Goal: Information Seeking & Learning: Learn about a topic

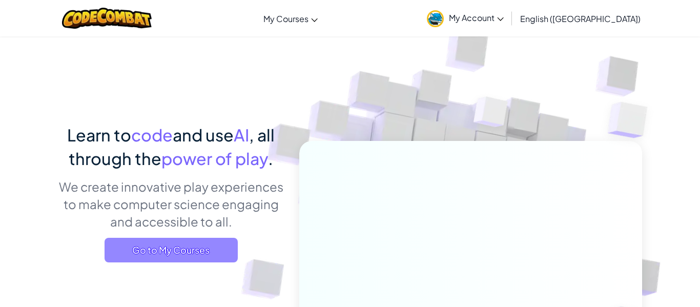
click at [225, 255] on span "Go to My Courses" at bounding box center [171, 250] width 133 height 25
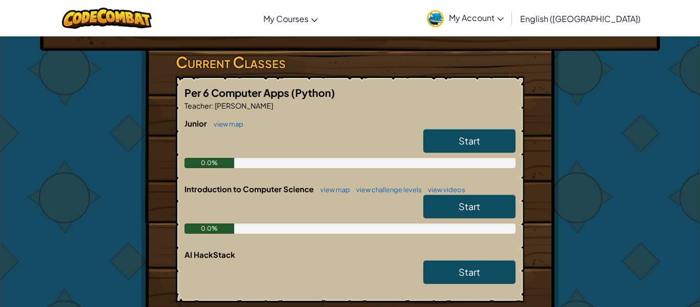
scroll to position [159, 0]
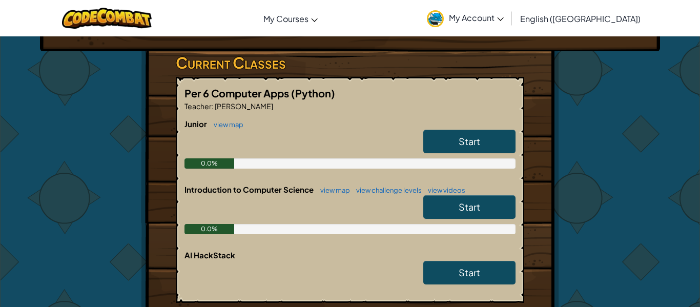
click at [471, 146] on span "Start" at bounding box center [470, 141] width 22 height 12
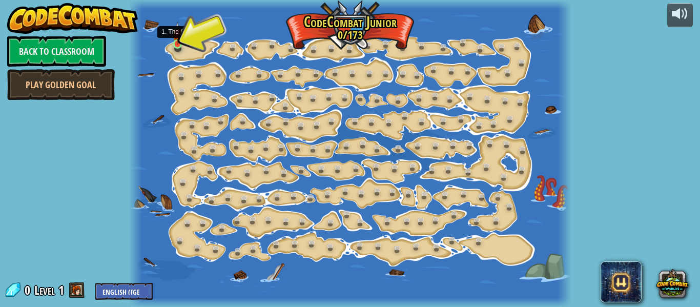
click at [180, 39] on img at bounding box center [178, 33] width 10 height 23
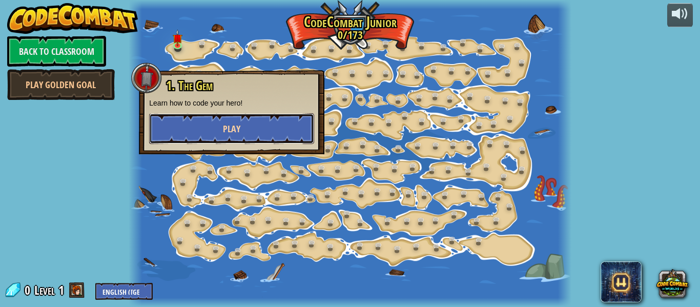
click at [228, 127] on span "Play" at bounding box center [231, 128] width 17 height 13
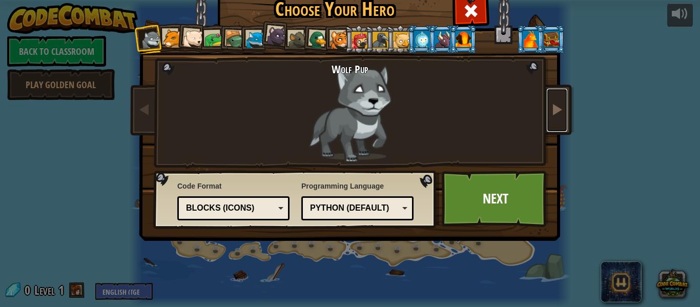
click at [562, 115] on span at bounding box center [557, 109] width 12 height 12
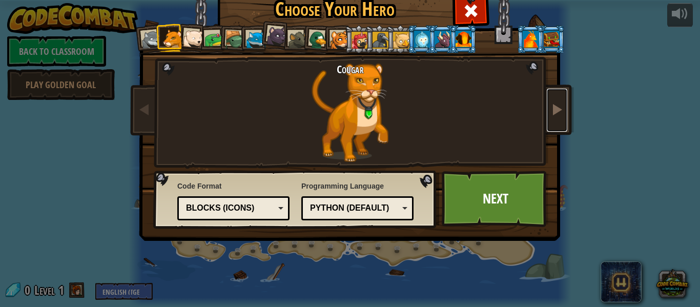
click at [562, 112] on span at bounding box center [557, 109] width 12 height 12
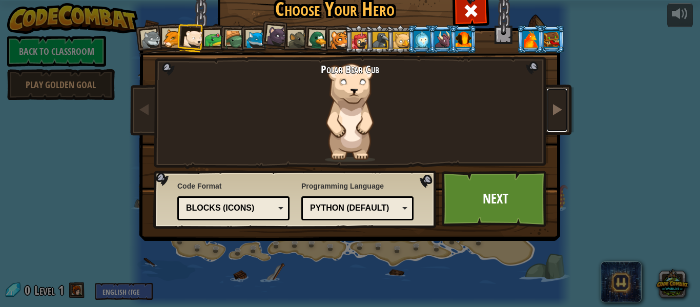
click at [562, 112] on span at bounding box center [557, 109] width 12 height 12
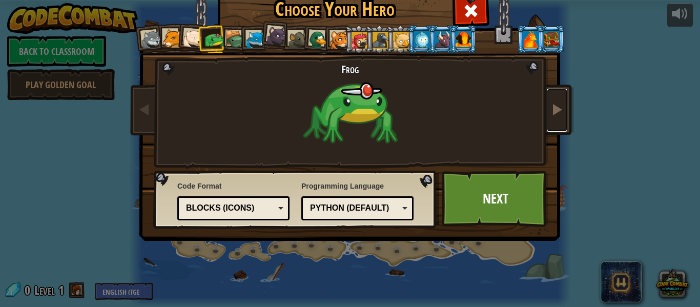
click at [560, 113] on span at bounding box center [557, 109] width 12 height 12
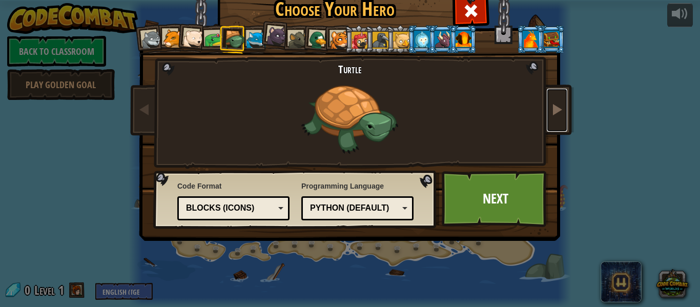
click at [559, 111] on span at bounding box center [557, 109] width 12 height 12
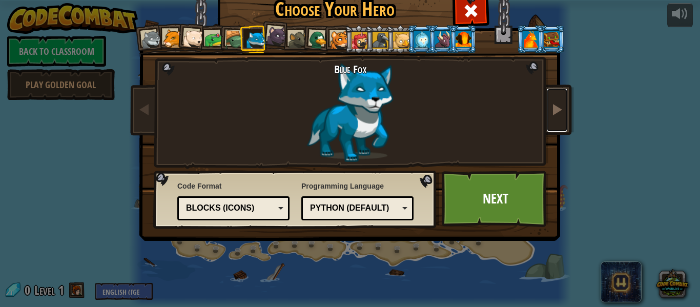
click at [560, 110] on span at bounding box center [557, 109] width 12 height 12
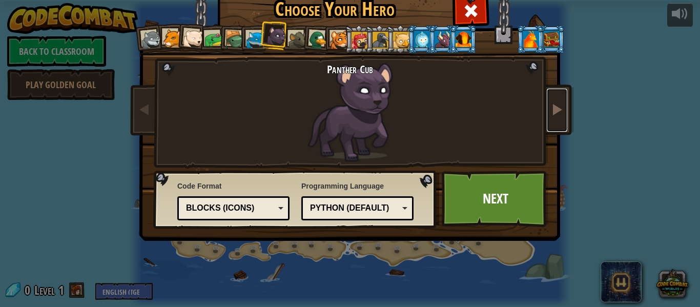
click at [560, 108] on span at bounding box center [557, 109] width 12 height 12
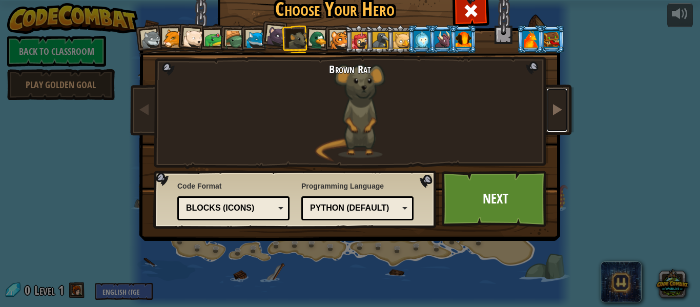
click at [562, 109] on span at bounding box center [557, 109] width 12 height 12
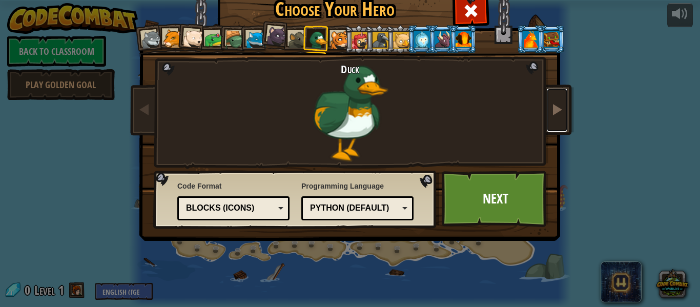
click at [563, 109] on link at bounding box center [557, 110] width 20 height 43
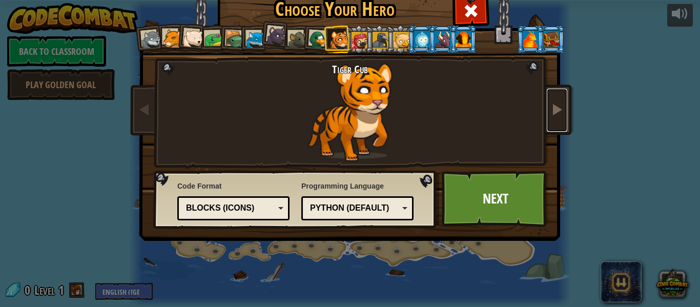
click at [563, 109] on link at bounding box center [557, 110] width 20 height 43
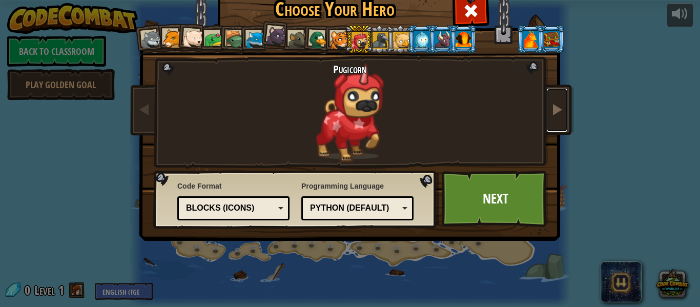
click at [564, 110] on link at bounding box center [557, 110] width 20 height 43
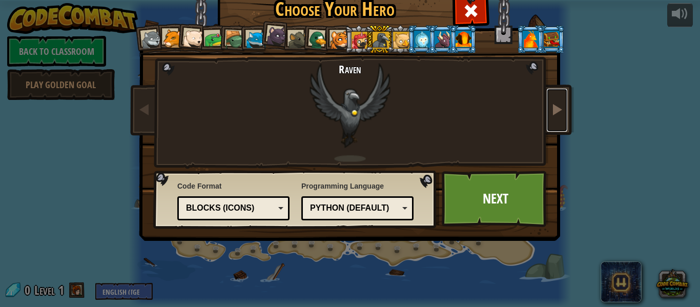
click at [562, 109] on span at bounding box center [557, 109] width 12 height 12
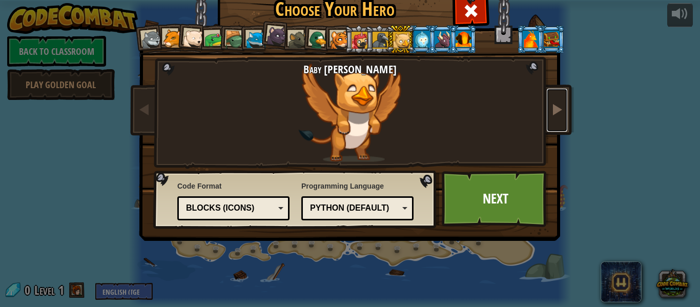
click at [563, 111] on span at bounding box center [557, 109] width 12 height 12
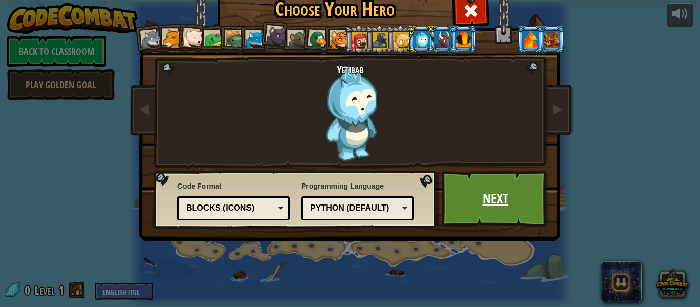
click at [511, 206] on link "Next" at bounding box center [495, 199] width 107 height 56
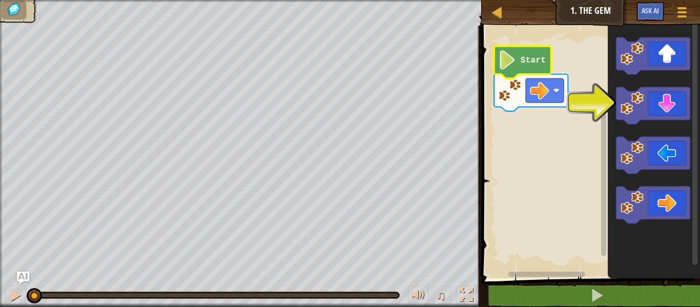
click at [518, 58] on icon "Blockly Workspace" at bounding box center [522, 62] width 57 height 32
click at [646, 116] on icon "Blockly Workspace" at bounding box center [653, 105] width 74 height 37
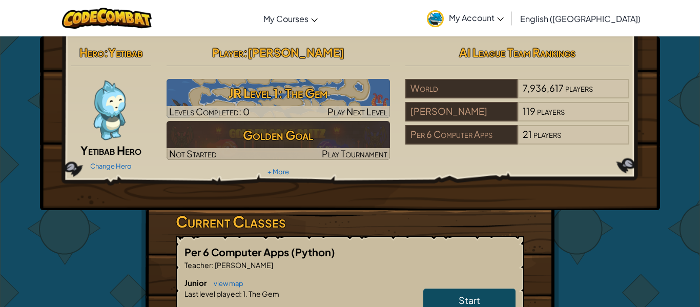
scroll to position [138, 0]
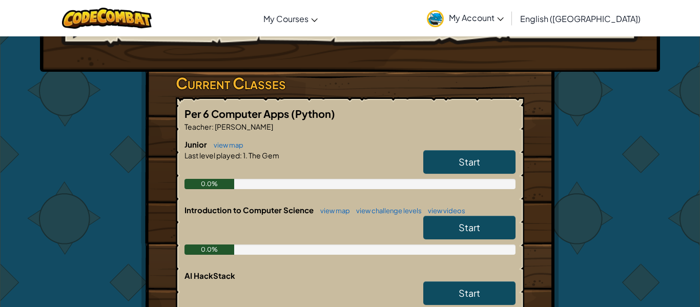
click at [474, 233] on span "Start" at bounding box center [470, 227] width 22 height 12
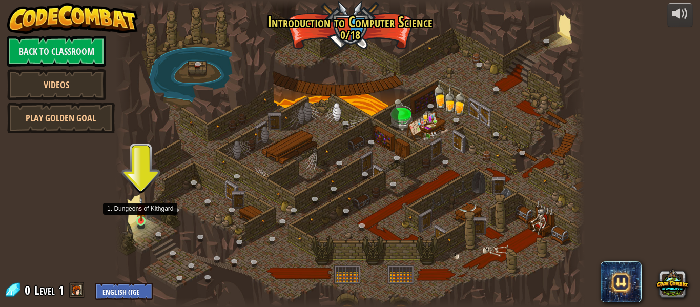
click at [143, 214] on img at bounding box center [141, 209] width 11 height 25
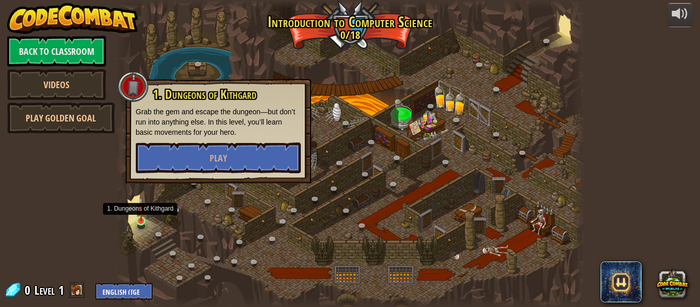
click at [143, 214] on img at bounding box center [141, 209] width 11 height 25
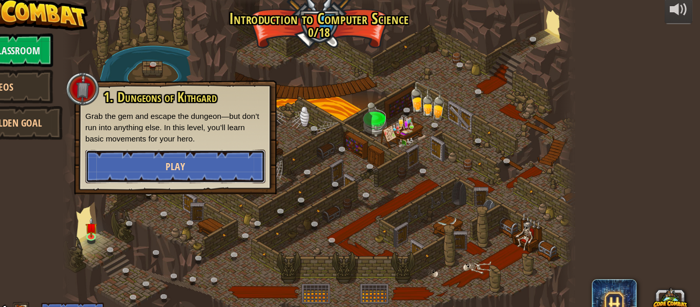
click at [260, 154] on button "Play" at bounding box center [218, 157] width 165 height 31
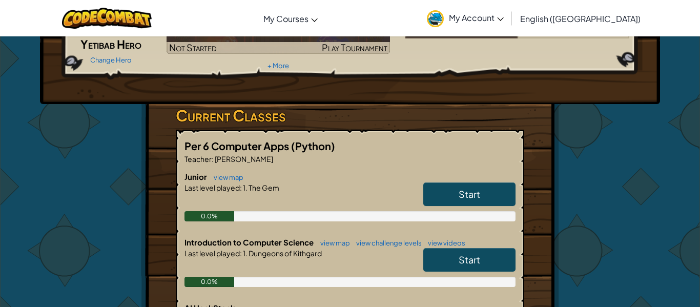
scroll to position [111, 0]
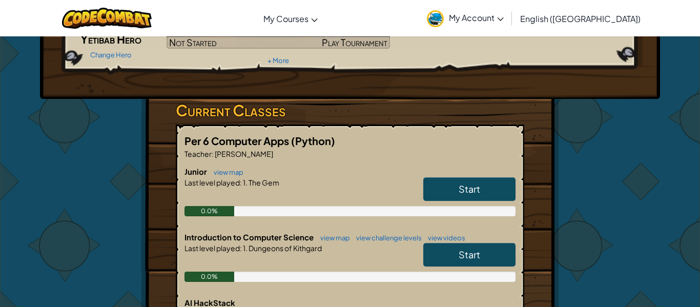
click at [460, 183] on span "Start" at bounding box center [470, 189] width 22 height 12
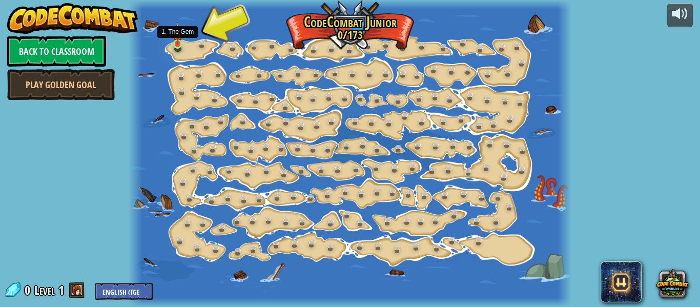
click at [175, 34] on img at bounding box center [178, 33] width 10 height 23
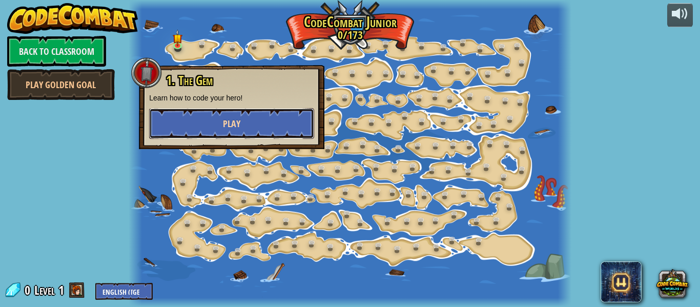
click at [218, 116] on button "Play" at bounding box center [231, 123] width 165 height 31
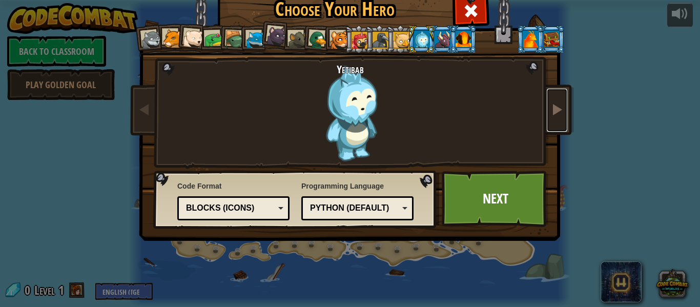
click at [560, 115] on span at bounding box center [557, 109] width 12 height 12
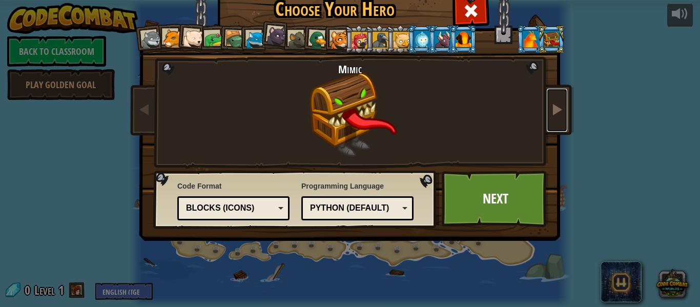
click at [560, 115] on span at bounding box center [557, 109] width 12 height 12
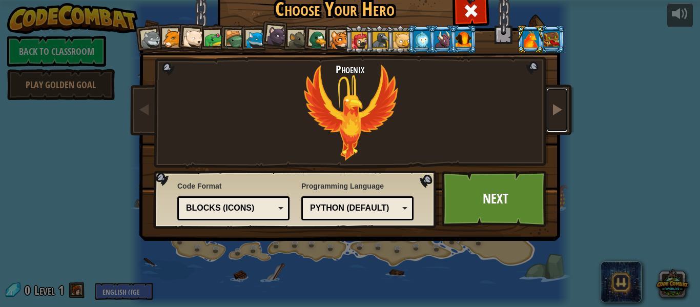
click at [560, 115] on span at bounding box center [557, 109] width 12 height 12
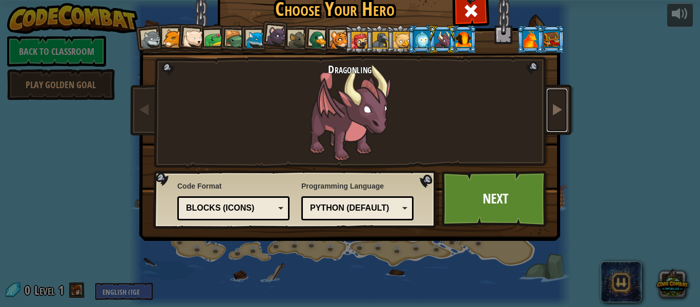
click at [560, 115] on span at bounding box center [557, 109] width 12 height 12
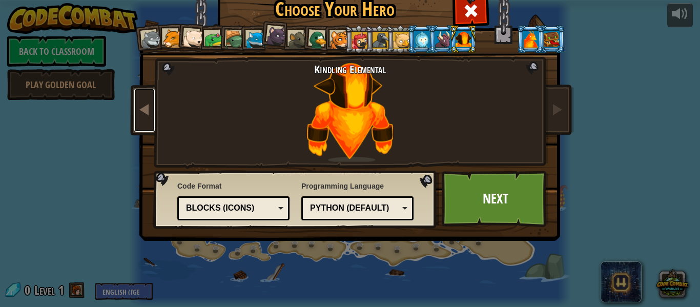
click at [152, 94] on link at bounding box center [144, 110] width 20 height 43
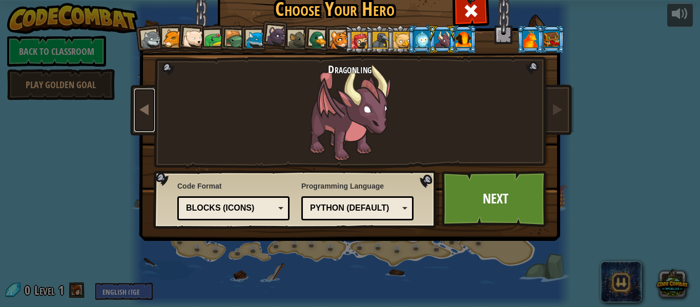
click at [152, 94] on link at bounding box center [144, 110] width 20 height 43
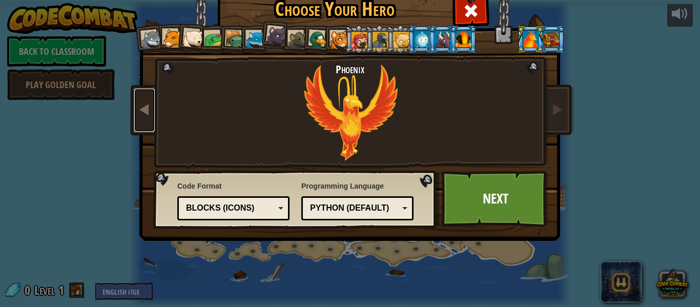
click at [152, 94] on link at bounding box center [144, 110] width 20 height 43
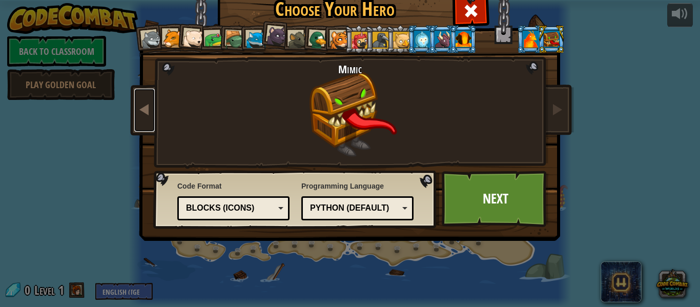
click at [152, 94] on link at bounding box center [144, 110] width 20 height 43
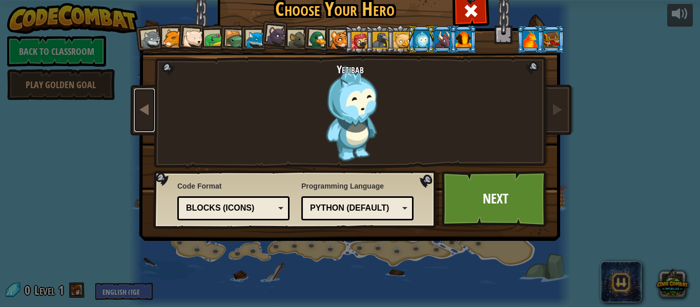
click at [152, 94] on link at bounding box center [144, 110] width 20 height 43
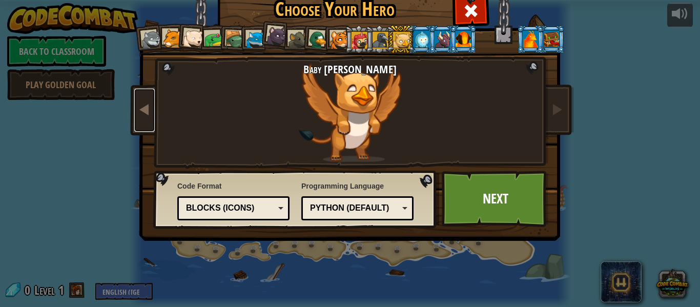
click at [152, 93] on link at bounding box center [144, 110] width 20 height 43
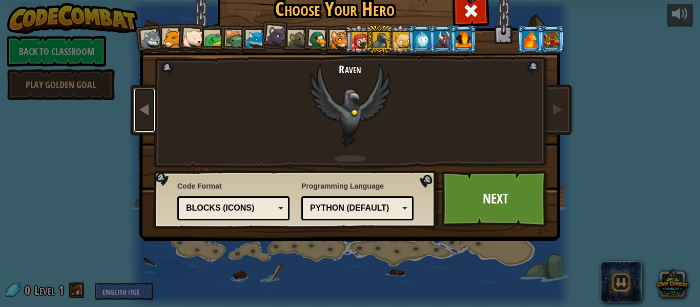
click at [151, 92] on link at bounding box center [144, 110] width 20 height 43
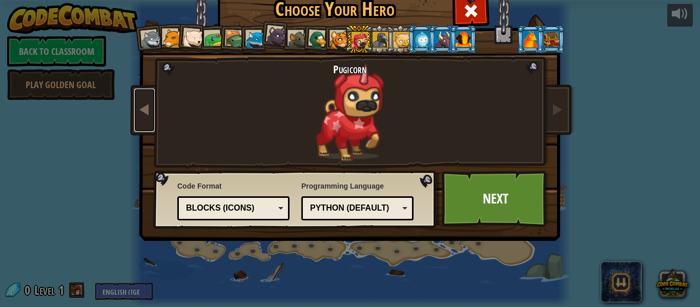
click at [151, 92] on link at bounding box center [144, 110] width 20 height 43
click at [153, 91] on link at bounding box center [144, 110] width 20 height 43
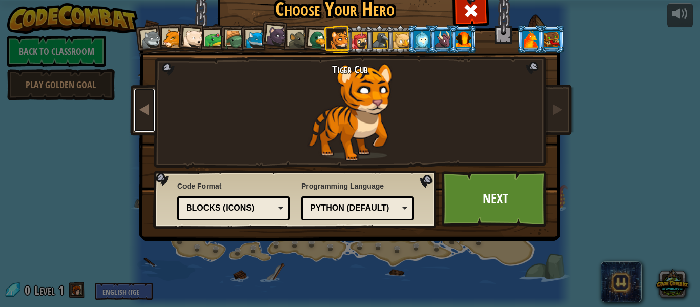
click at [153, 91] on link at bounding box center [144, 110] width 20 height 43
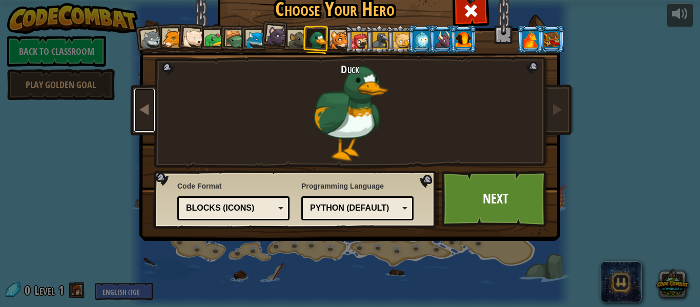
click at [153, 91] on link at bounding box center [144, 110] width 20 height 43
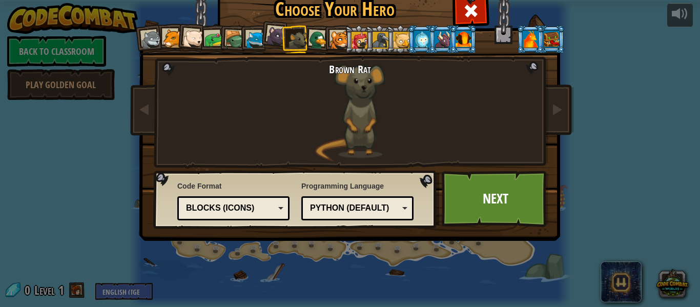
click at [155, 89] on img at bounding box center [352, 99] width 444 height 288
click at [138, 94] on link at bounding box center [144, 110] width 20 height 43
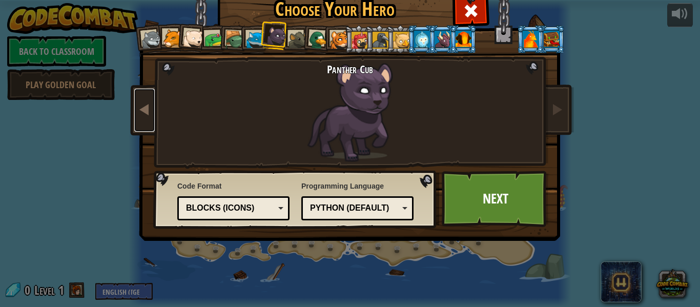
click at [140, 90] on link at bounding box center [144, 110] width 20 height 43
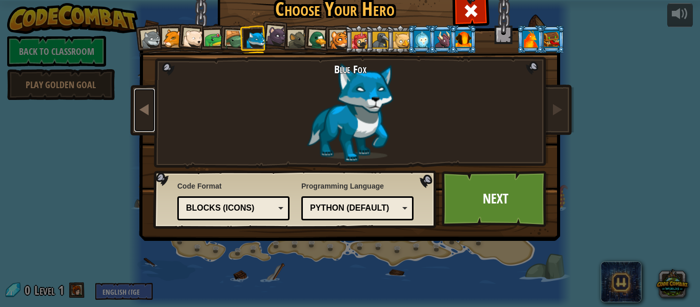
click at [140, 90] on link at bounding box center [144, 110] width 20 height 43
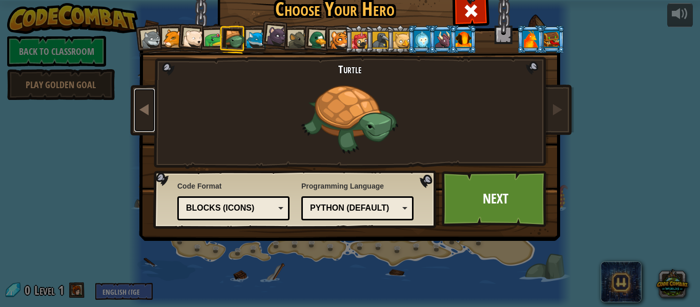
click at [140, 90] on link at bounding box center [144, 110] width 20 height 43
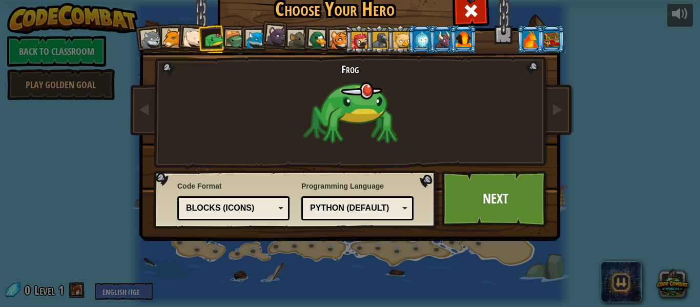
click at [139, 88] on img at bounding box center [352, 99] width 444 height 288
click at [145, 97] on link at bounding box center [144, 110] width 20 height 43
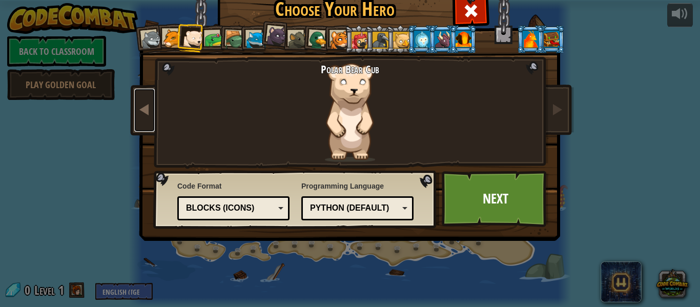
click at [149, 98] on link at bounding box center [144, 110] width 20 height 43
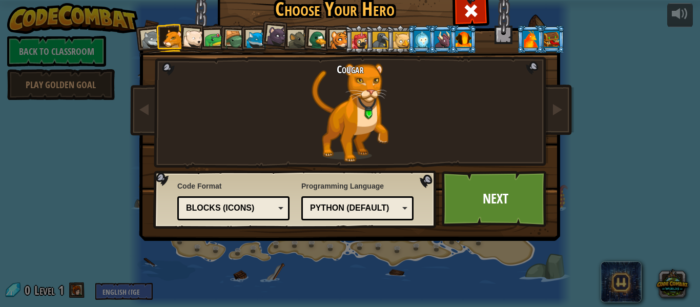
click at [274, 32] on div at bounding box center [276, 36] width 20 height 20
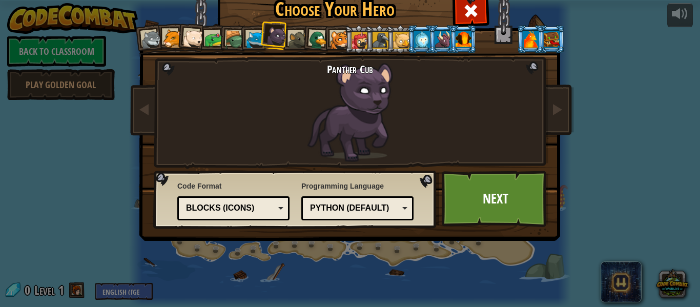
click at [253, 36] on div at bounding box center [255, 40] width 19 height 19
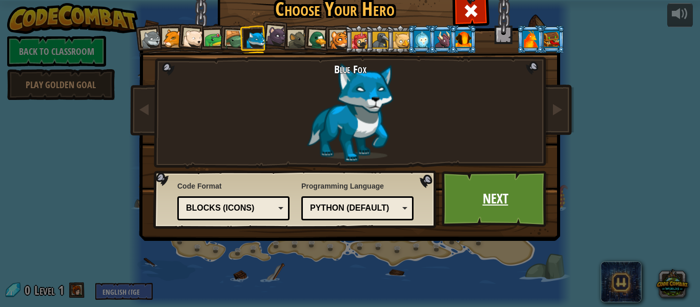
click at [524, 224] on link "Next" at bounding box center [495, 199] width 107 height 56
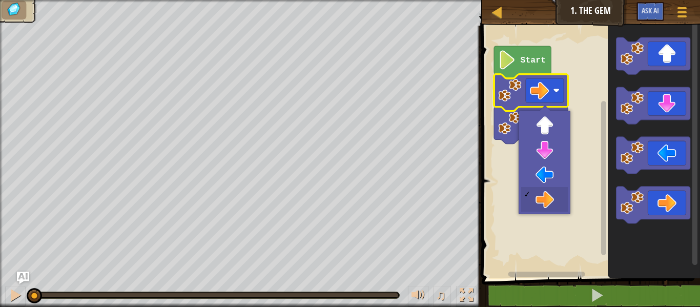
click at [533, 63] on text "Start" at bounding box center [533, 60] width 26 height 10
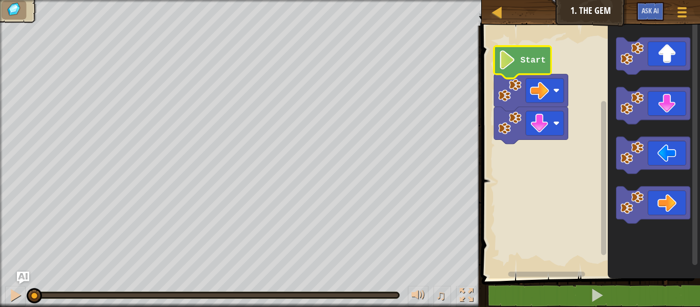
click at [533, 63] on text "Start" at bounding box center [533, 60] width 26 height 10
click at [522, 55] on text "Start" at bounding box center [533, 60] width 26 height 10
click at [579, 72] on rect "Blockly Workspace" at bounding box center [589, 149] width 221 height 258
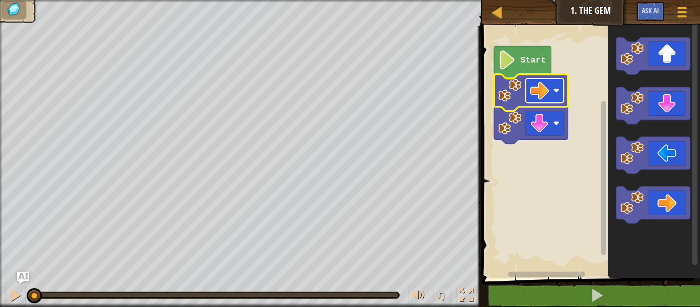
click at [553, 81] on rect "Blockly Workspace" at bounding box center [545, 90] width 38 height 24
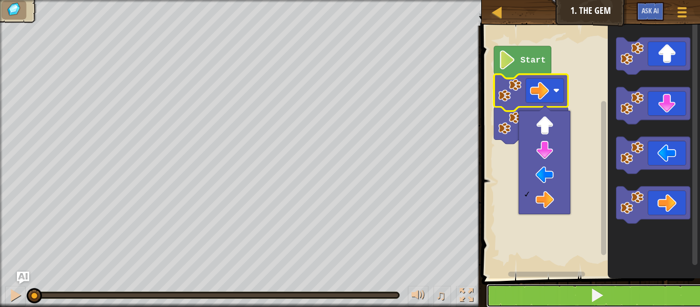
click at [627, 292] on button at bounding box center [596, 296] width 221 height 24
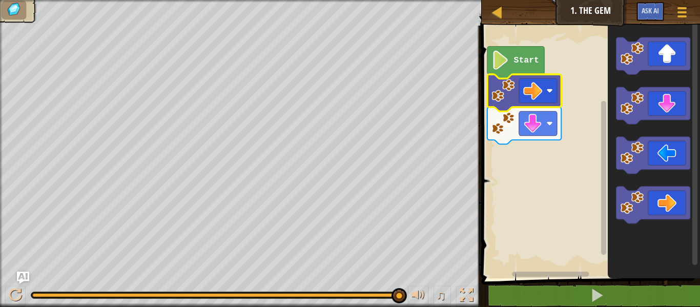
click at [497, 55] on image "Blockly Workspace" at bounding box center [500, 60] width 18 height 19
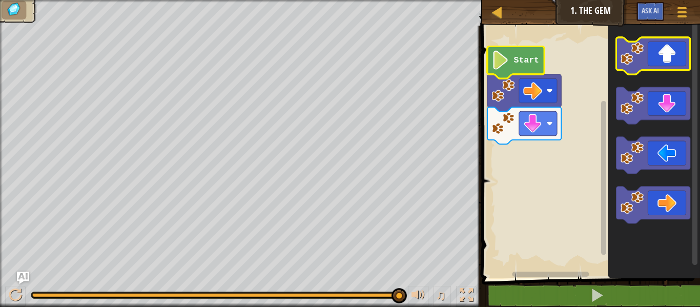
click at [628, 56] on image "Blockly Workspace" at bounding box center [631, 53] width 23 height 23
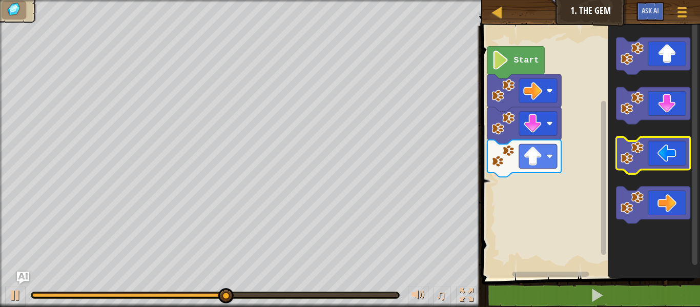
click at [650, 165] on icon "Blockly Workspace" at bounding box center [653, 155] width 74 height 37
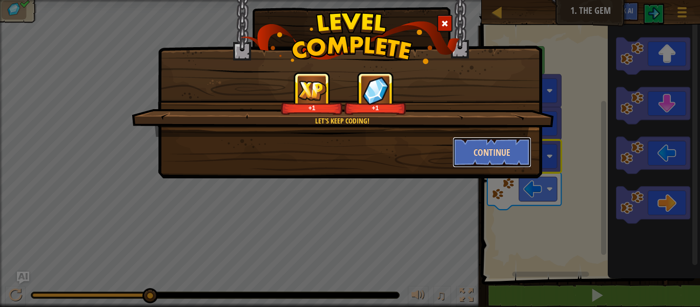
click at [485, 148] on button "Continue" at bounding box center [491, 152] width 79 height 31
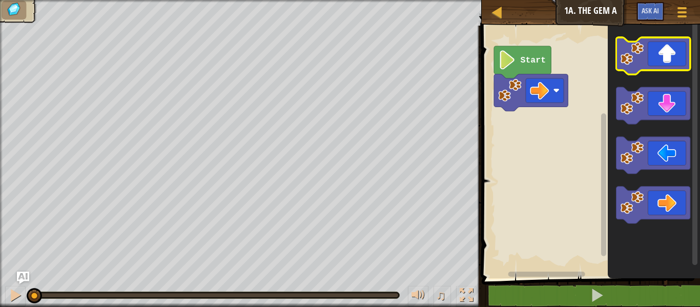
click at [655, 67] on icon "Blockly Workspace" at bounding box center [653, 55] width 74 height 37
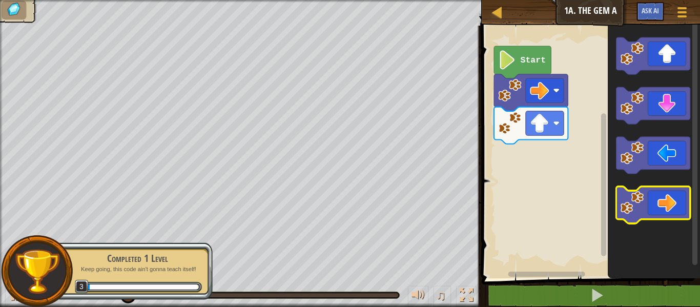
click at [677, 189] on icon "Blockly Workspace" at bounding box center [653, 204] width 74 height 37
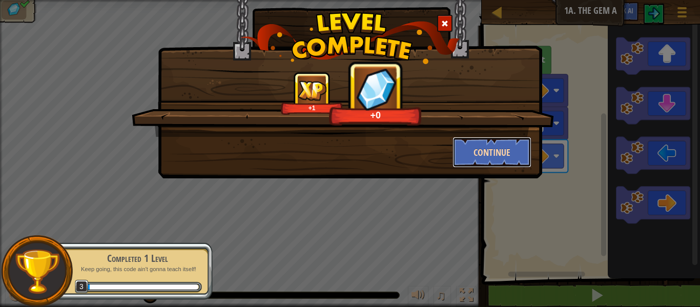
click at [499, 151] on button "Continue" at bounding box center [491, 152] width 79 height 31
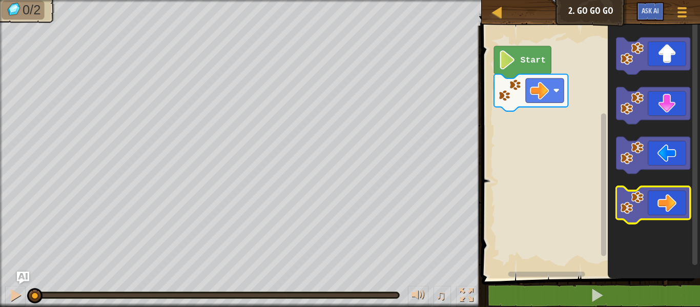
click at [678, 191] on icon "Blockly Workspace" at bounding box center [653, 204] width 74 height 37
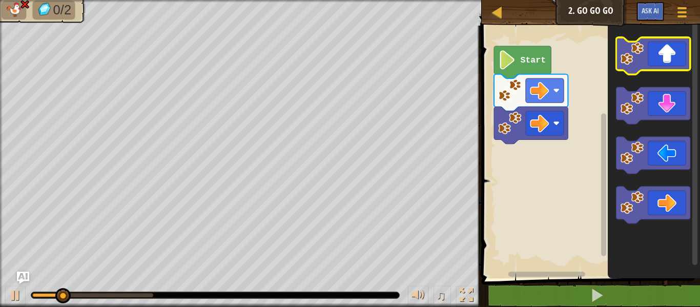
click at [649, 57] on icon "Blockly Workspace" at bounding box center [653, 55] width 74 height 37
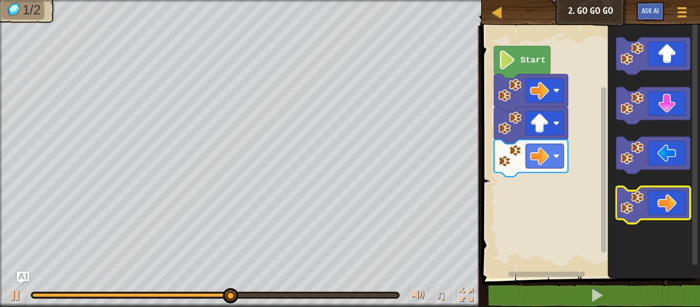
click at [667, 203] on icon "Blockly Workspace" at bounding box center [653, 204] width 74 height 37
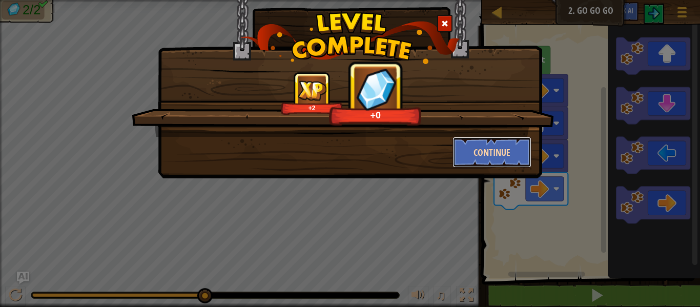
click at [524, 144] on button "Continue" at bounding box center [491, 152] width 79 height 31
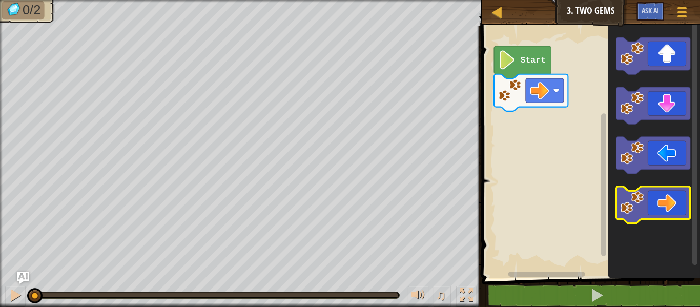
click at [666, 198] on icon "Blockly Workspace" at bounding box center [653, 204] width 74 height 37
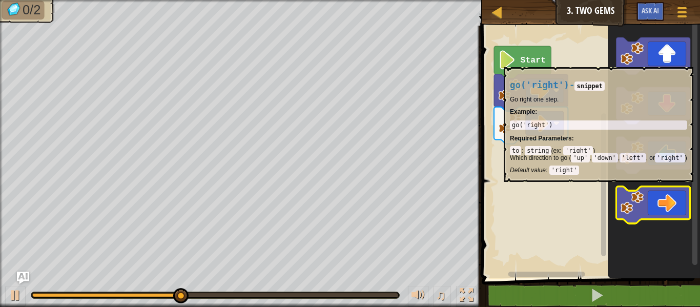
click at [666, 196] on icon "Blockly Workspace" at bounding box center [653, 204] width 74 height 37
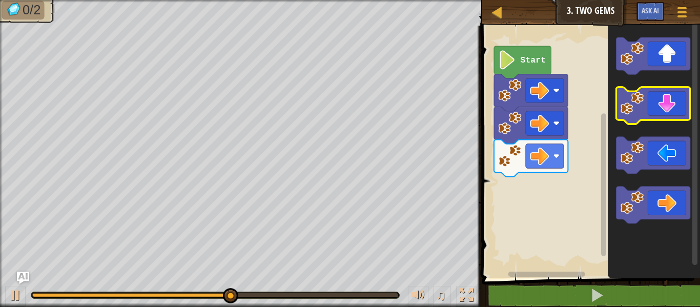
click at [657, 97] on icon "Blockly Workspace" at bounding box center [653, 105] width 74 height 37
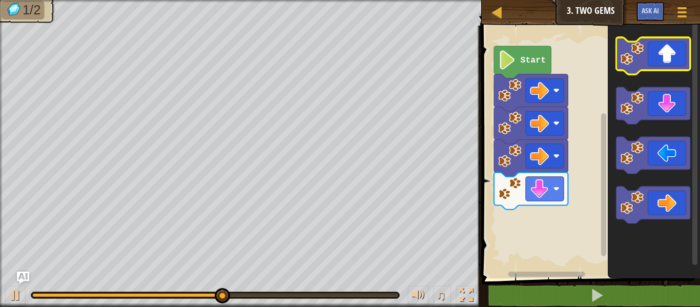
click at [656, 64] on icon "Blockly Workspace" at bounding box center [653, 55] width 74 height 37
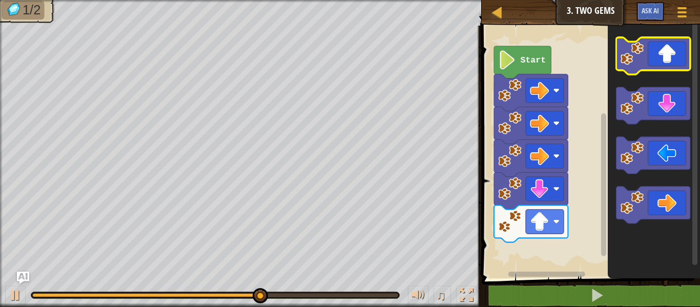
click at [656, 65] on icon "Blockly Workspace" at bounding box center [653, 55] width 74 height 37
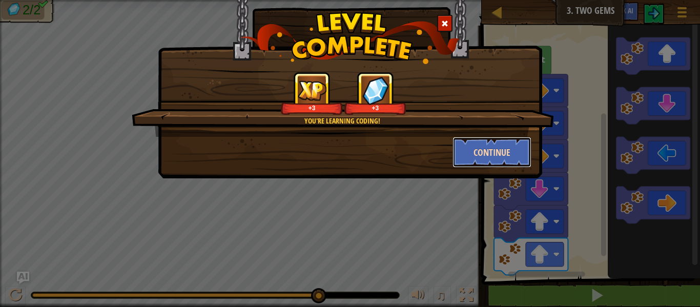
click at [525, 155] on button "Continue" at bounding box center [491, 152] width 79 height 31
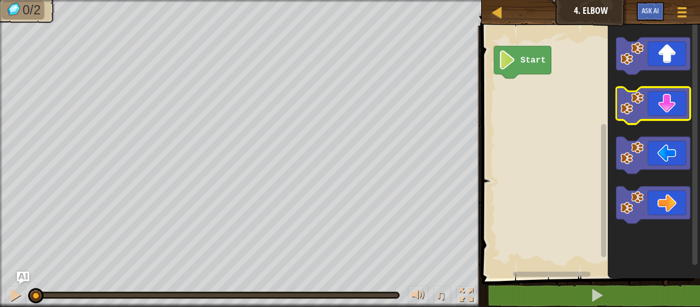
click at [672, 98] on icon "Blockly Workspace" at bounding box center [653, 105] width 74 height 37
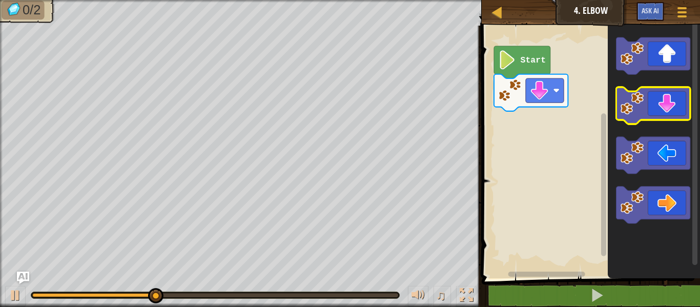
click at [652, 120] on rect "Blockly Workspace" at bounding box center [653, 105] width 74 height 37
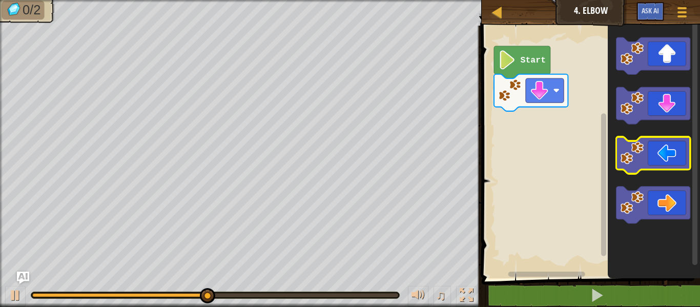
click at [643, 152] on icon "Blockly Workspace" at bounding box center [653, 155] width 74 height 37
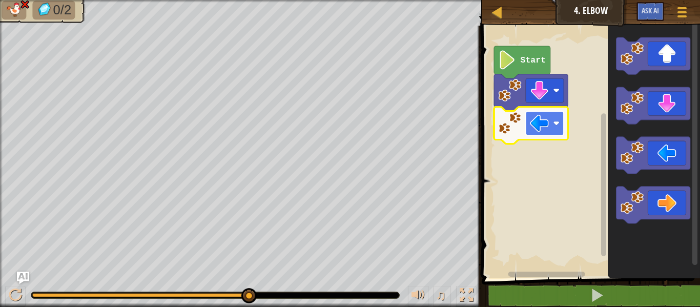
click at [534, 124] on image "Blockly Workspace" at bounding box center [539, 123] width 19 height 19
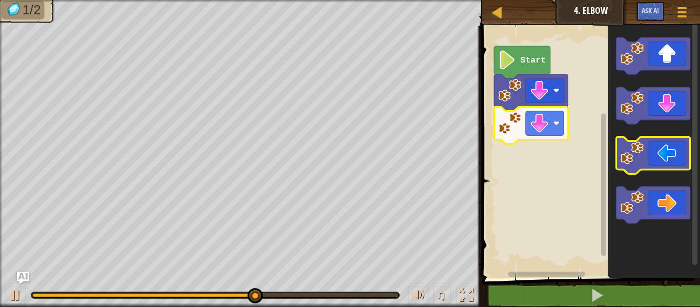
click at [642, 151] on image "Blockly Workspace" at bounding box center [631, 152] width 23 height 23
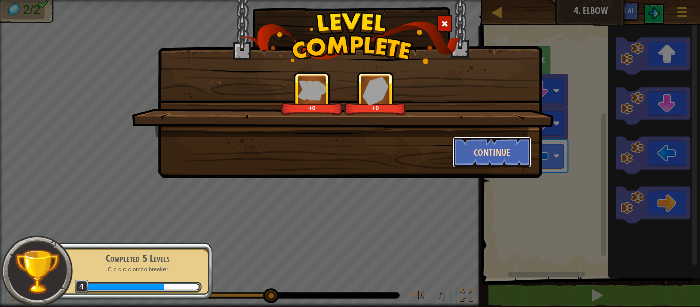
click at [495, 148] on button "Continue" at bounding box center [491, 152] width 79 height 31
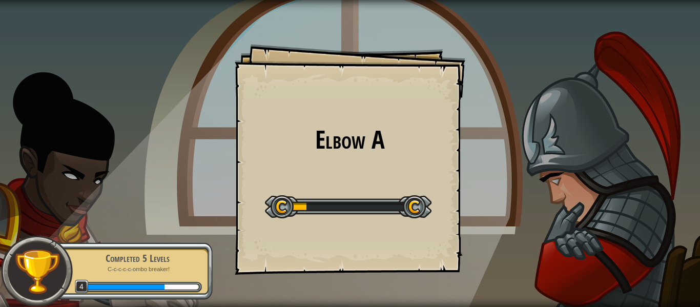
click at [691, 121] on div "Elbow A Goals Start Level Error loading from server. Try refreshing the page. Y…" at bounding box center [350, 153] width 700 height 307
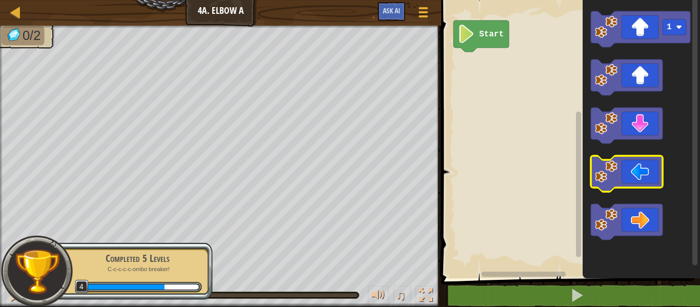
click at [611, 161] on image "Blockly Workspace" at bounding box center [606, 171] width 23 height 23
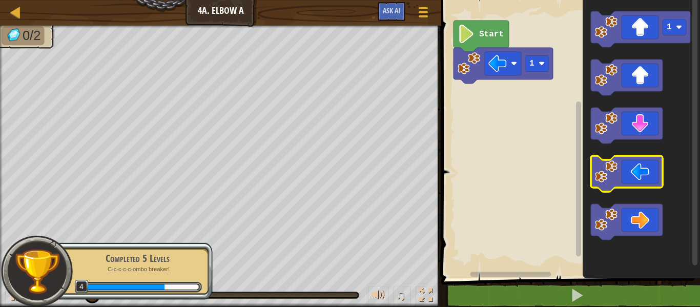
click at [611, 161] on image "Blockly Workspace" at bounding box center [606, 171] width 23 height 23
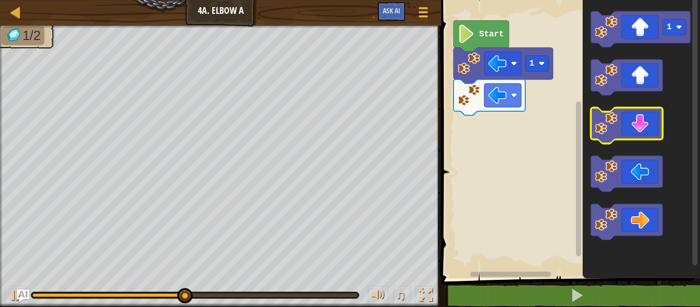
click at [602, 134] on image "Blockly Workspace" at bounding box center [606, 123] width 23 height 23
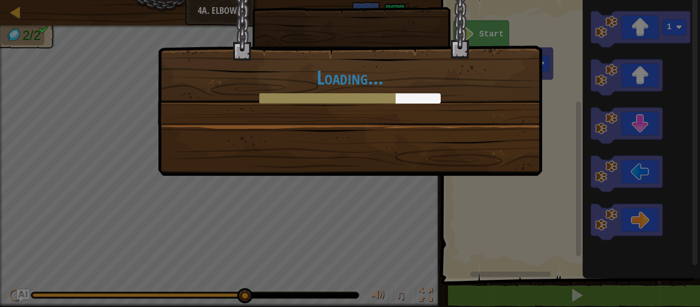
click at [498, 147] on div "Loading..." at bounding box center [350, 74] width 384 height 201
click at [501, 148] on div "Loading..." at bounding box center [350, 74] width 384 height 201
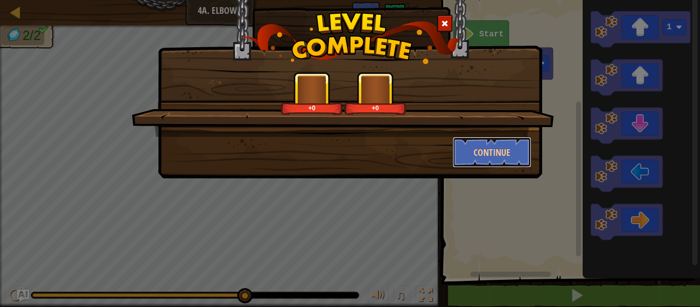
click at [502, 150] on button "Continue" at bounding box center [491, 152] width 79 height 31
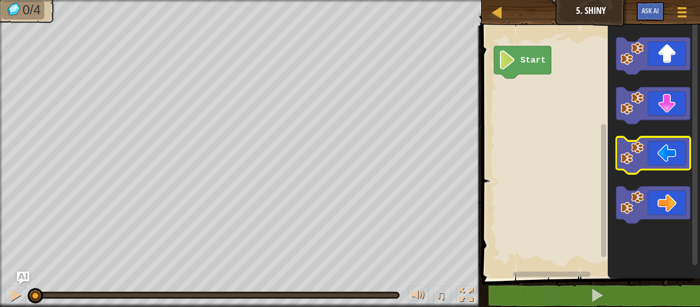
click at [621, 169] on icon "Blockly Workspace" at bounding box center [653, 155] width 74 height 37
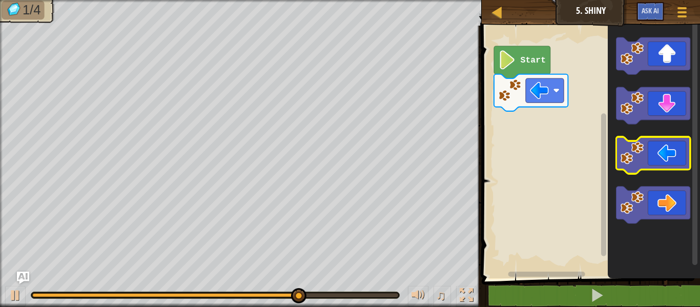
click at [621, 169] on icon "Blockly Workspace" at bounding box center [653, 155] width 74 height 37
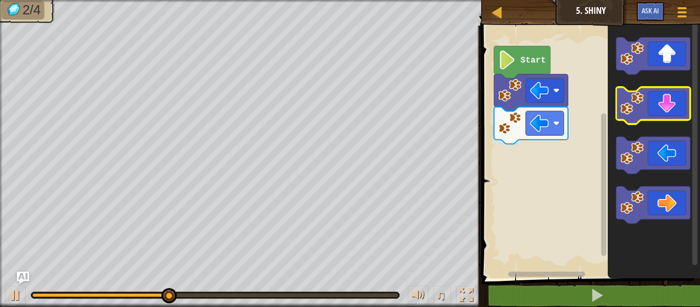
click at [625, 101] on image "Blockly Workspace" at bounding box center [631, 103] width 23 height 23
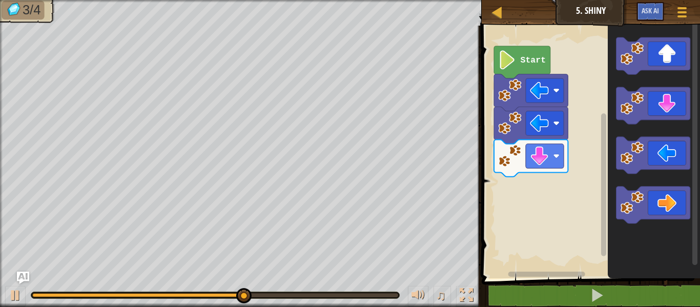
click at [646, 184] on icon "Blockly Workspace" at bounding box center [654, 149] width 92 height 258
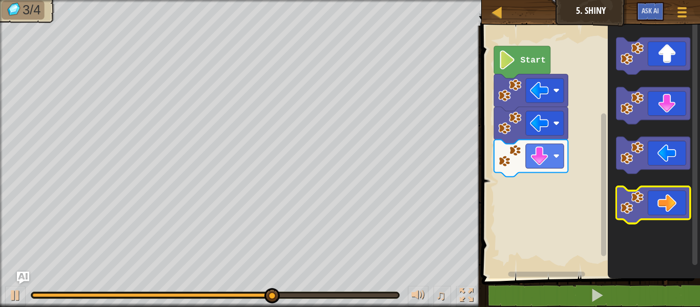
click at [642, 189] on icon "Blockly Workspace" at bounding box center [653, 204] width 74 height 37
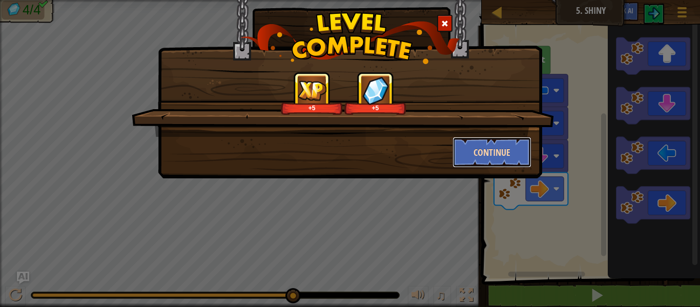
click at [490, 138] on button "Continue" at bounding box center [491, 152] width 79 height 31
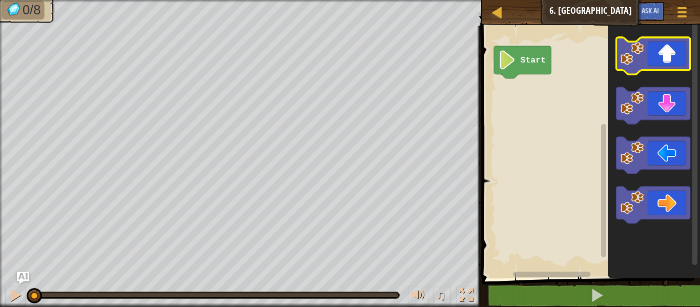
click at [651, 57] on icon "Blockly Workspace" at bounding box center [653, 55] width 74 height 37
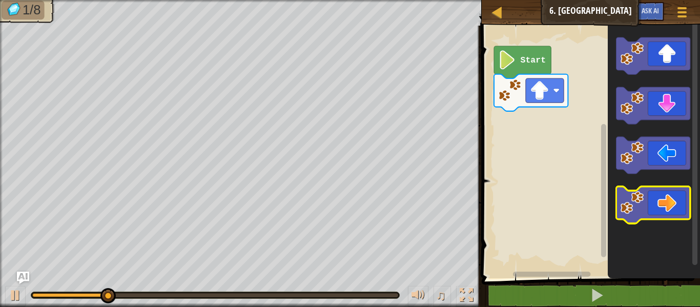
click at [666, 195] on icon "Blockly Workspace" at bounding box center [653, 204] width 74 height 37
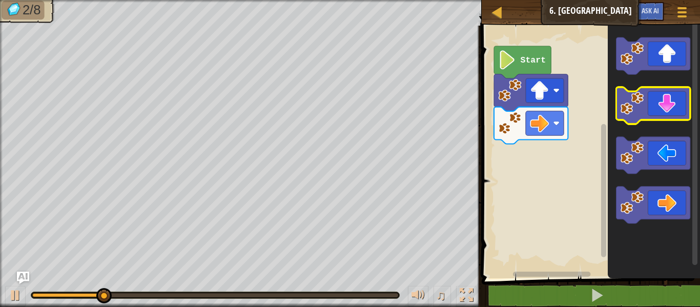
click at [636, 106] on image "Blockly Workspace" at bounding box center [631, 103] width 23 height 23
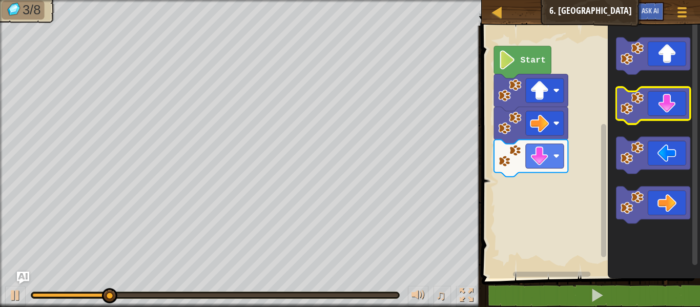
click at [636, 106] on image "Blockly Workspace" at bounding box center [631, 103] width 23 height 23
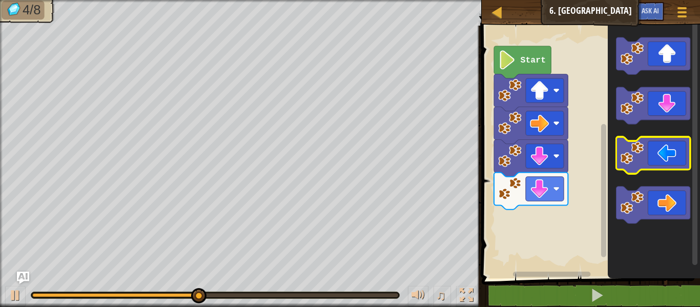
click at [627, 147] on image "Blockly Workspace" at bounding box center [631, 152] width 23 height 23
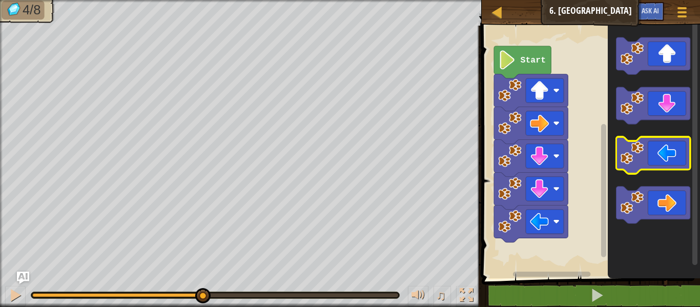
click at [627, 147] on image "Blockly Workspace" at bounding box center [631, 152] width 23 height 23
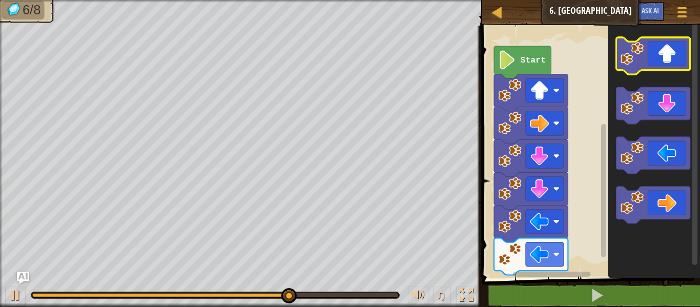
click at [646, 50] on icon "Blockly Workspace" at bounding box center [653, 55] width 74 height 37
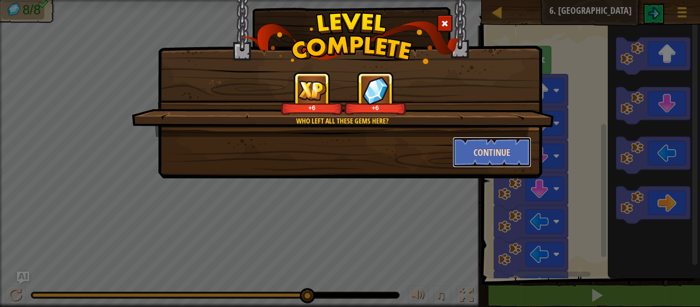
click at [492, 143] on button "Continue" at bounding box center [491, 152] width 79 height 31
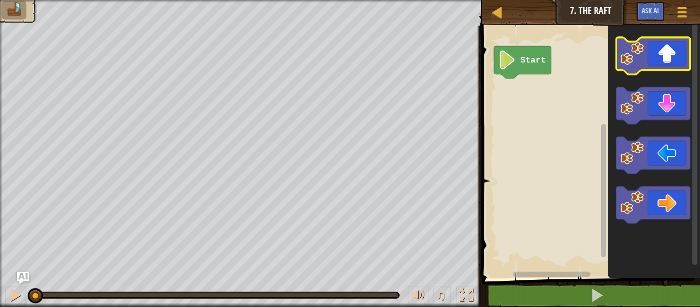
click at [654, 46] on icon "Blockly Workspace" at bounding box center [653, 55] width 74 height 37
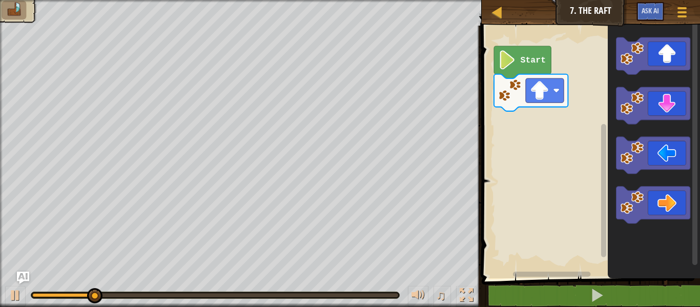
click at [673, 187] on icon "Blockly Workspace" at bounding box center [653, 204] width 74 height 37
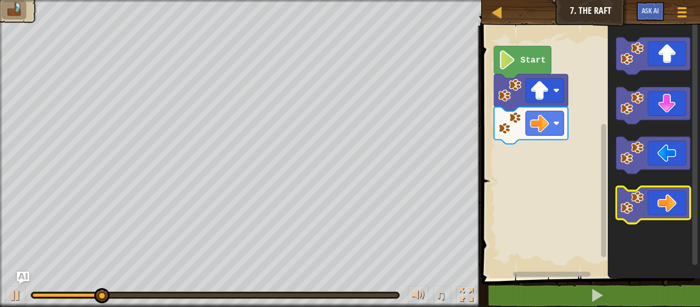
click at [674, 193] on icon "Blockly Workspace" at bounding box center [653, 204] width 74 height 37
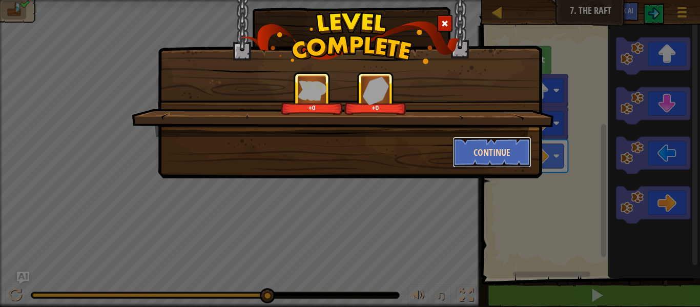
click at [517, 149] on button "Continue" at bounding box center [491, 152] width 79 height 31
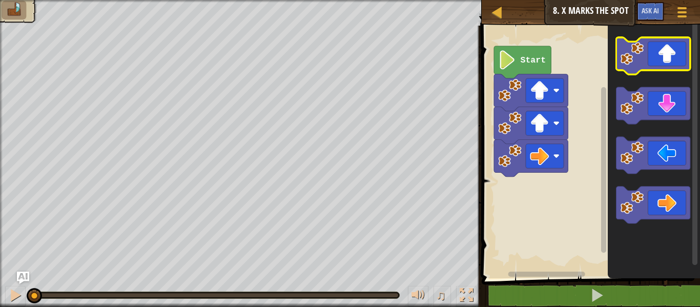
click at [630, 56] on image "Blockly Workspace" at bounding box center [631, 53] width 23 height 23
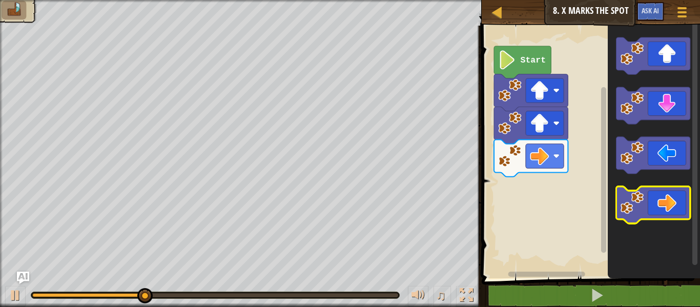
click at [618, 213] on icon "Blockly Workspace" at bounding box center [653, 204] width 74 height 37
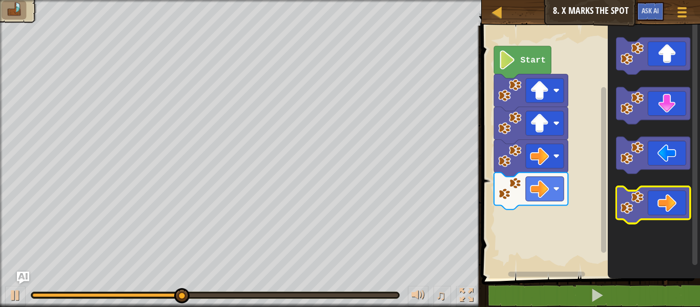
click at [622, 210] on image "Blockly Workspace" at bounding box center [631, 202] width 23 height 23
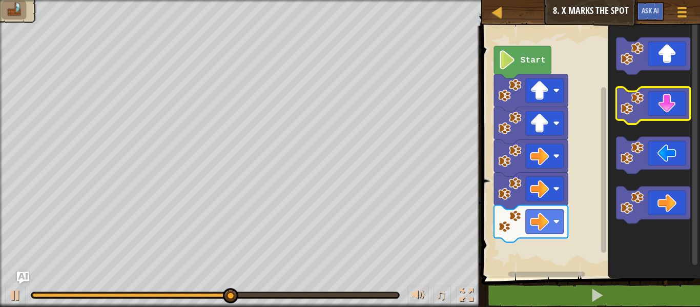
click at [647, 94] on icon "Blockly Workspace" at bounding box center [653, 105] width 74 height 37
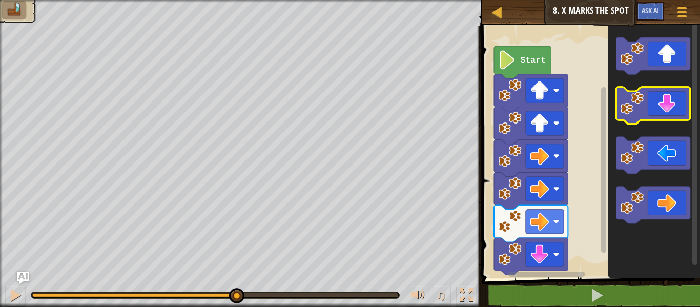
click at [647, 94] on icon "Blockly Workspace" at bounding box center [653, 105] width 74 height 37
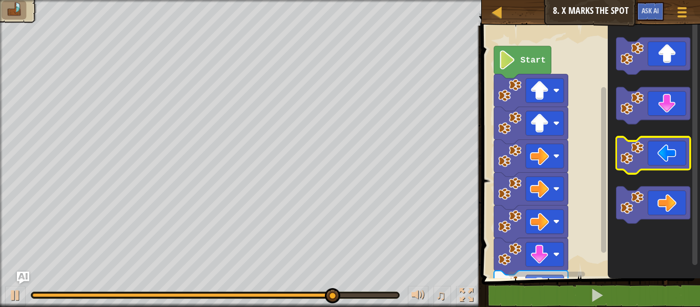
click at [640, 151] on image "Blockly Workspace" at bounding box center [631, 152] width 23 height 23
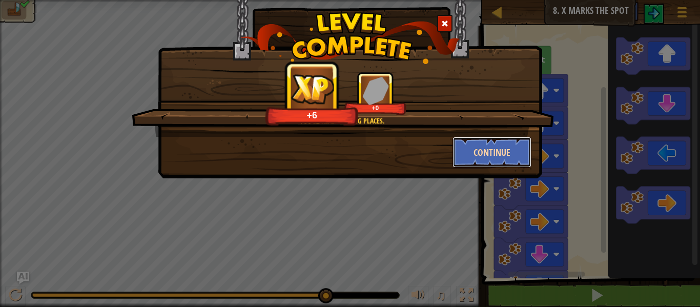
click at [517, 143] on button "Continue" at bounding box center [491, 152] width 79 height 31
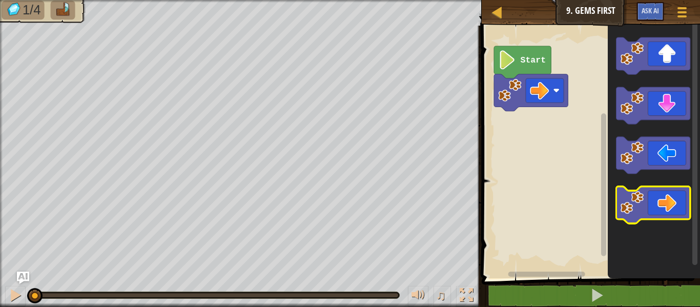
click at [674, 197] on icon "Blockly Workspace" at bounding box center [653, 204] width 74 height 37
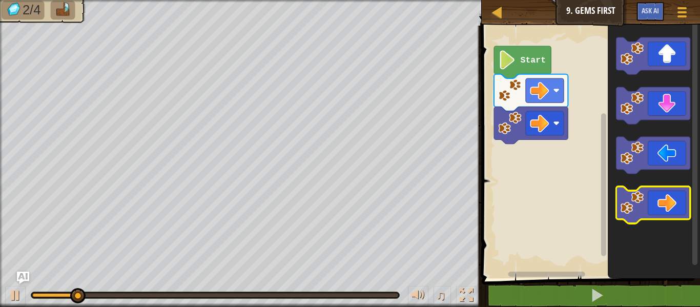
click at [674, 197] on icon "Blockly Workspace" at bounding box center [653, 204] width 74 height 37
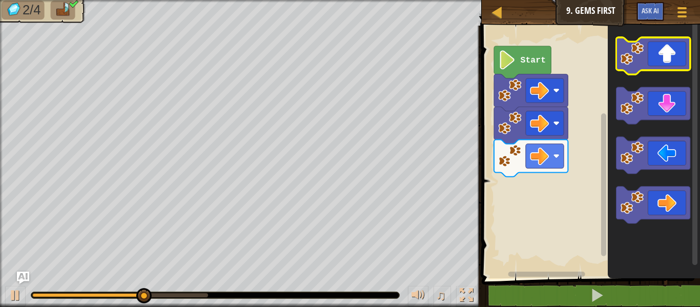
click at [653, 45] on icon "Blockly Workspace" at bounding box center [653, 55] width 74 height 37
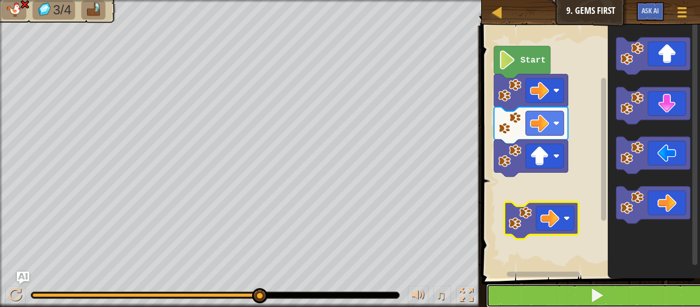
click at [524, 297] on button at bounding box center [596, 296] width 221 height 24
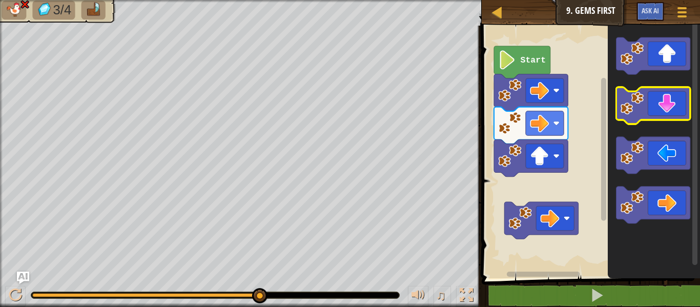
click at [628, 93] on image "Blockly Workspace" at bounding box center [631, 103] width 23 height 23
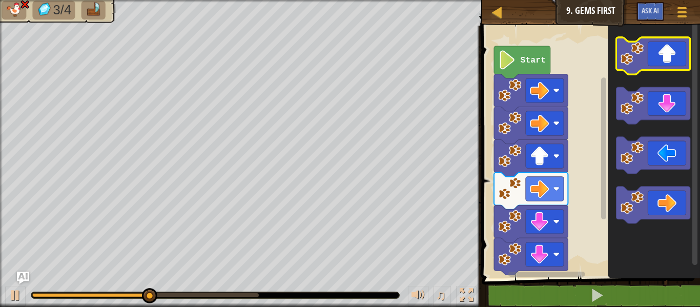
click at [653, 63] on icon "Blockly Workspace" at bounding box center [653, 55] width 74 height 37
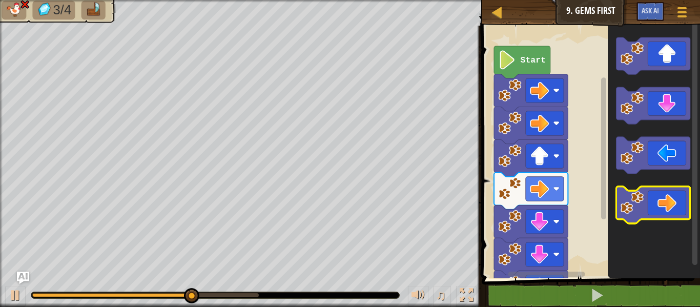
click at [650, 190] on icon "Blockly Workspace" at bounding box center [653, 204] width 74 height 37
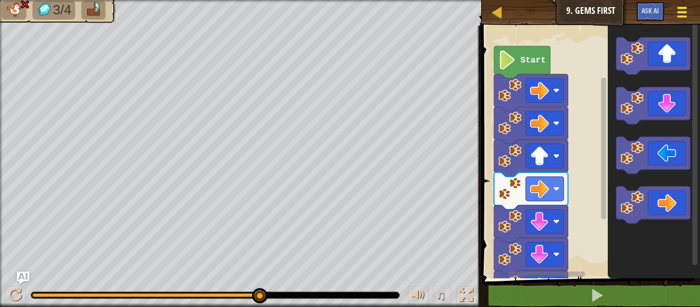
click at [685, 9] on div at bounding box center [682, 12] width 14 height 15
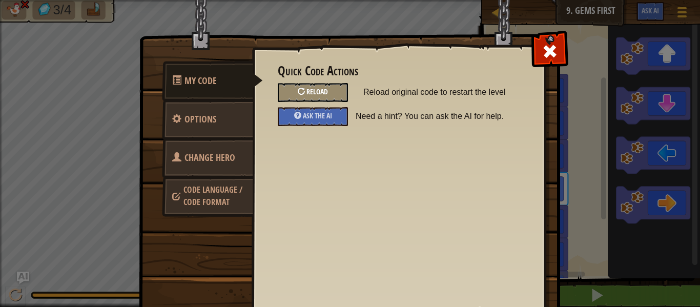
click at [329, 96] on div "Reload" at bounding box center [313, 92] width 70 height 19
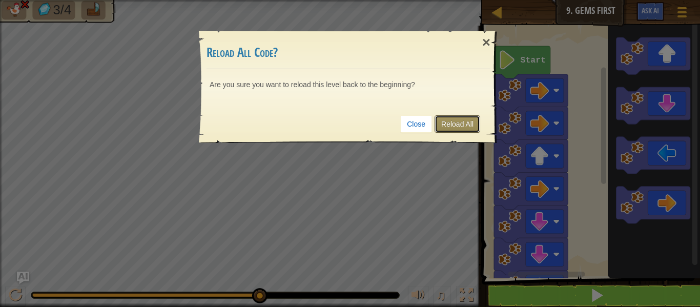
click at [451, 130] on link "Reload All" at bounding box center [457, 123] width 46 height 17
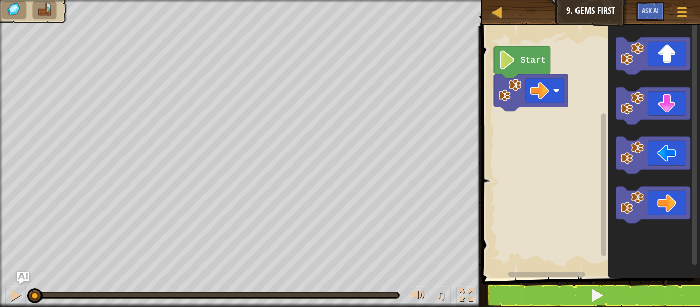
click at [515, 69] on image "Blockly Workspace" at bounding box center [507, 59] width 18 height 19
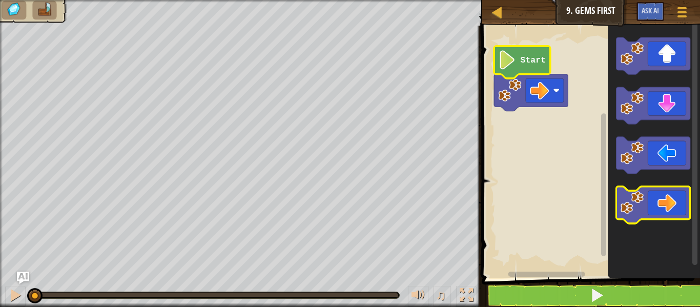
click at [674, 207] on icon "Blockly Workspace" at bounding box center [653, 204] width 74 height 37
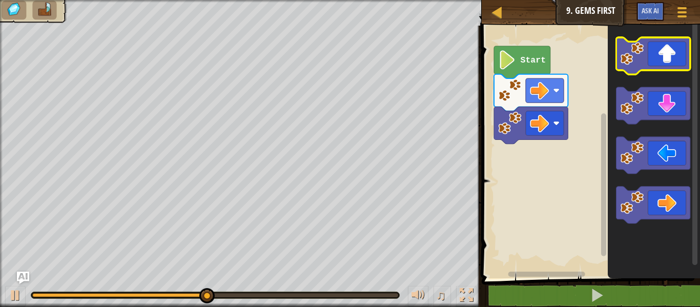
click at [650, 58] on icon "Blockly Workspace" at bounding box center [653, 55] width 74 height 37
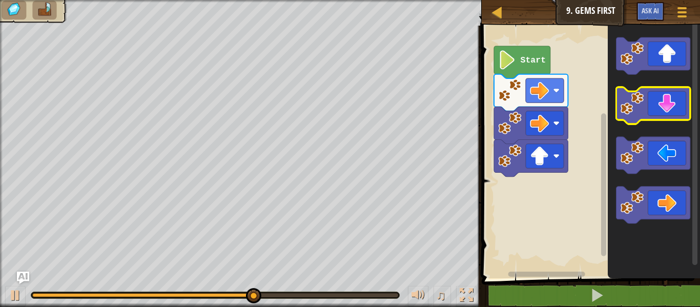
click at [664, 96] on icon "Blockly Workspace" at bounding box center [653, 105] width 74 height 37
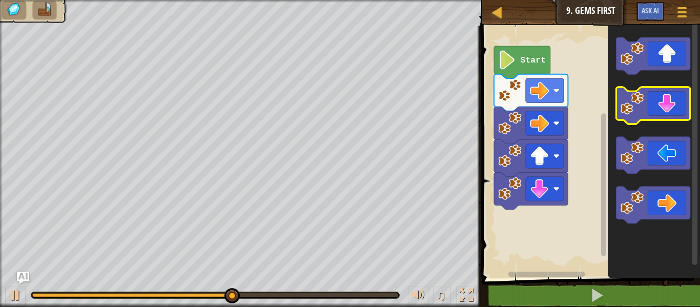
click at [664, 96] on icon "Blockly Workspace" at bounding box center [653, 105] width 74 height 37
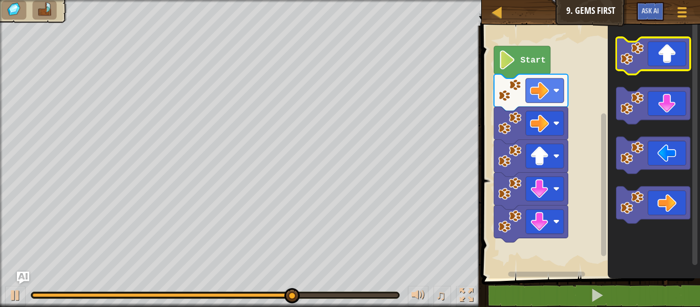
click at [655, 48] on icon "Blockly Workspace" at bounding box center [653, 55] width 74 height 37
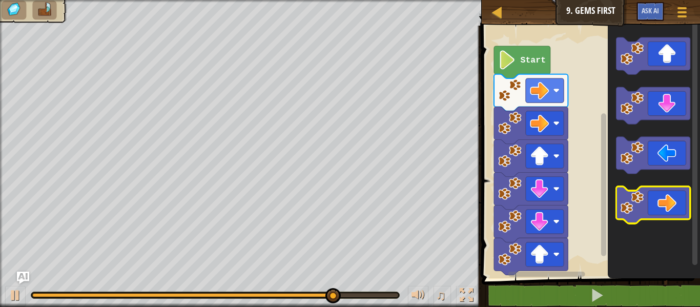
click at [679, 195] on icon "Blockly Workspace" at bounding box center [653, 204] width 74 height 37
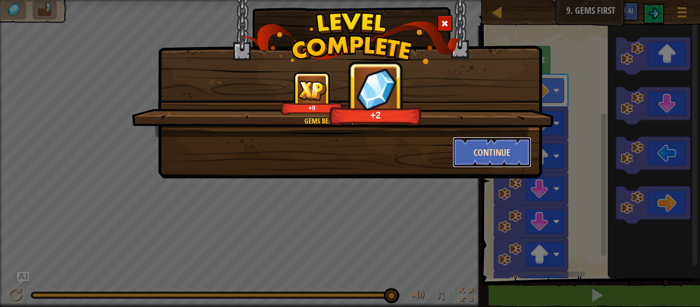
click at [489, 154] on button "Continue" at bounding box center [491, 152] width 79 height 31
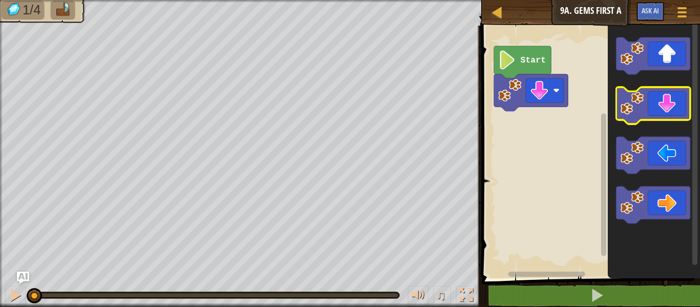
click at [661, 98] on icon "Blockly Workspace" at bounding box center [653, 105] width 74 height 37
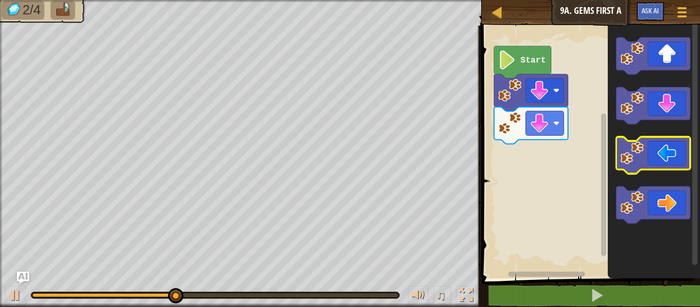
click at [635, 149] on image "Blockly Workspace" at bounding box center [631, 152] width 23 height 23
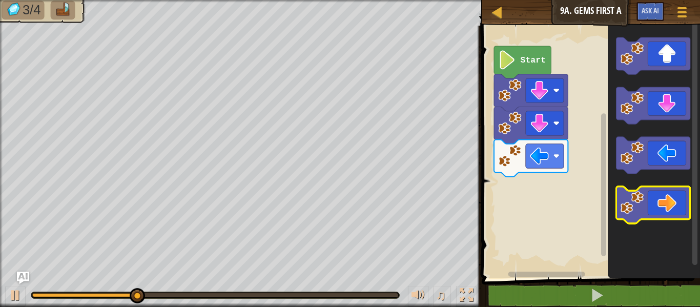
click at [663, 211] on icon "Blockly Workspace" at bounding box center [653, 204] width 74 height 37
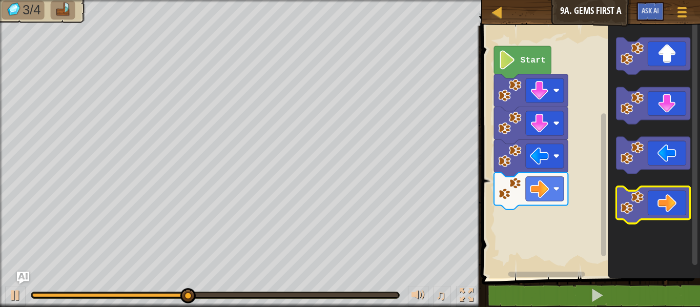
click at [663, 217] on icon "Blockly Workspace" at bounding box center [653, 204] width 74 height 37
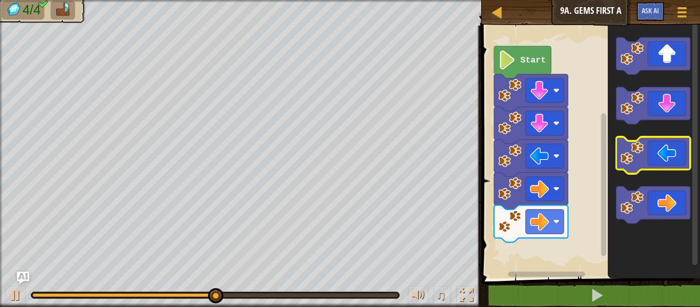
click at [633, 151] on image "Blockly Workspace" at bounding box center [631, 152] width 23 height 23
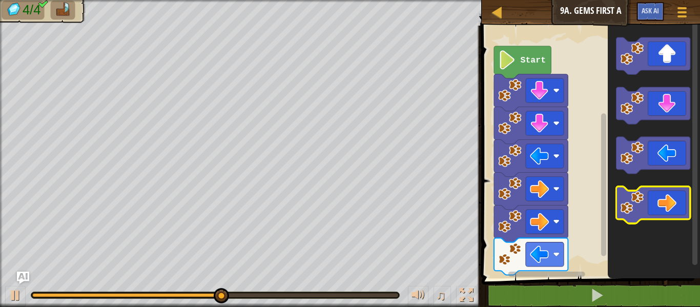
click at [647, 204] on icon "Blockly Workspace" at bounding box center [653, 204] width 74 height 37
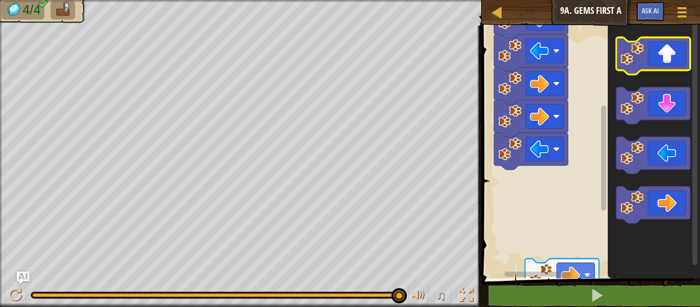
click at [646, 58] on icon "Blockly Workspace" at bounding box center [653, 55] width 74 height 37
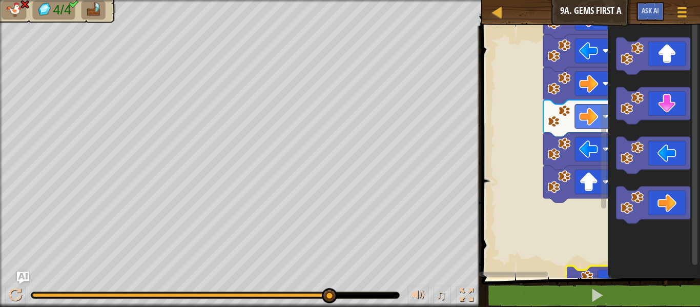
click at [431, 261] on div "Map Junior 9a. Gems First A Game Menu Ask AI 1 הההההההההההההההההההההההההההההההה…" at bounding box center [350, 153] width 700 height 307
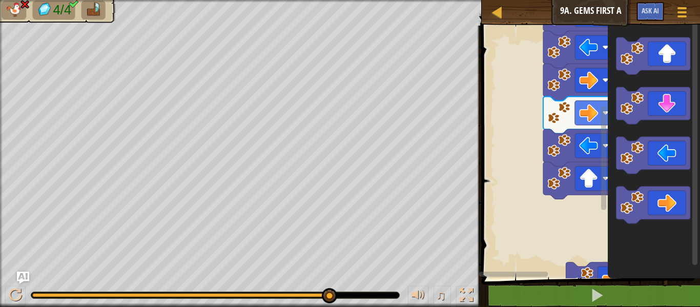
click at [566, 237] on rect "Blockly Workspace" at bounding box center [589, 149] width 221 height 258
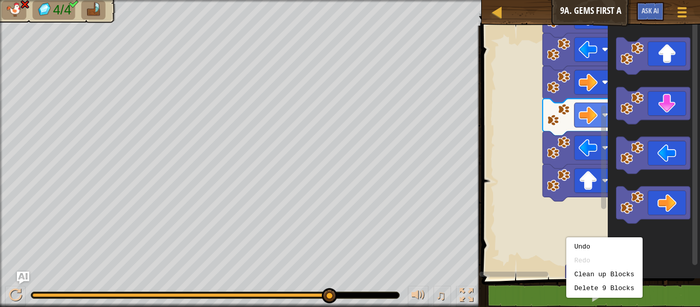
click at [506, 207] on rect "Blockly Workspace" at bounding box center [589, 149] width 221 height 258
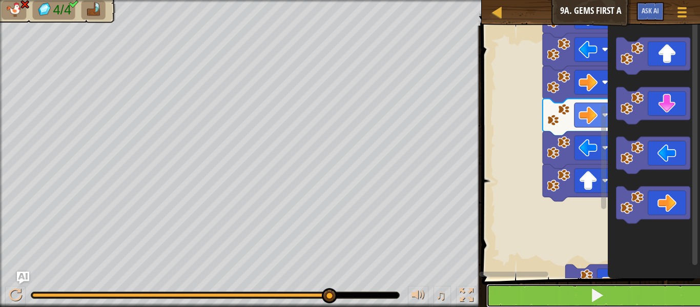
click at [507, 294] on button at bounding box center [596, 296] width 221 height 24
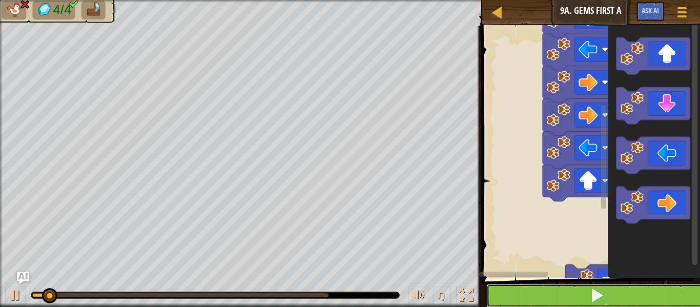
click at [507, 294] on button at bounding box center [596, 296] width 221 height 24
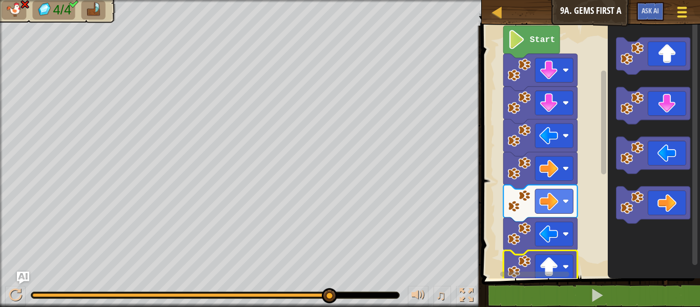
click at [683, 13] on div at bounding box center [682, 12] width 14 height 15
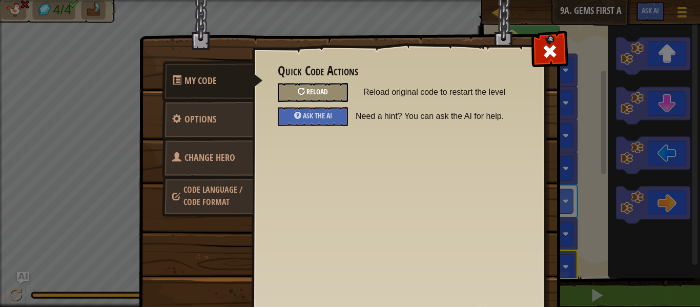
click at [326, 89] on span "Reload" at bounding box center [317, 92] width 22 height 10
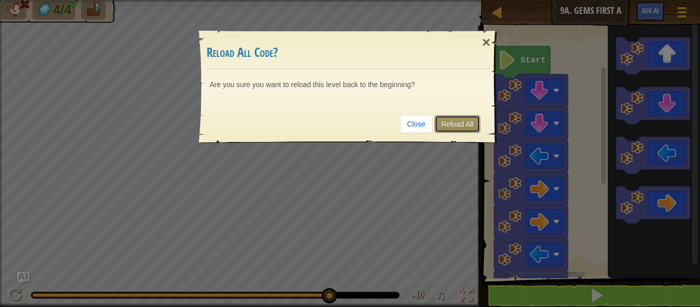
click at [461, 122] on link "Reload All" at bounding box center [457, 123] width 46 height 17
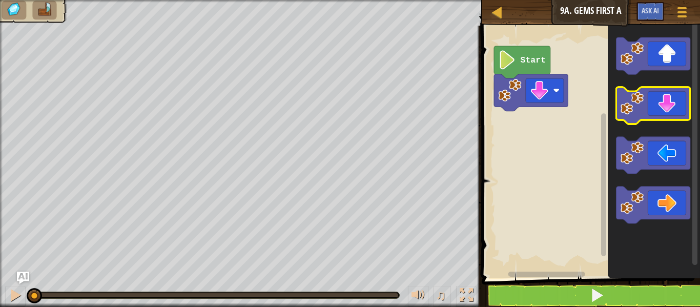
click at [639, 100] on image "Blockly Workspace" at bounding box center [631, 103] width 23 height 23
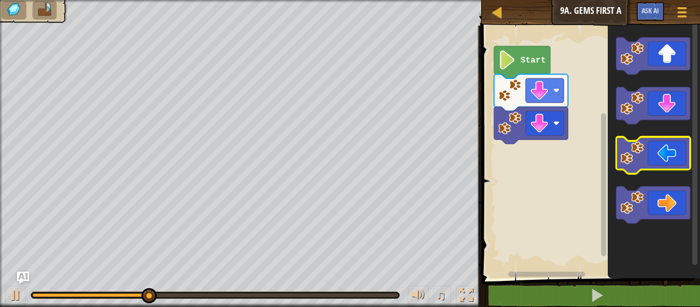
click at [631, 159] on image "Blockly Workspace" at bounding box center [631, 152] width 23 height 23
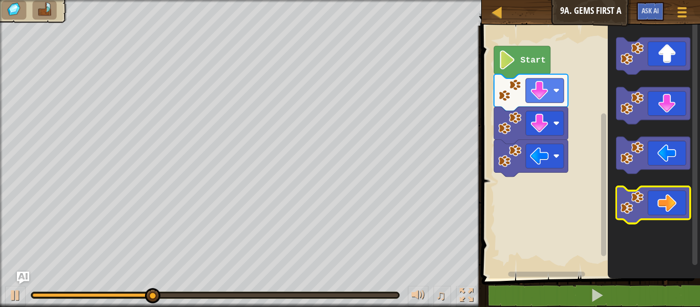
click at [648, 199] on icon "Blockly Workspace" at bounding box center [653, 204] width 74 height 37
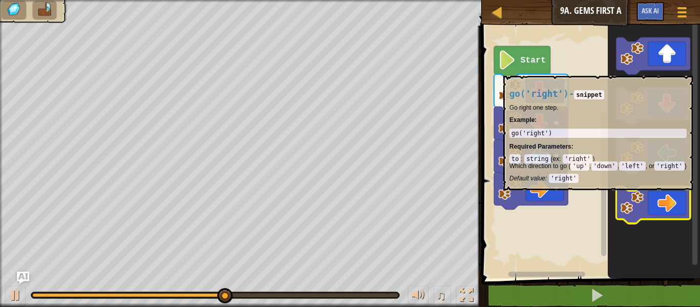
click at [649, 199] on icon "Blockly Workspace" at bounding box center [653, 204] width 74 height 37
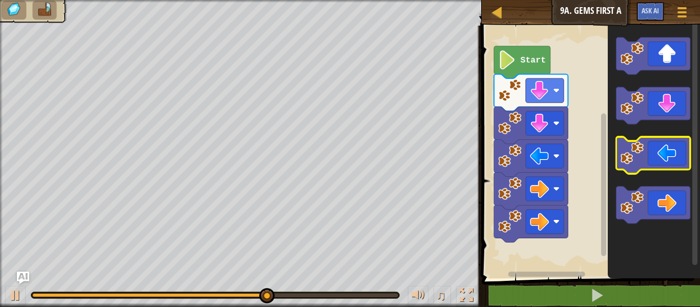
click at [625, 161] on image "Blockly Workspace" at bounding box center [631, 152] width 23 height 23
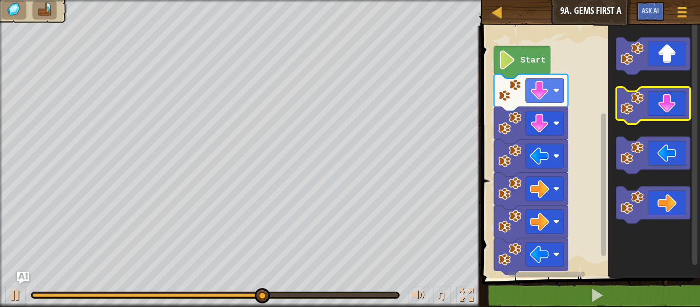
click at [667, 99] on icon "Blockly Workspace" at bounding box center [653, 105] width 74 height 37
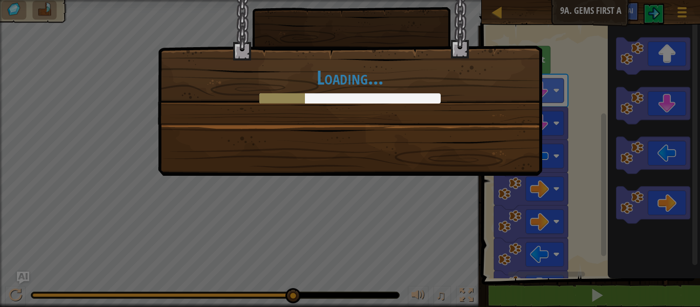
click at [654, 296] on div "Loading..." at bounding box center [350, 153] width 700 height 307
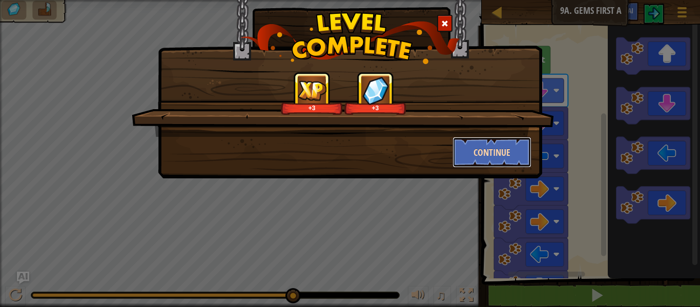
click at [498, 148] on button "Continue" at bounding box center [491, 152] width 79 height 31
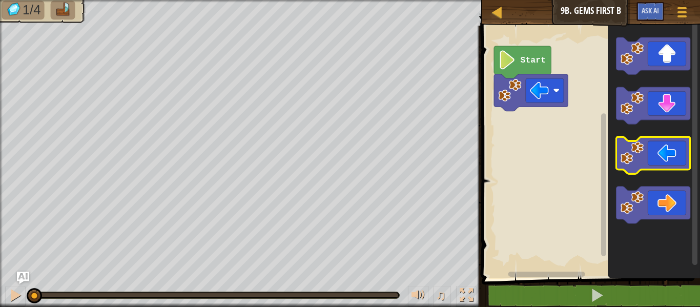
click at [635, 151] on image "Blockly Workspace" at bounding box center [631, 152] width 23 height 23
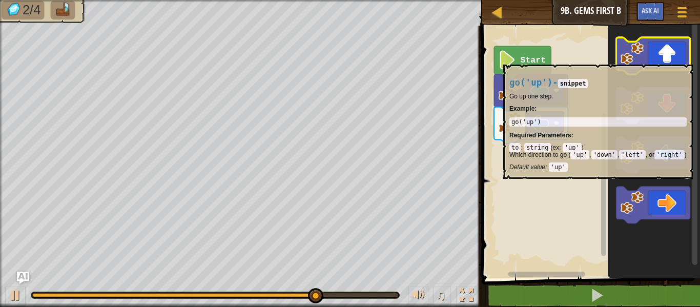
click at [640, 58] on image "Blockly Workspace" at bounding box center [631, 53] width 23 height 23
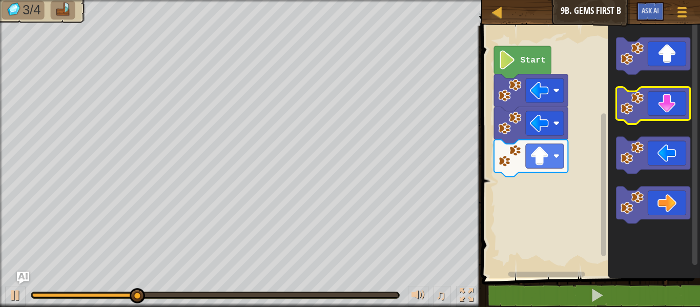
click at [658, 109] on icon "Blockly Workspace" at bounding box center [653, 105] width 74 height 37
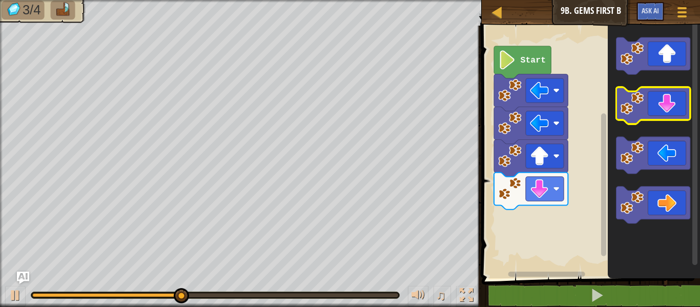
click at [651, 108] on icon "Blockly Workspace" at bounding box center [653, 105] width 74 height 37
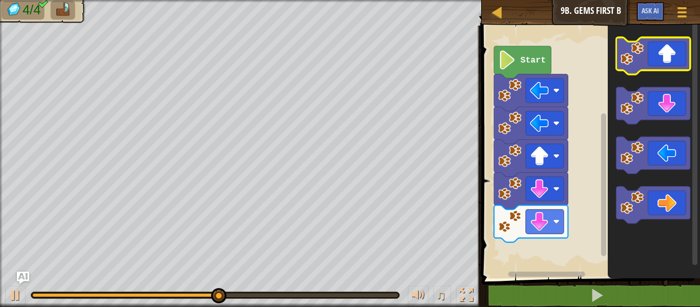
click at [642, 60] on image "Blockly Workspace" at bounding box center [631, 53] width 23 height 23
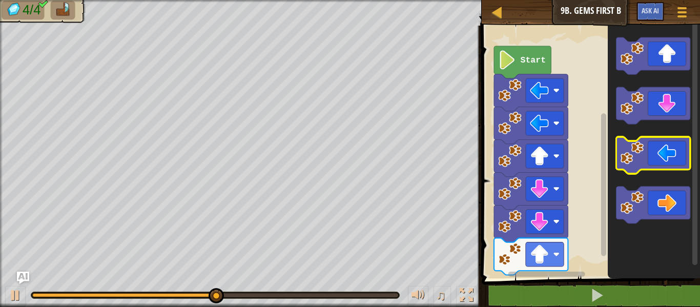
click at [641, 156] on image "Blockly Workspace" at bounding box center [631, 152] width 23 height 23
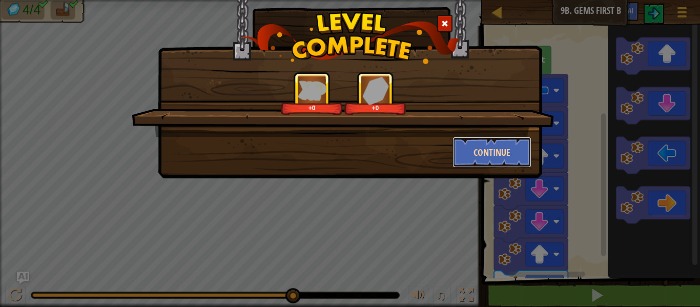
click at [486, 140] on button "Continue" at bounding box center [491, 152] width 79 height 31
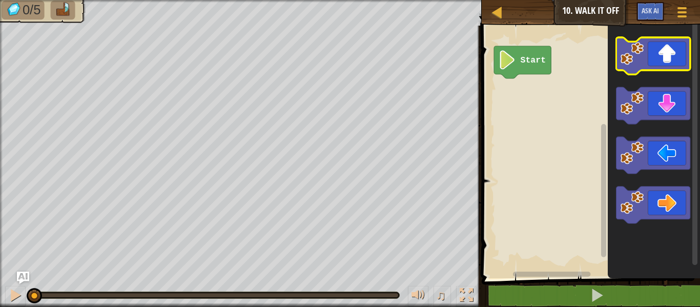
click at [634, 55] on image "Blockly Workspace" at bounding box center [631, 53] width 23 height 23
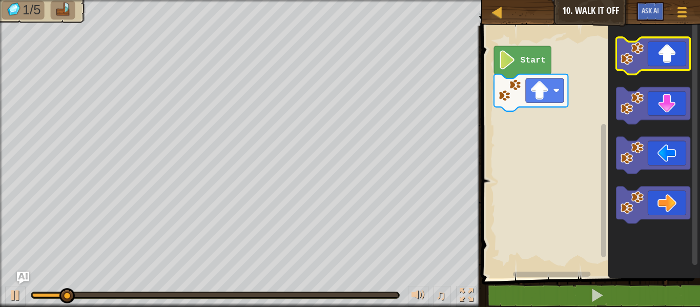
click at [634, 55] on image "Blockly Workspace" at bounding box center [631, 53] width 23 height 23
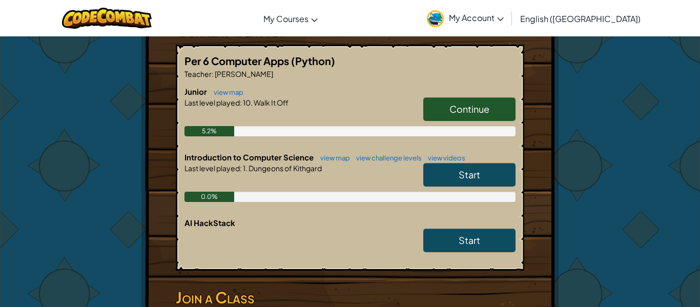
scroll to position [197, 0]
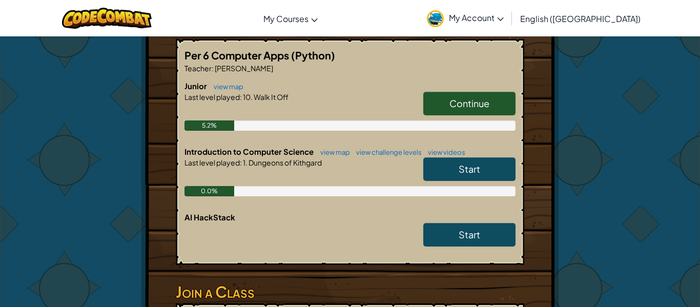
click at [461, 168] on span "Start" at bounding box center [470, 169] width 22 height 12
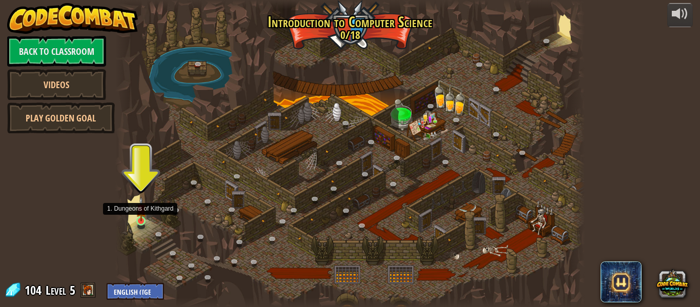
click at [142, 213] on img at bounding box center [141, 209] width 11 height 25
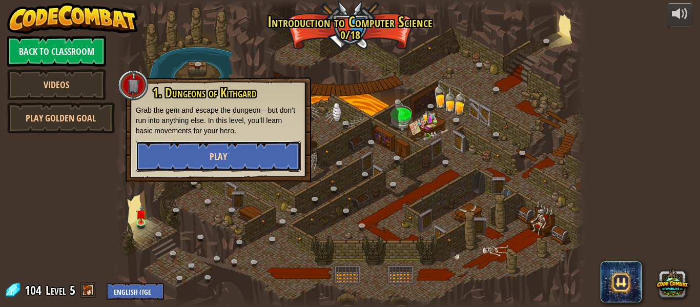
click at [216, 157] on span "Play" at bounding box center [218, 156] width 17 height 13
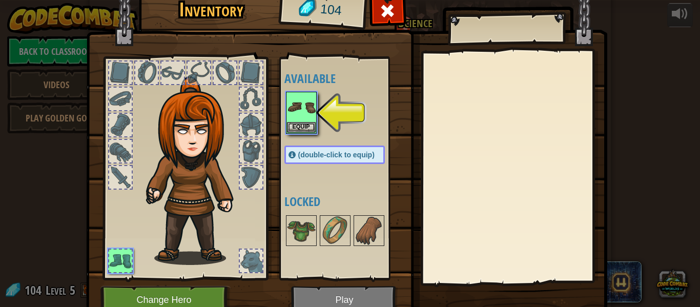
click at [308, 290] on img at bounding box center [346, 138] width 521 height 372
click at [307, 127] on button "Equip" at bounding box center [301, 126] width 29 height 11
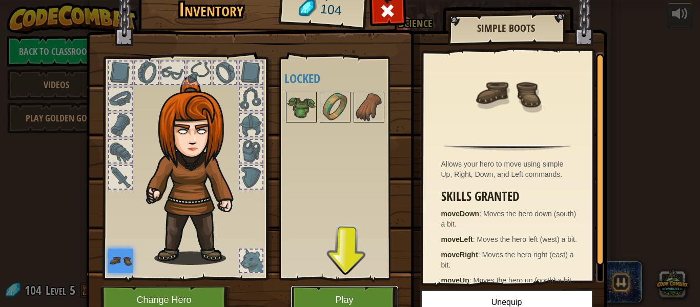
click at [360, 292] on button "Play" at bounding box center [344, 300] width 107 height 28
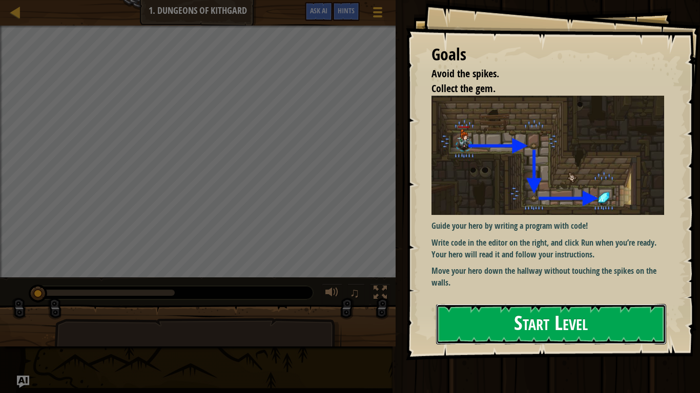
click at [639, 306] on button "Start Level" at bounding box center [551, 324] width 230 height 40
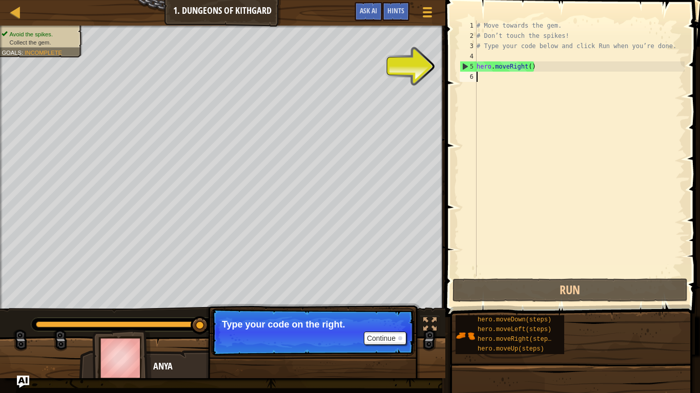
type textarea "h"
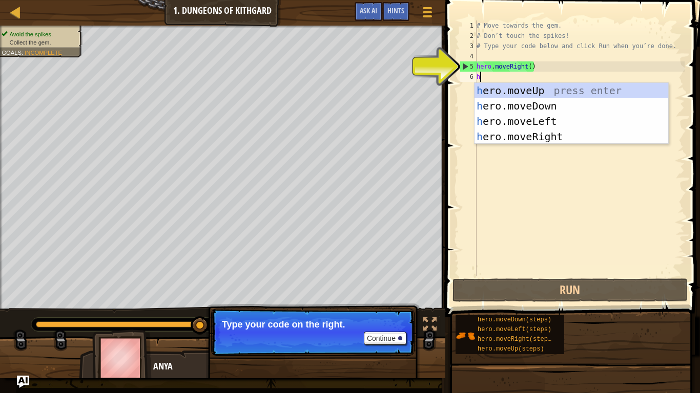
scroll to position [5, 0]
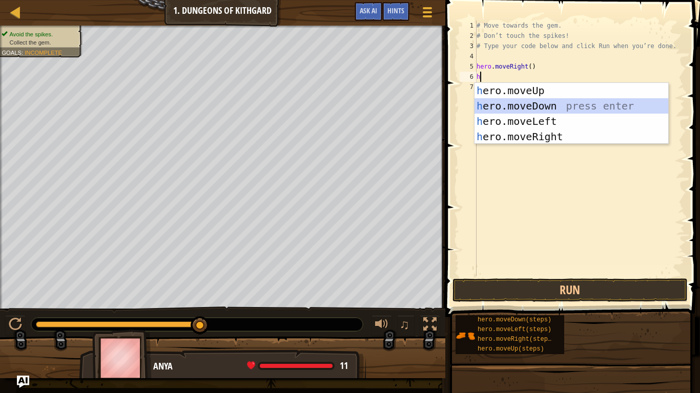
click at [506, 104] on div "h ero.moveUp press enter h ero.moveDown press enter h ero.moveLeft press enter …" at bounding box center [571, 129] width 194 height 92
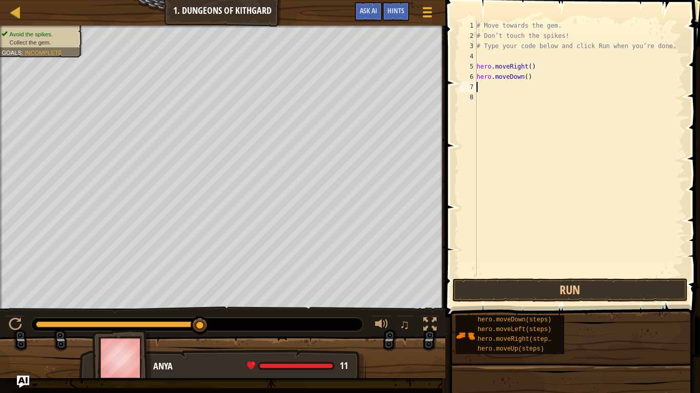
type textarea "h"
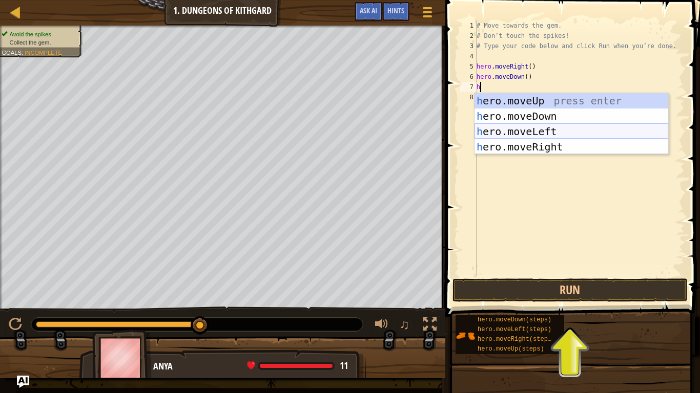
click at [521, 132] on div "h ero.moveUp press enter h ero.moveDown press enter h ero.moveLeft press enter …" at bounding box center [571, 139] width 194 height 92
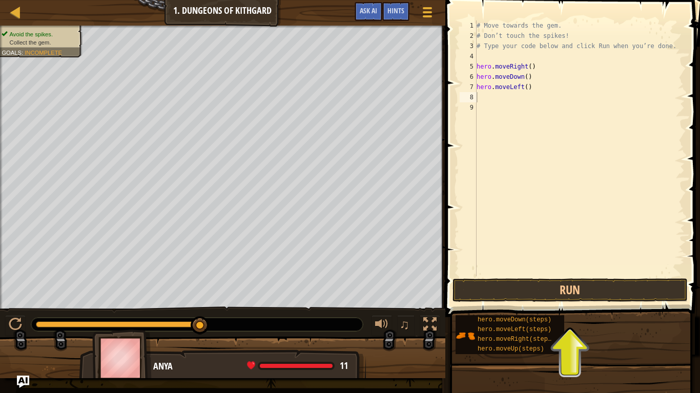
click at [600, 277] on span at bounding box center [573, 143] width 263 height 347
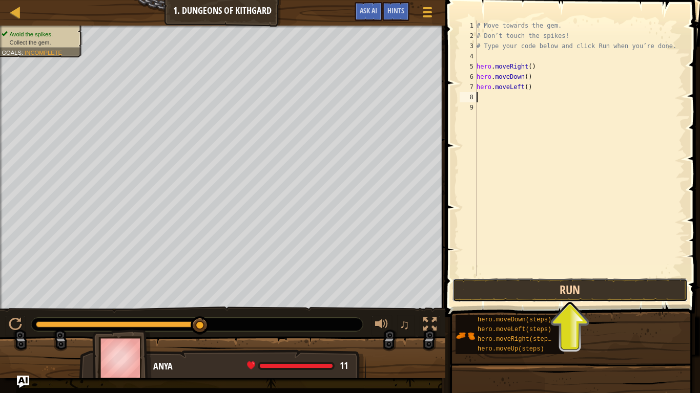
click at [602, 281] on button "Run" at bounding box center [569, 291] width 235 height 24
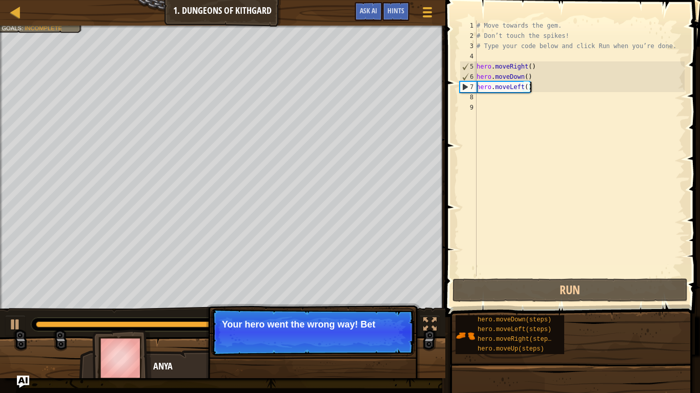
click at [530, 92] on div "# Move towards the gem. # Don’t touch the spikes! # Type your code below and cl…" at bounding box center [579, 158] width 210 height 277
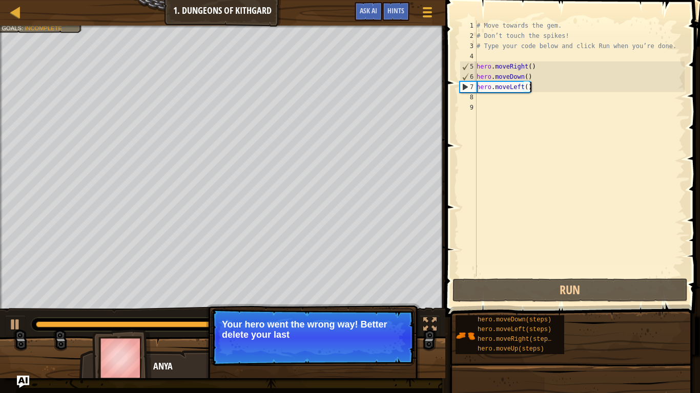
click at [535, 88] on div "# Move towards the gem. # Don’t touch the spikes! # Type your code below and cl…" at bounding box center [579, 158] width 210 height 277
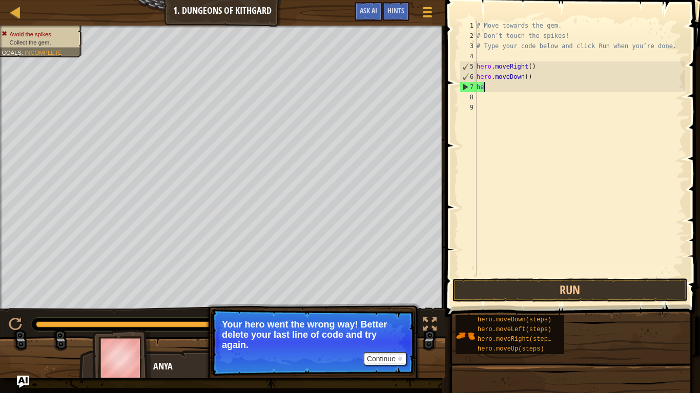
type textarea "h"
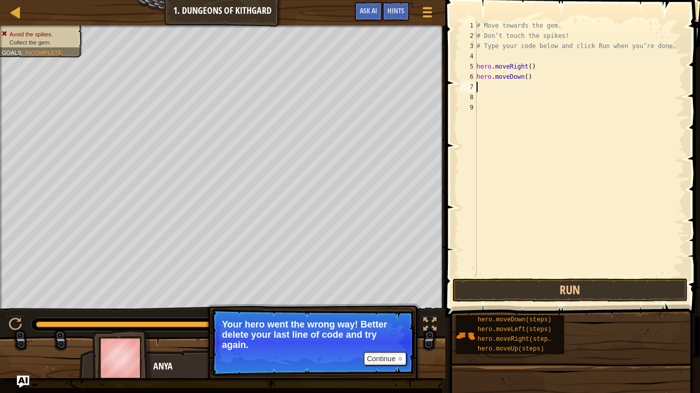
type textarea "h"
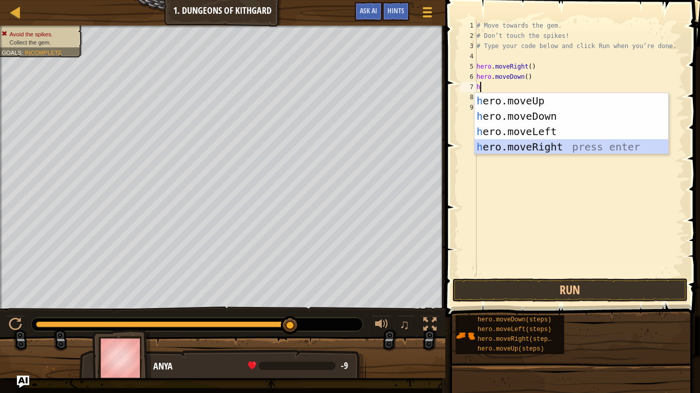
click at [563, 146] on div "h ero.moveUp press enter h ero.moveDown press enter h ero.moveLeft press enter …" at bounding box center [571, 139] width 194 height 92
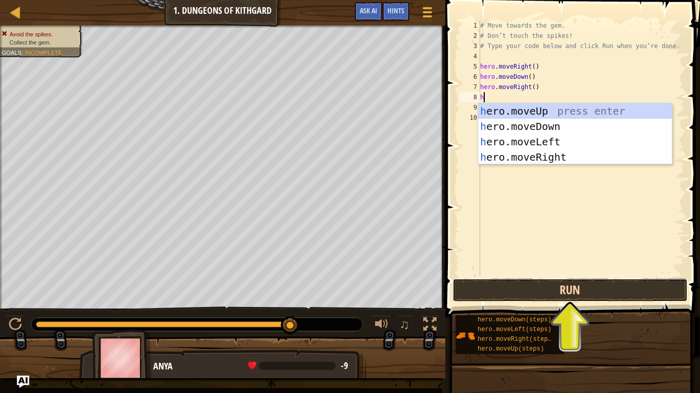
click at [646, 286] on button "Run" at bounding box center [569, 291] width 235 height 24
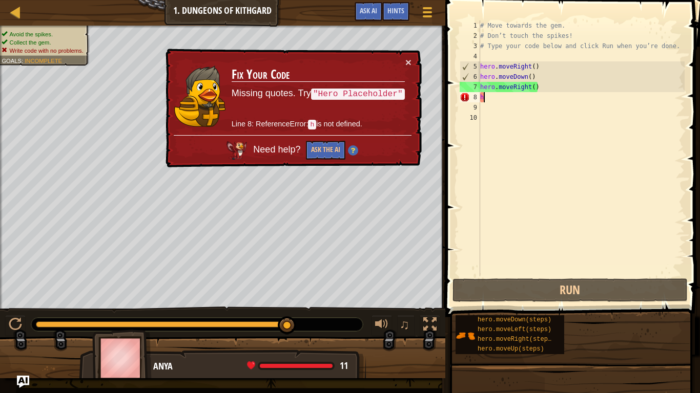
click at [566, 99] on div "# Move towards the gem. # Don’t touch the spikes! # Type your code below and cl…" at bounding box center [581, 158] width 206 height 277
click at [564, 91] on div "# Move towards the gem. # Don’t touch the spikes! # Type your code below and cl…" at bounding box center [581, 158] width 206 height 277
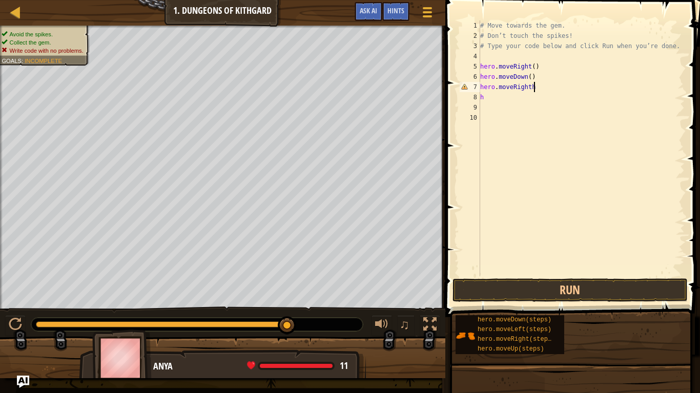
scroll to position [5, 7]
click at [485, 95] on div "# Move towards the gem. # Don’t touch the spikes! # Type your code below and cl…" at bounding box center [581, 158] width 206 height 277
type textarea "h"
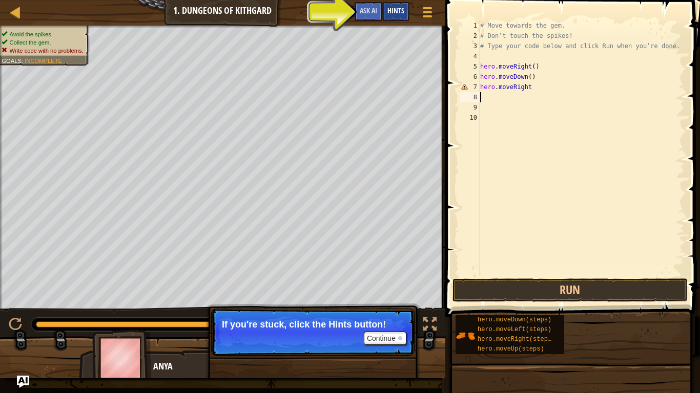
click at [397, 15] on span "Hints" at bounding box center [395, 11] width 17 height 10
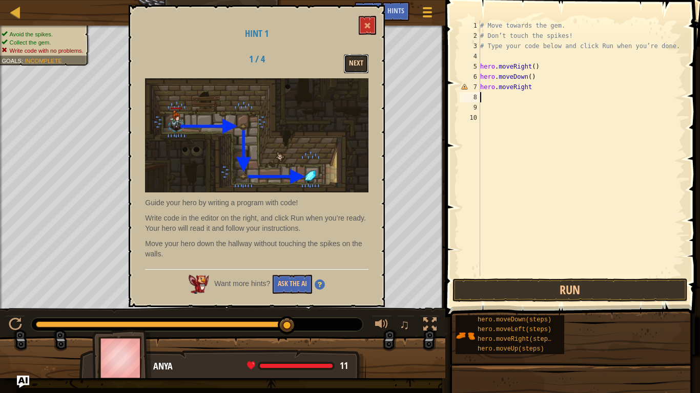
click at [349, 67] on button "Next" at bounding box center [356, 63] width 25 height 19
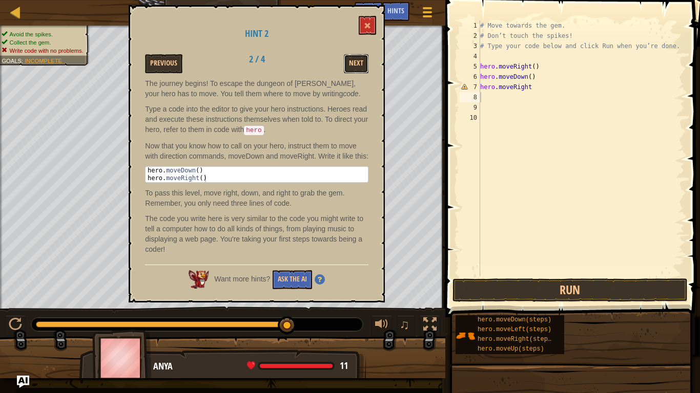
click at [349, 67] on button "Next" at bounding box center [356, 63] width 25 height 19
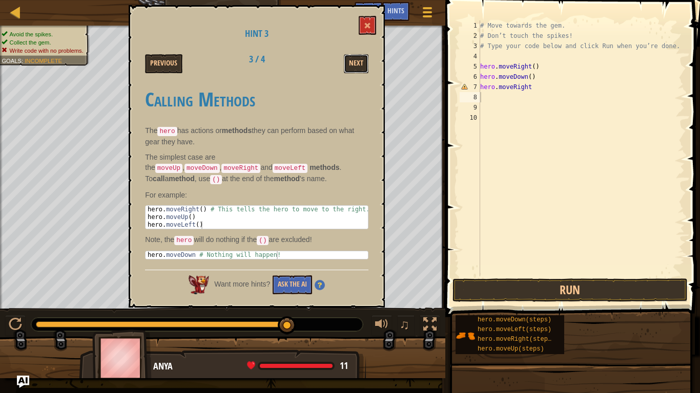
click at [349, 67] on button "Next" at bounding box center [356, 63] width 25 height 19
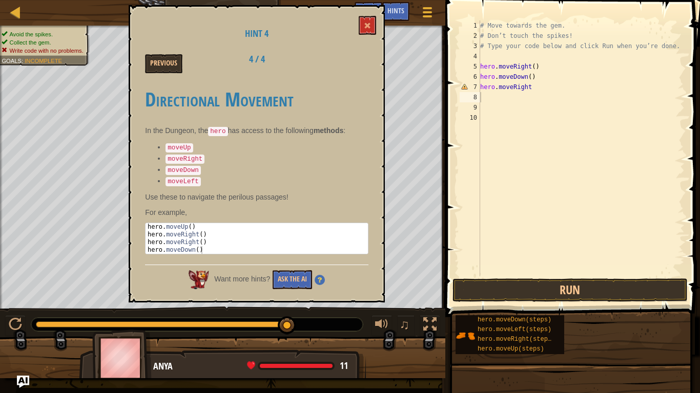
click at [349, 67] on div "Previous 4 / 4" at bounding box center [256, 63] width 239 height 19
click at [372, 28] on button at bounding box center [367, 25] width 17 height 19
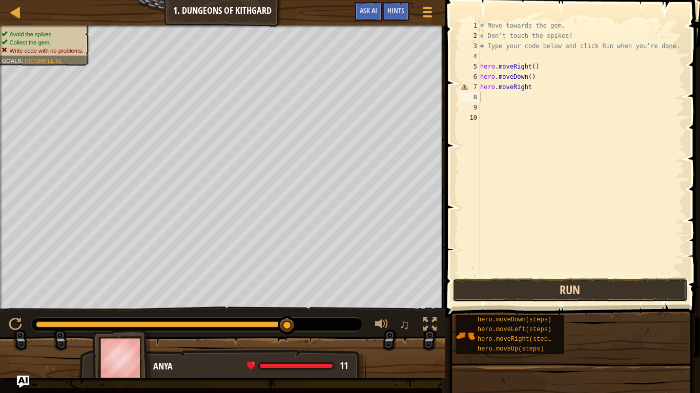
click at [514, 294] on button "Run" at bounding box center [569, 291] width 235 height 24
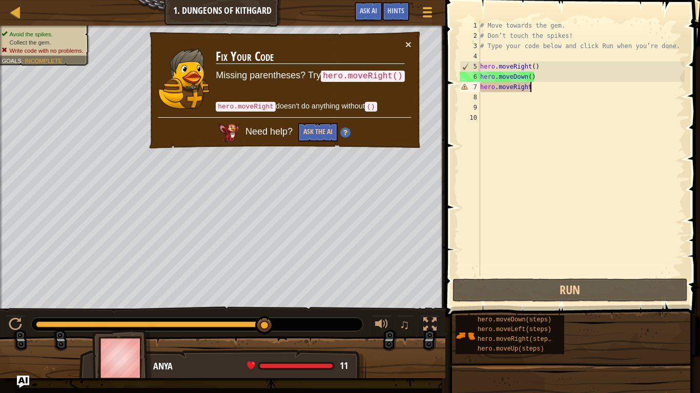
click at [593, 89] on div "# Move towards the gem. # Don’t touch the spikes! # Type your code below and cl…" at bounding box center [581, 158] width 206 height 277
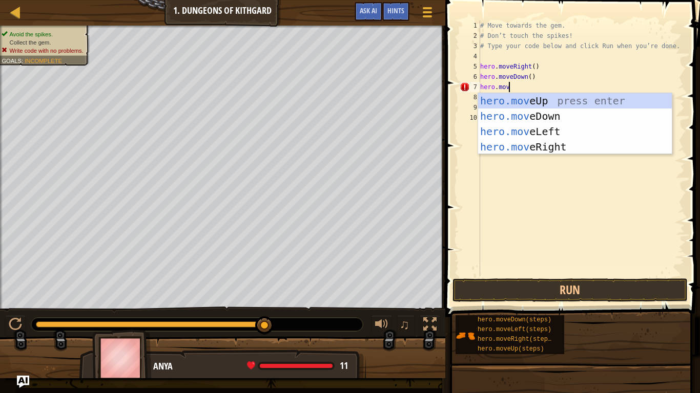
scroll to position [5, 4]
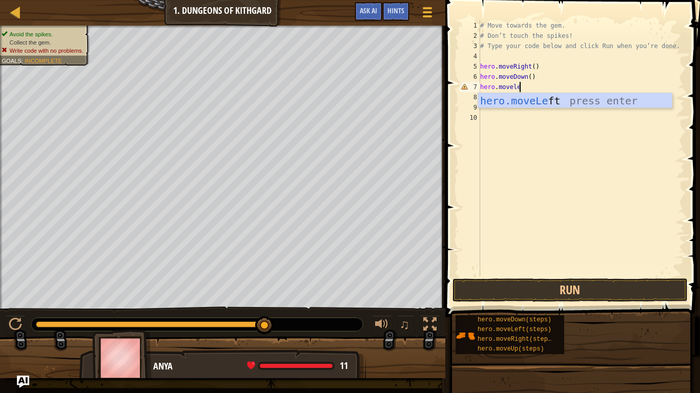
type textarea "hero.moveleft"
click at [625, 105] on div "hero.moveLeft press enter" at bounding box center [575, 116] width 194 height 46
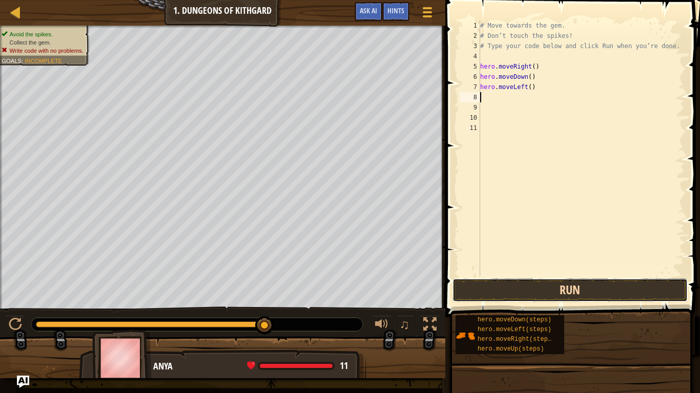
click at [557, 287] on button "Run" at bounding box center [569, 291] width 235 height 24
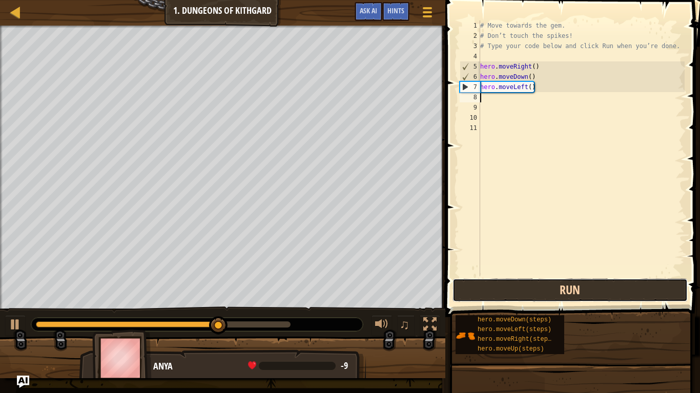
click at [557, 287] on button "Run" at bounding box center [569, 291] width 235 height 24
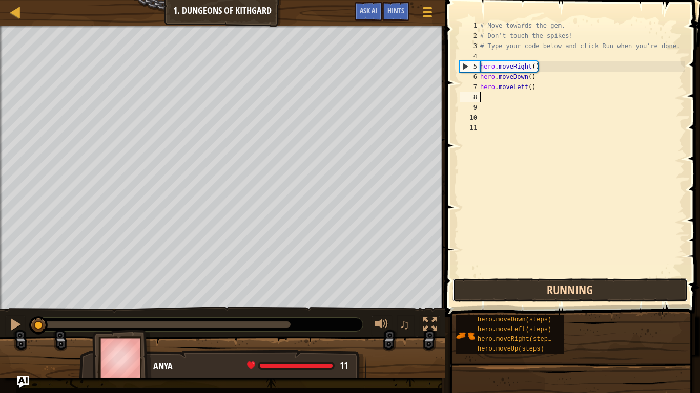
click at [557, 287] on button "Running" at bounding box center [569, 291] width 235 height 24
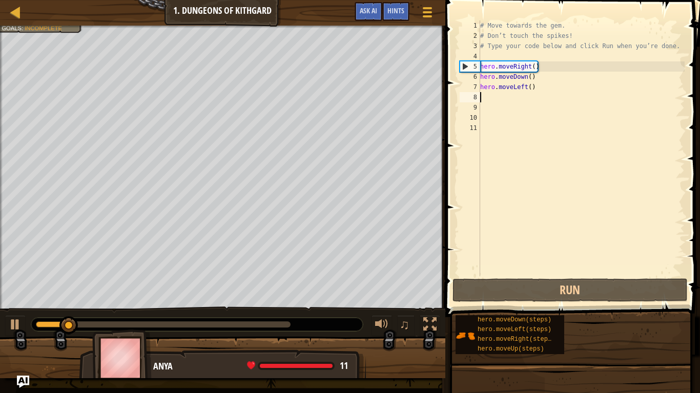
click at [548, 90] on div "# Move towards the gem. # Don’t touch the spikes! # Type your code below and cl…" at bounding box center [581, 158] width 206 height 277
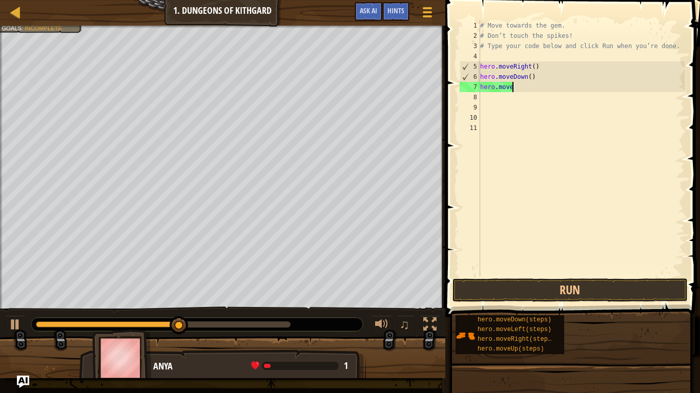
type textarea "hero.mover"
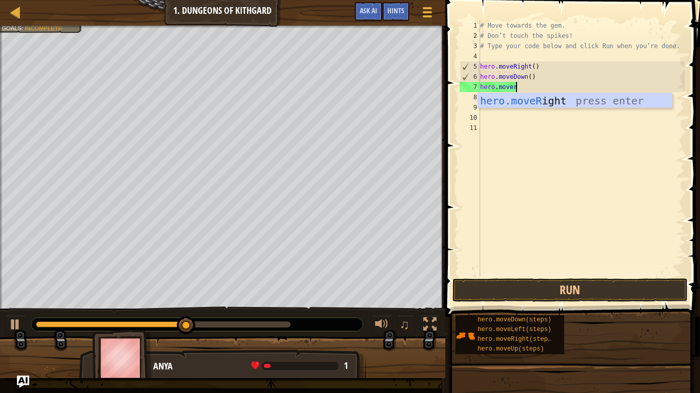
scroll to position [5, 5]
click at [569, 101] on div "hero.moveR ight press enter" at bounding box center [575, 116] width 194 height 46
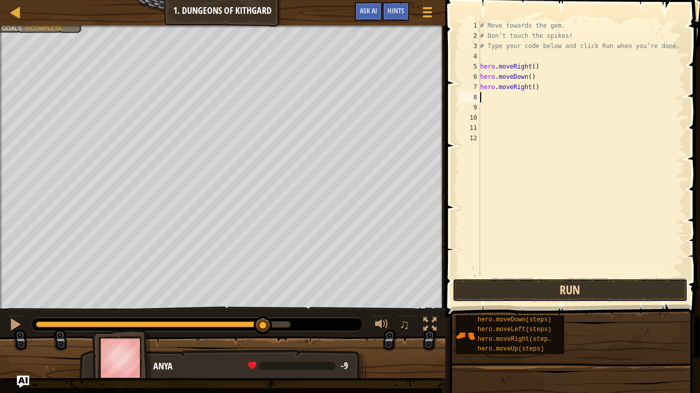
click at [558, 287] on button "Run" at bounding box center [569, 291] width 235 height 24
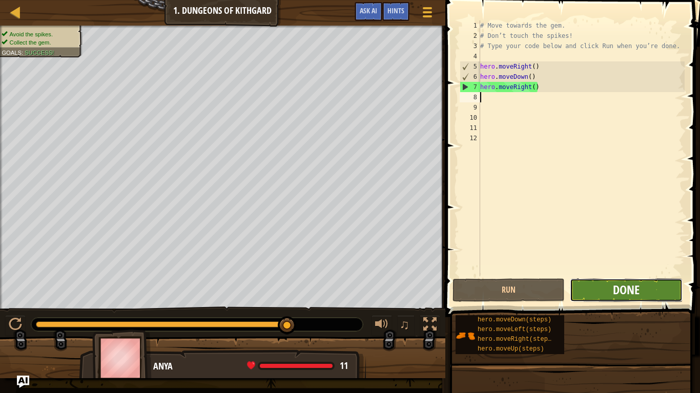
click at [626, 290] on span "Done" at bounding box center [626, 290] width 27 height 16
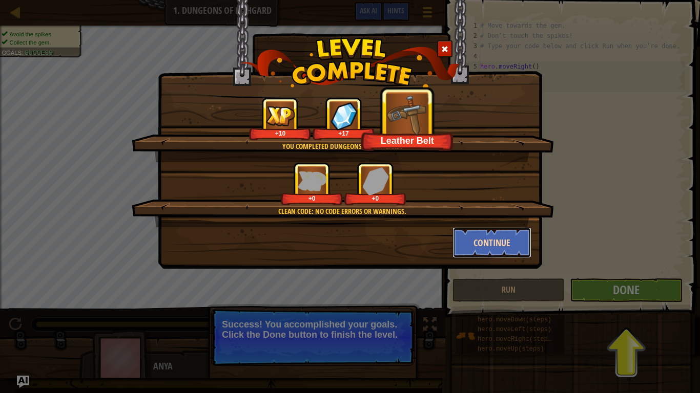
click at [521, 235] on button "Continue" at bounding box center [491, 242] width 79 height 31
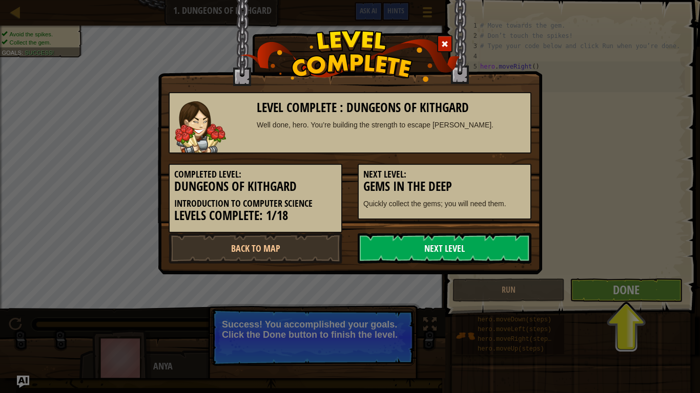
click at [504, 239] on link "Next Level" at bounding box center [445, 248] width 174 height 31
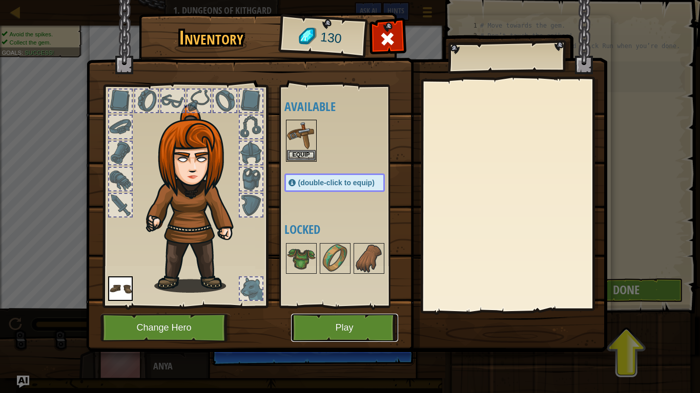
click at [373, 306] on button "Play" at bounding box center [344, 328] width 107 height 28
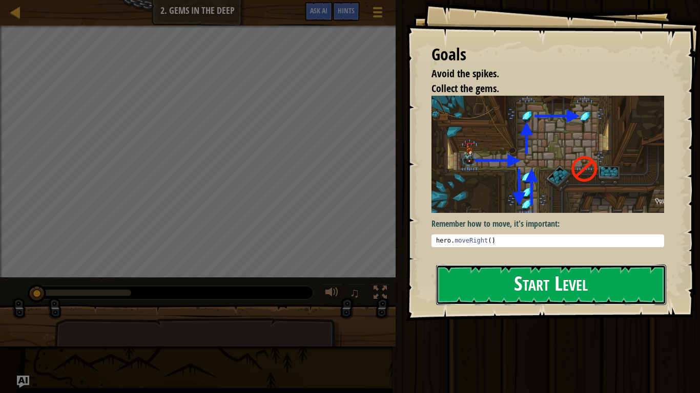
click at [542, 285] on button "Start Level" at bounding box center [551, 285] width 230 height 40
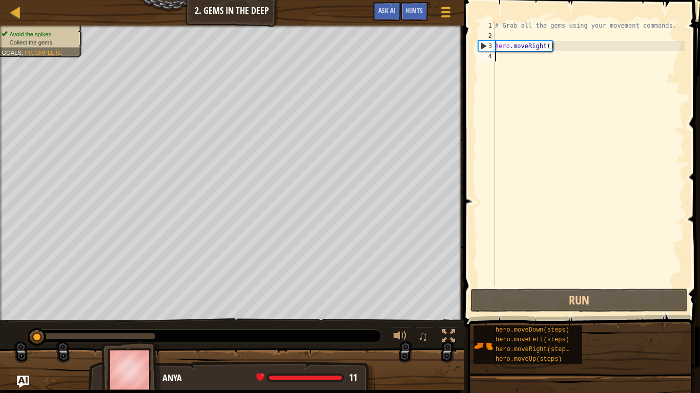
type textarea "h"
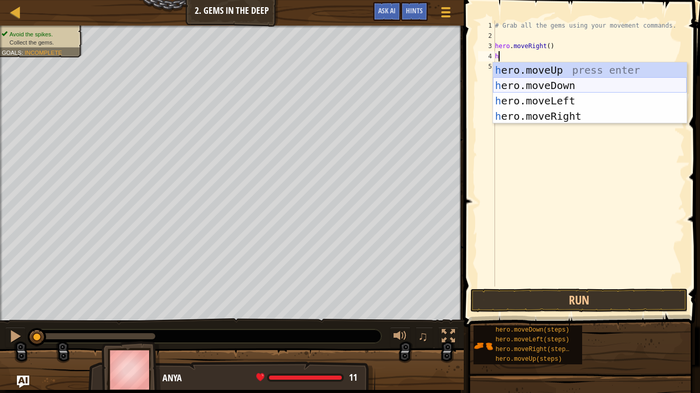
click at [587, 88] on div "h ero.moveUp press enter h ero.moveDown press enter h ero.moveLeft press enter …" at bounding box center [590, 109] width 194 height 92
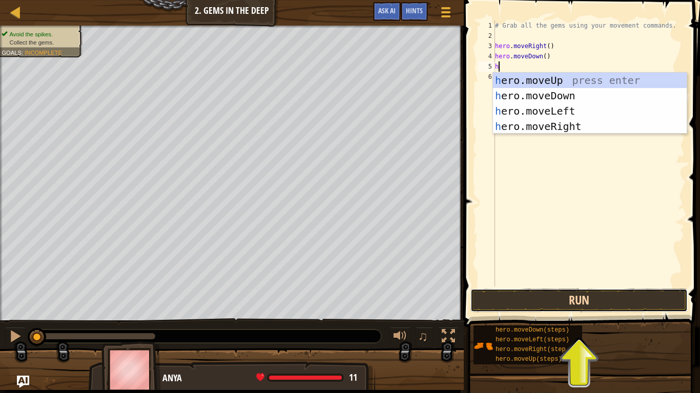
click at [657, 291] on button "Run" at bounding box center [578, 301] width 217 height 24
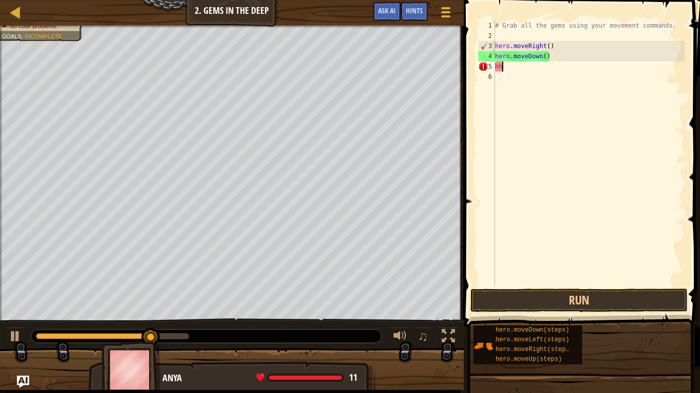
scroll to position [5, 1]
type textarea "h"
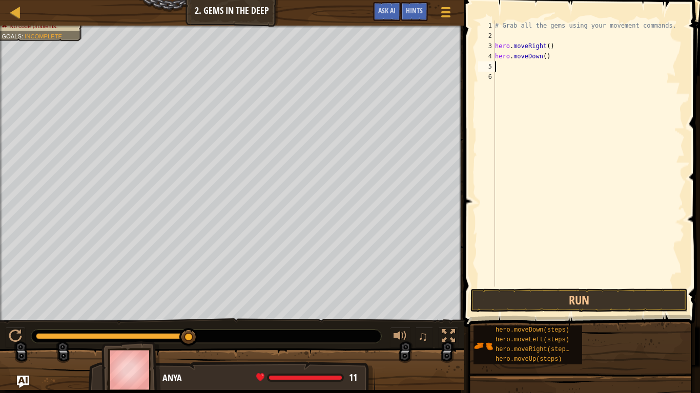
type textarea "h"
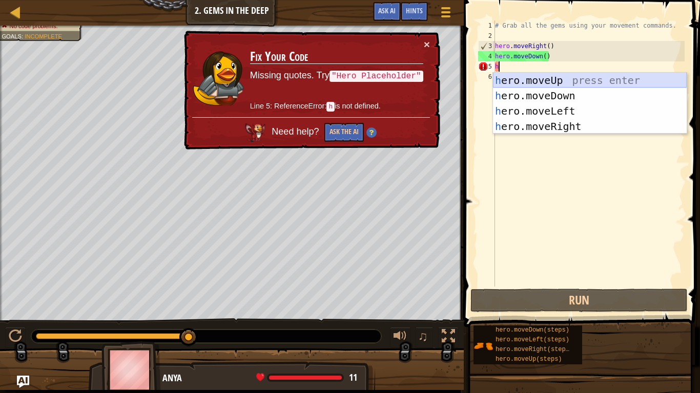
click at [557, 83] on div "h ero.moveUp press enter h ero.moveDown press enter h ero.moveLeft press enter …" at bounding box center [590, 119] width 194 height 92
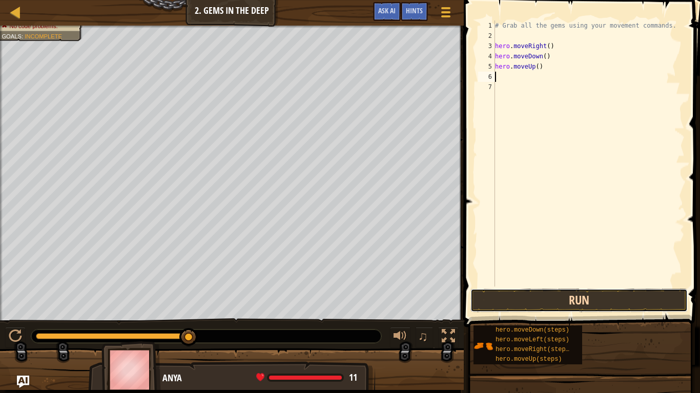
click at [597, 297] on button "Run" at bounding box center [578, 301] width 217 height 24
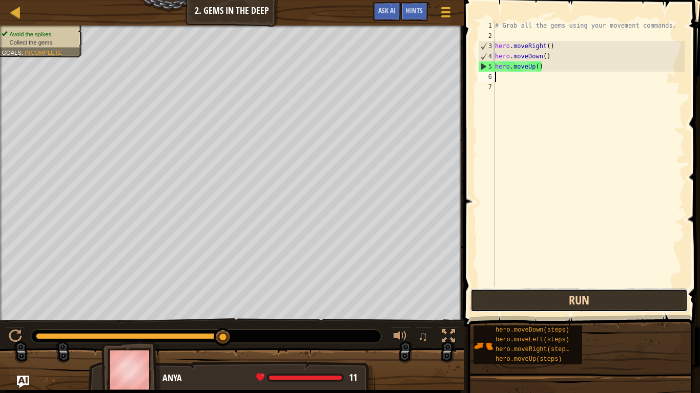
click at [675, 298] on button "Run" at bounding box center [578, 301] width 217 height 24
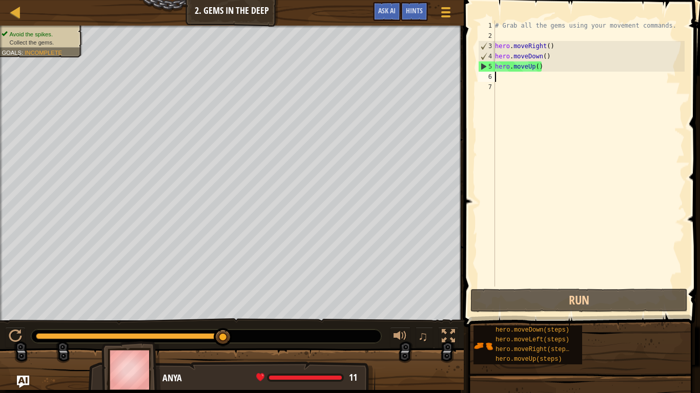
click at [549, 64] on div "# Grab all the gems using your movement commands. hero . moveRight ( ) hero . m…" at bounding box center [589, 163] width 192 height 287
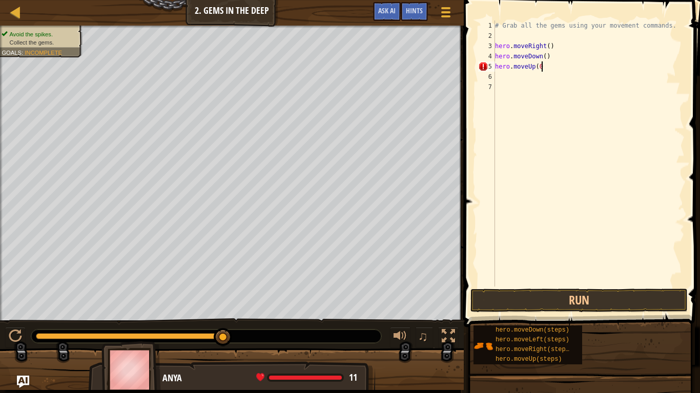
scroll to position [5, 6]
type textarea "hero.moveUp()"
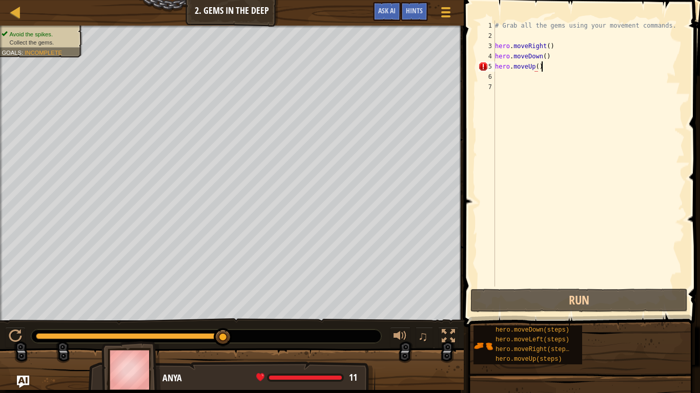
scroll to position [5, 6]
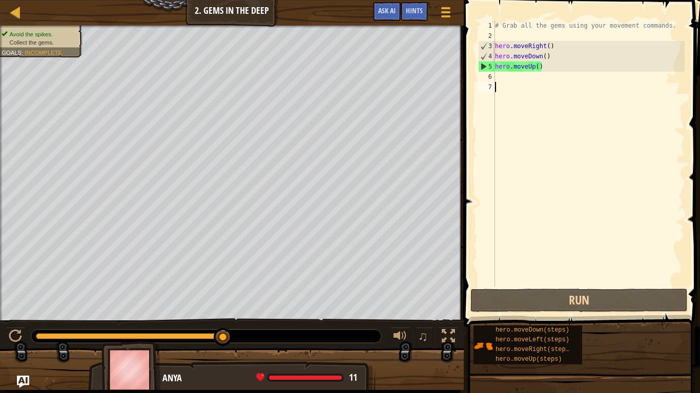
click at [553, 83] on div "# Grab all the gems using your movement commands. hero . moveRight ( ) hero . m…" at bounding box center [589, 163] width 192 height 287
click at [549, 75] on div "# Grab all the gems using your movement commands. hero . moveRight ( ) hero . m…" at bounding box center [589, 163] width 192 height 287
type textarea "h"
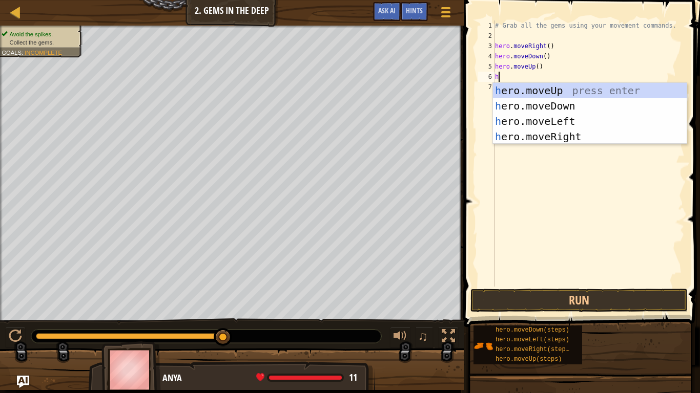
click at [595, 81] on div "# Grab all the gems using your movement commands. hero . moveRight ( ) hero . m…" at bounding box center [589, 163] width 192 height 287
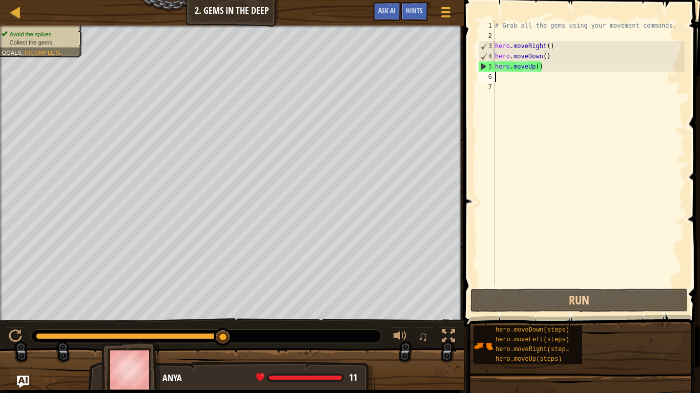
type textarea "h"
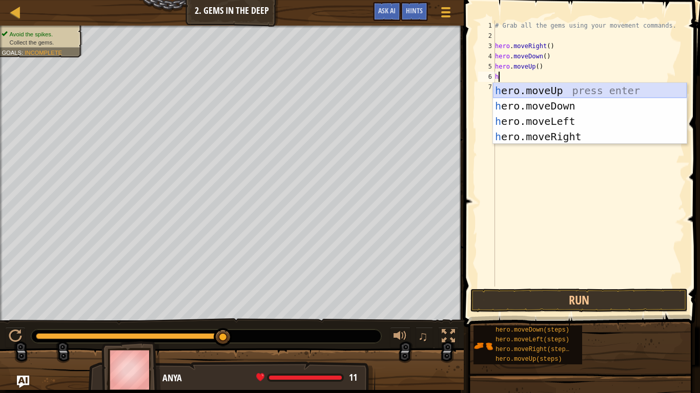
click at [583, 89] on div "h ero.moveUp press enter h ero.moveDown press enter h ero.moveLeft press enter …" at bounding box center [590, 129] width 194 height 92
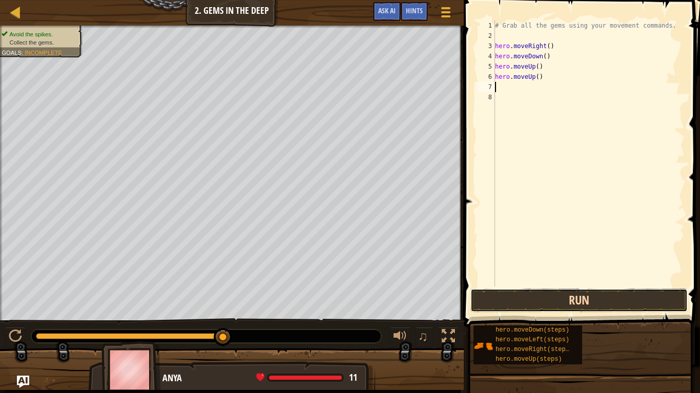
click at [549, 301] on button "Run" at bounding box center [578, 301] width 217 height 24
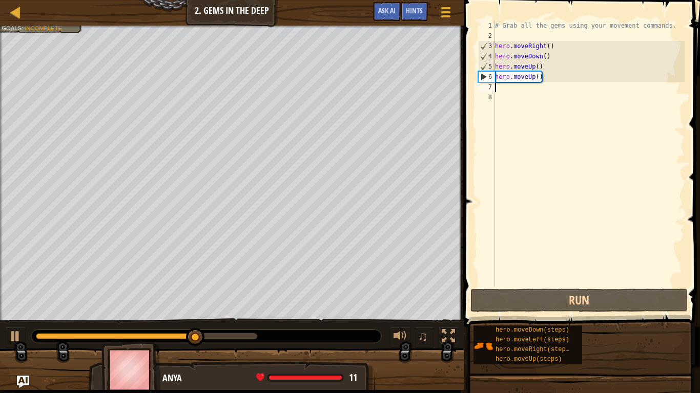
type textarea "h"
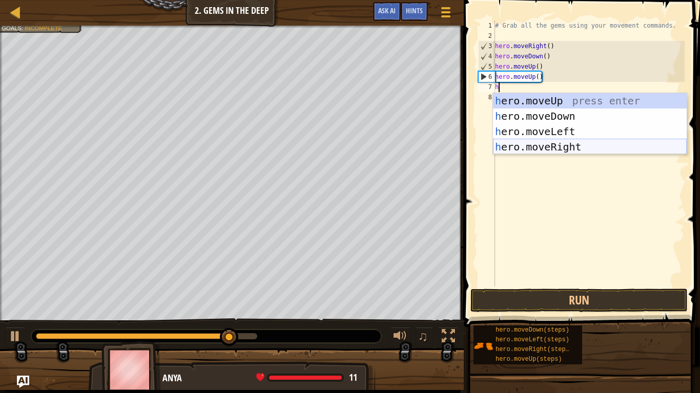
click at [546, 147] on div "h ero.moveUp press enter h ero.moveDown press enter h ero.moveLeft press enter …" at bounding box center [590, 139] width 194 height 92
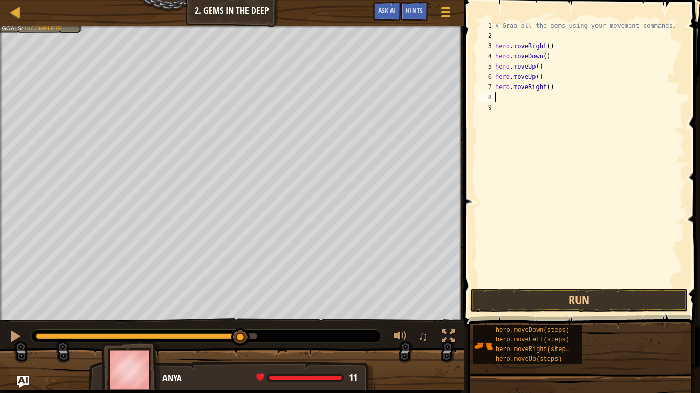
type textarea "h"
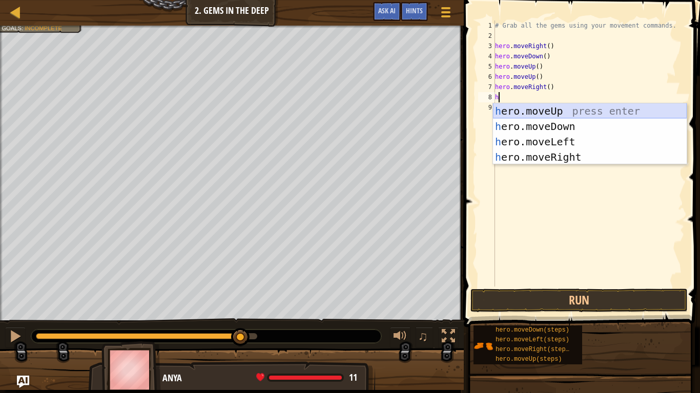
click at [537, 118] on div "h ero.moveUp press enter h ero.moveDown press enter h ero.moveLeft press enter …" at bounding box center [590, 149] width 194 height 92
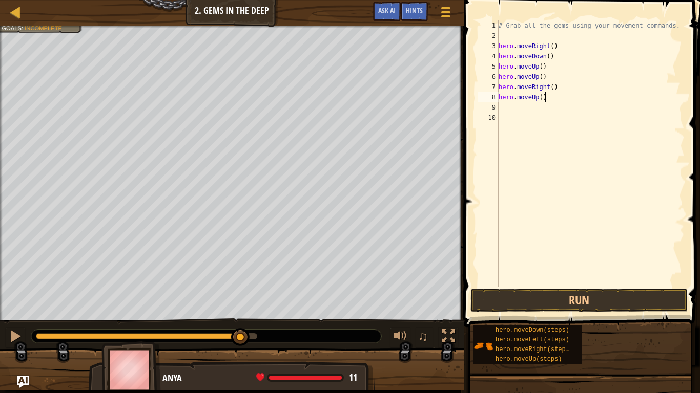
click at [547, 97] on div "# Grab all the gems using your movement commands. hero . moveRight ( ) hero . m…" at bounding box center [590, 163] width 188 height 287
type textarea "h"
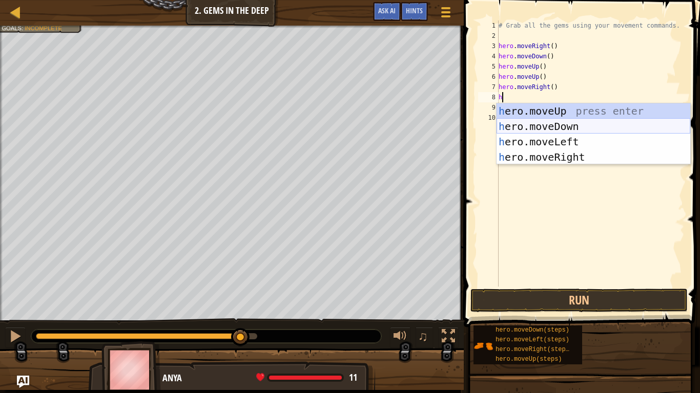
click at [560, 124] on div "h ero.moveUp press enter h ero.moveDown press enter h ero.moveLeft press enter …" at bounding box center [593, 149] width 194 height 92
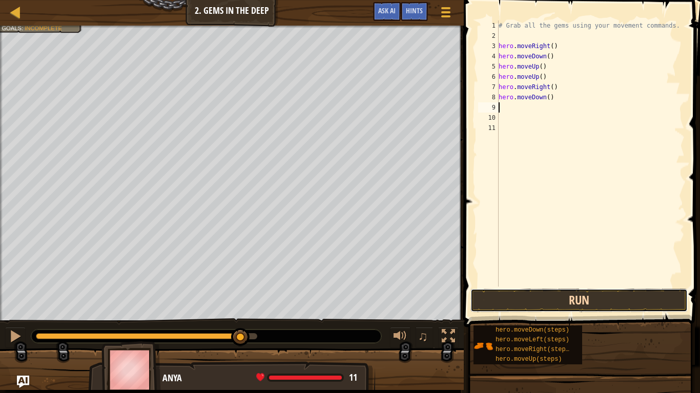
click at [627, 294] on button "Run" at bounding box center [578, 301] width 217 height 24
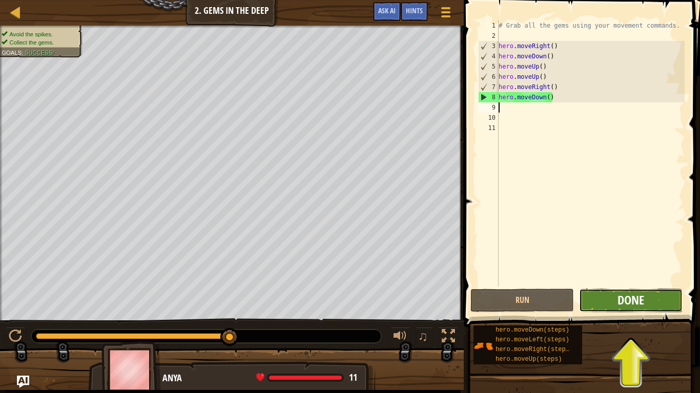
click at [623, 294] on span "Done" at bounding box center [630, 300] width 27 height 16
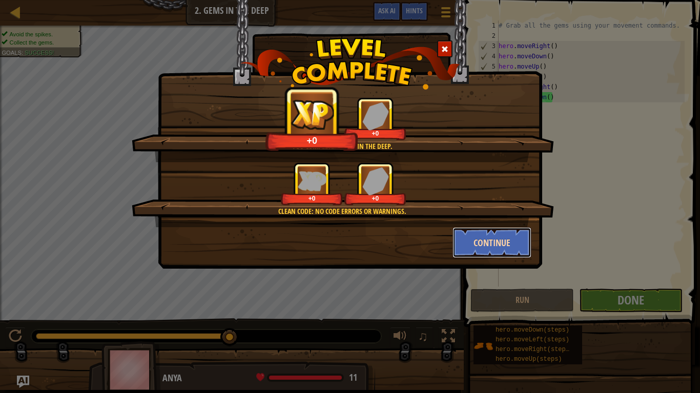
click at [490, 243] on button "Continue" at bounding box center [491, 242] width 79 height 31
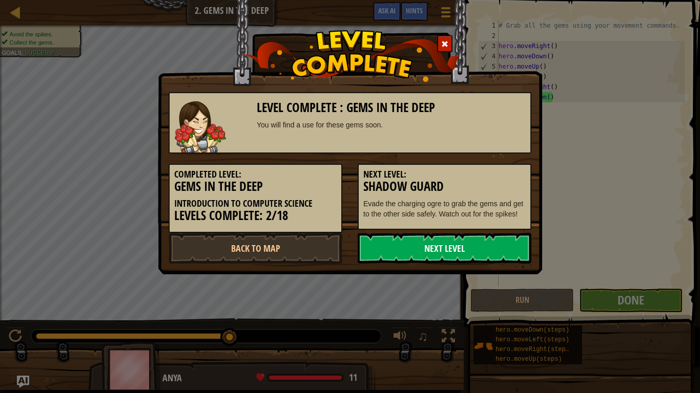
click at [528, 247] on link "Next Level" at bounding box center [445, 248] width 174 height 31
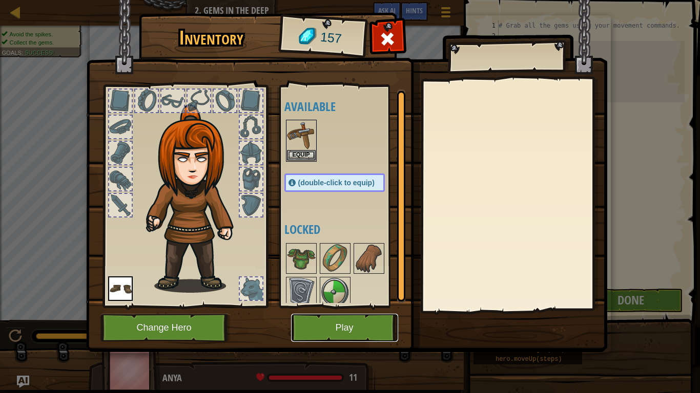
click at [347, 306] on button "Play" at bounding box center [344, 328] width 107 height 28
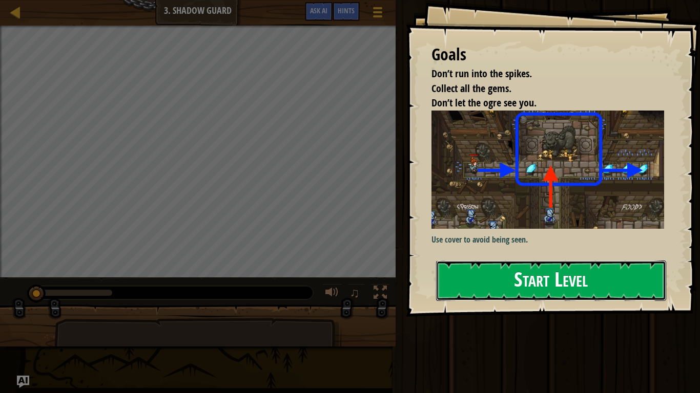
click at [482, 279] on button "Start Level" at bounding box center [551, 281] width 230 height 40
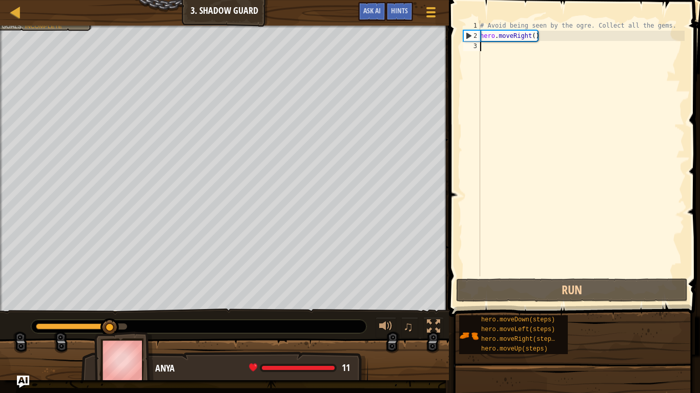
type textarea "h"
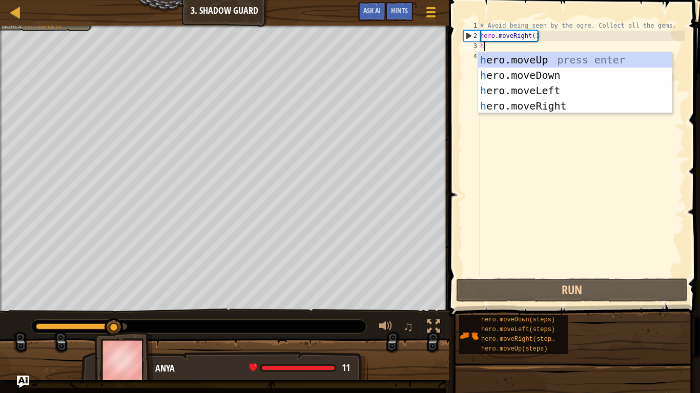
scroll to position [5, 0]
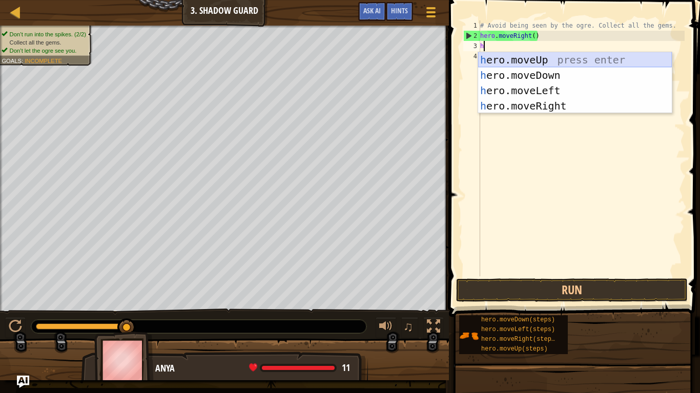
click at [532, 61] on div "h ero.moveUp press enter h ero.moveDown press enter h ero.moveLeft press enter …" at bounding box center [575, 98] width 194 height 92
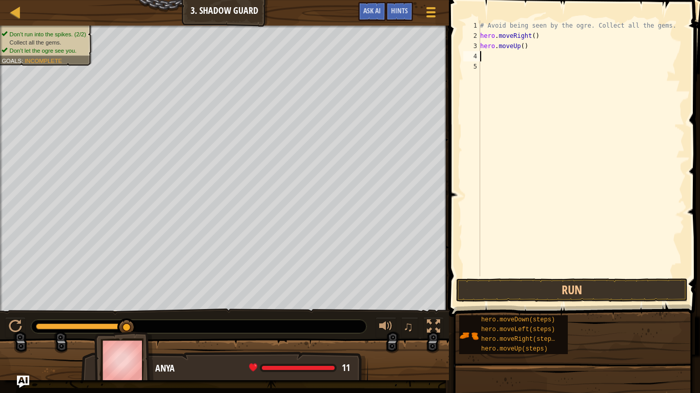
type textarea "h"
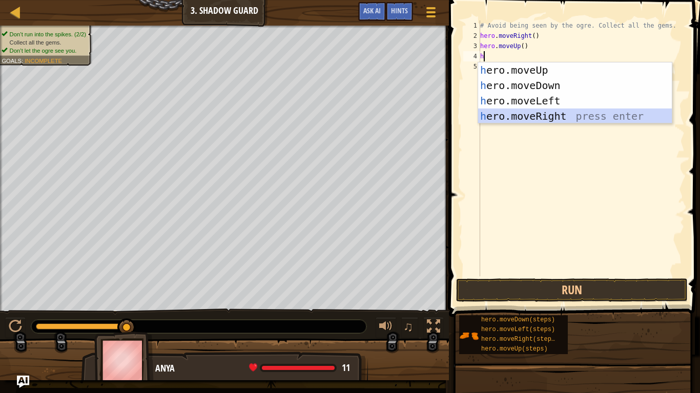
click at [572, 118] on div "h ero.moveUp press enter h ero.moveDown press enter h ero.moveLeft press enter …" at bounding box center [575, 109] width 194 height 92
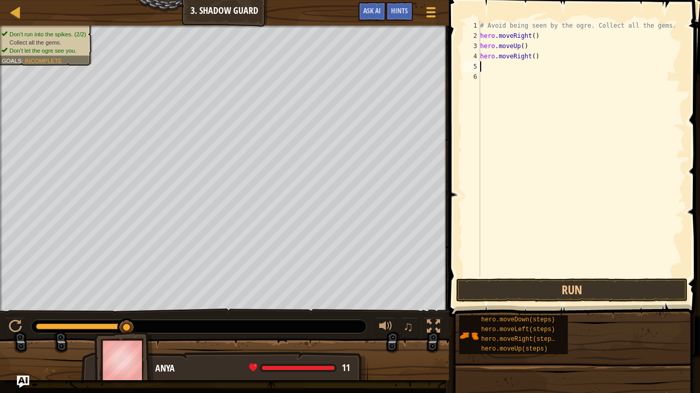
type textarea "h"
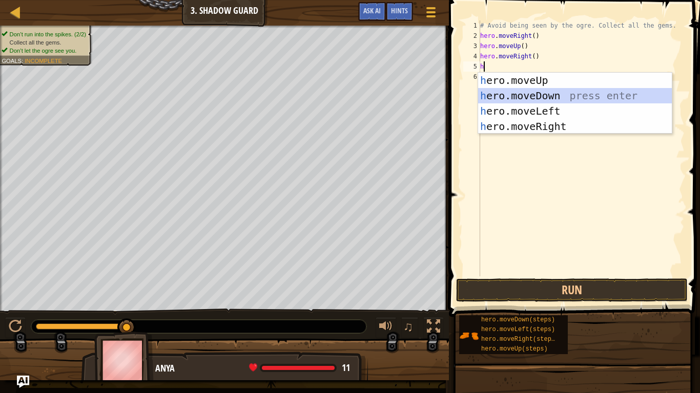
click at [581, 95] on div "h ero.moveUp press enter h ero.moveDown press enter h ero.moveLeft press enter …" at bounding box center [575, 119] width 194 height 92
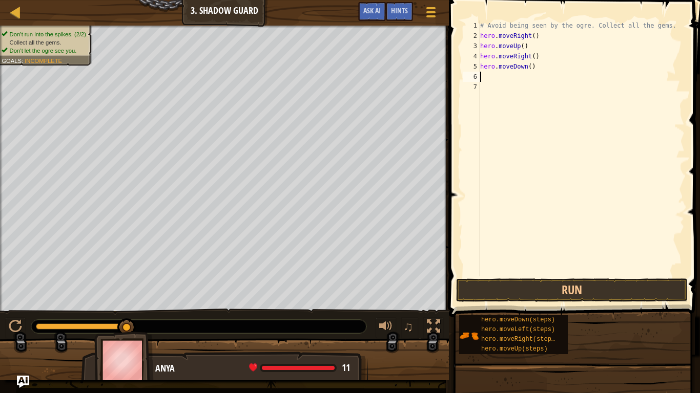
type textarea "h"
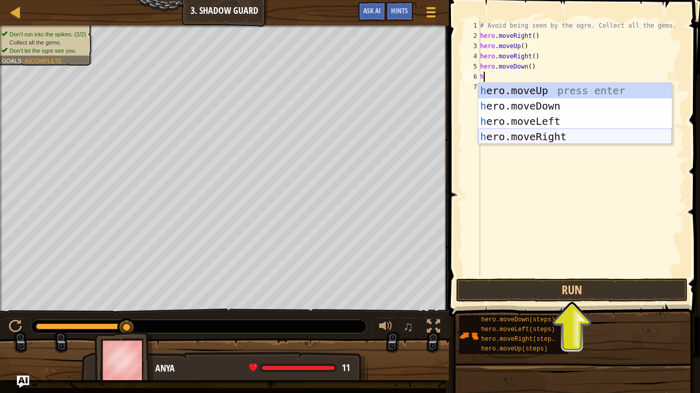
click at [573, 133] on div "h ero.moveUp press enter h ero.moveDown press enter h ero.moveLeft press enter …" at bounding box center [575, 129] width 194 height 92
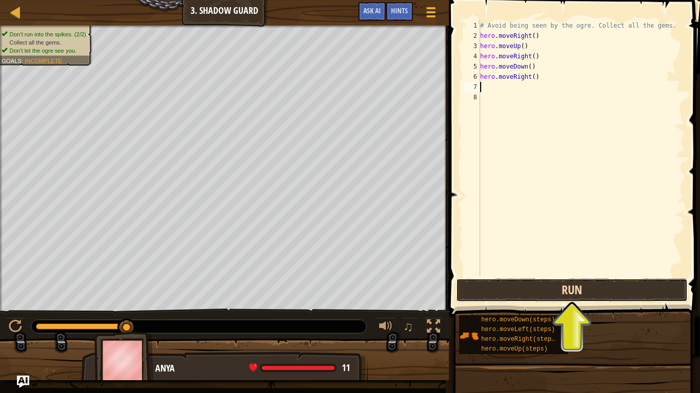
click at [632, 284] on button "Run" at bounding box center [572, 291] width 232 height 24
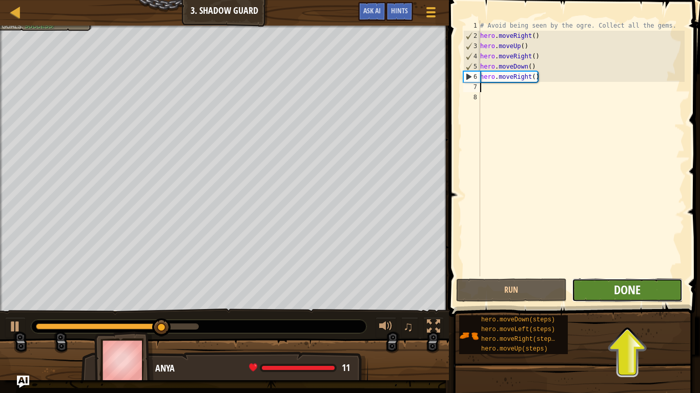
click at [636, 288] on span "Done" at bounding box center [627, 290] width 27 height 16
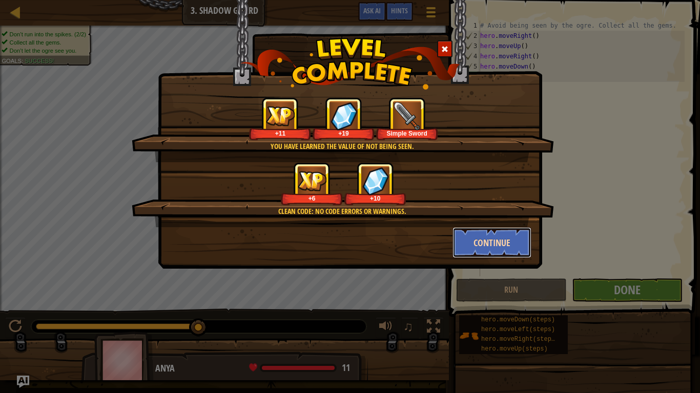
click at [519, 239] on button "Continue" at bounding box center [491, 242] width 79 height 31
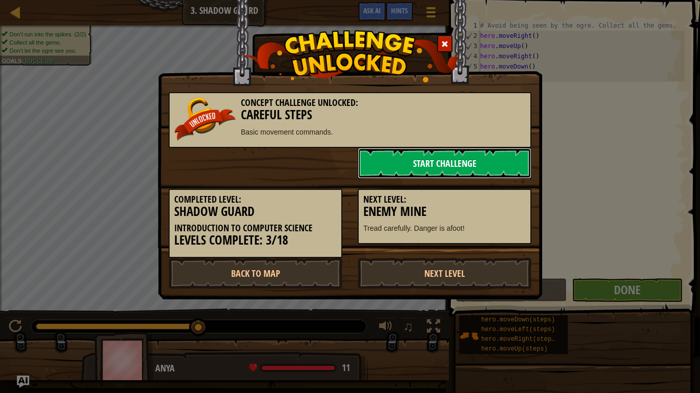
click at [477, 160] on link "Start Challenge" at bounding box center [445, 163] width 174 height 31
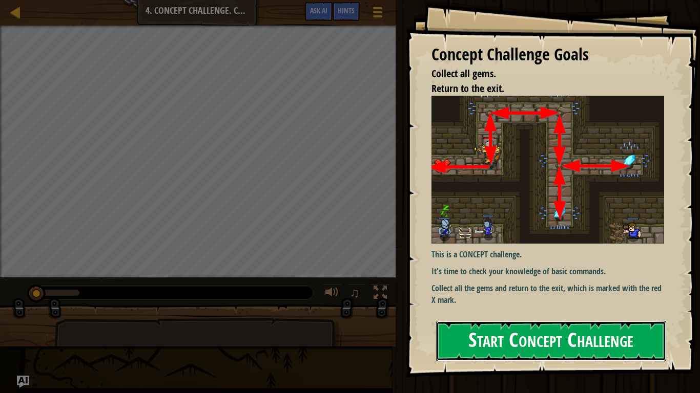
click at [588, 306] on button "Start Concept Challenge" at bounding box center [551, 341] width 230 height 40
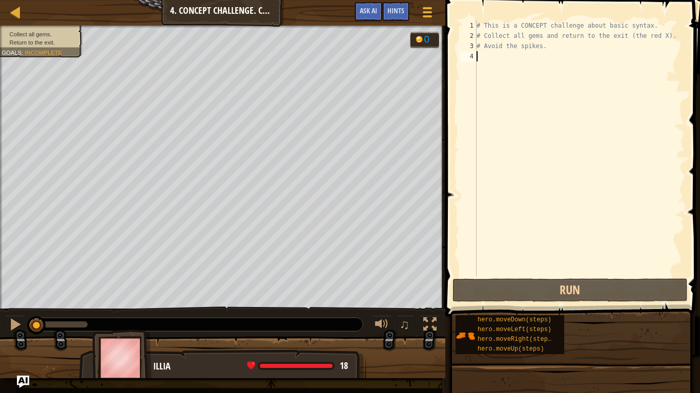
type textarea "h"
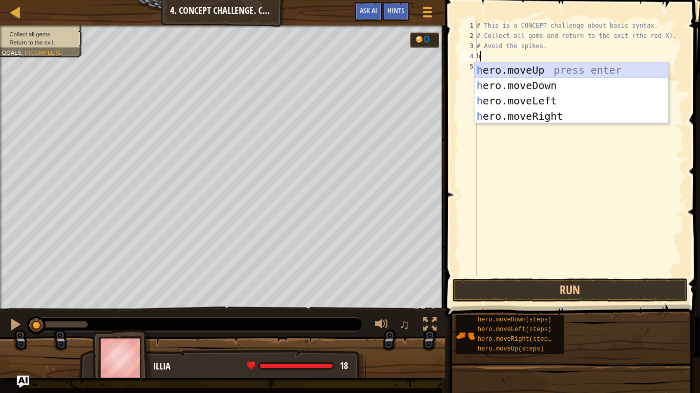
click at [525, 67] on div "h ero.moveUp press enter h ero.moveDown press enter h ero.moveLeft press enter …" at bounding box center [571, 109] width 194 height 92
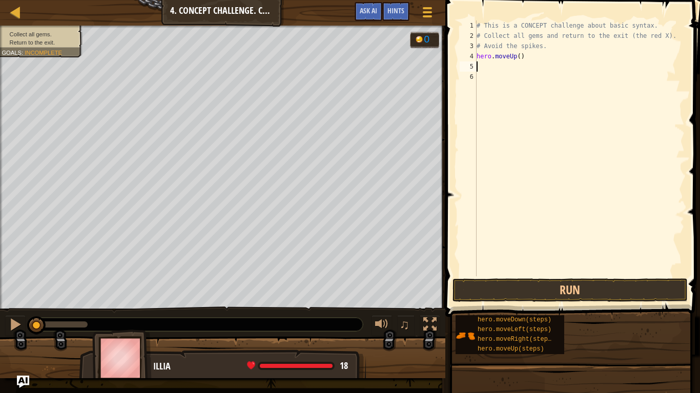
type textarea "h"
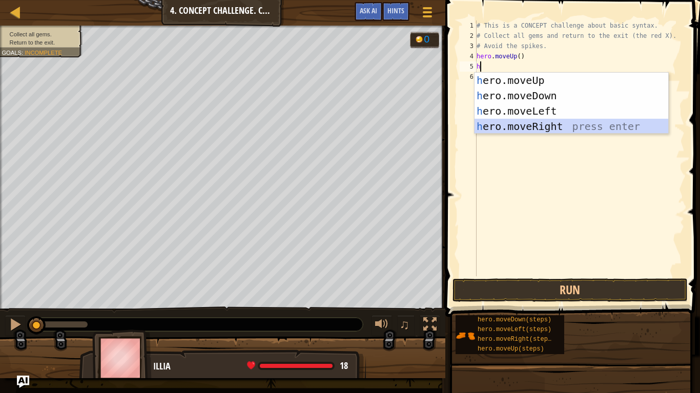
click at [566, 123] on div "h ero.moveUp press enter h ero.moveDown press enter h ero.moveLeft press enter …" at bounding box center [571, 119] width 194 height 92
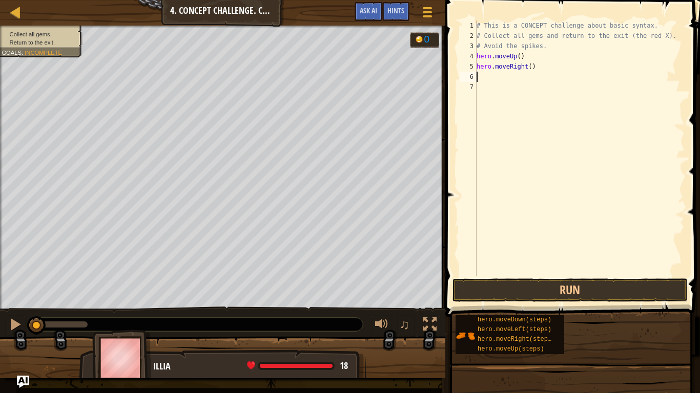
type textarea "h"
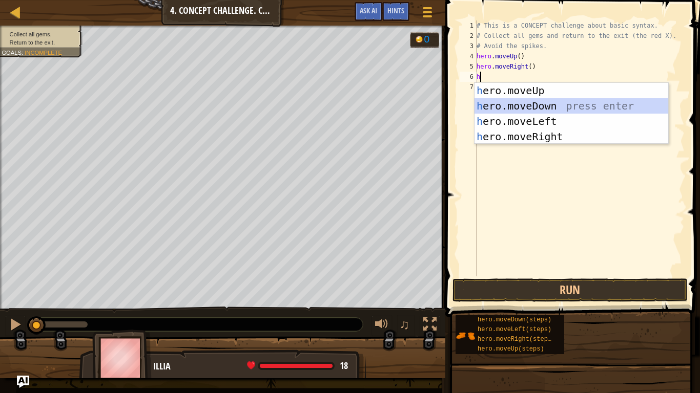
click at [620, 102] on div "h ero.moveUp press enter h ero.moveDown press enter h ero.moveLeft press enter …" at bounding box center [571, 129] width 194 height 92
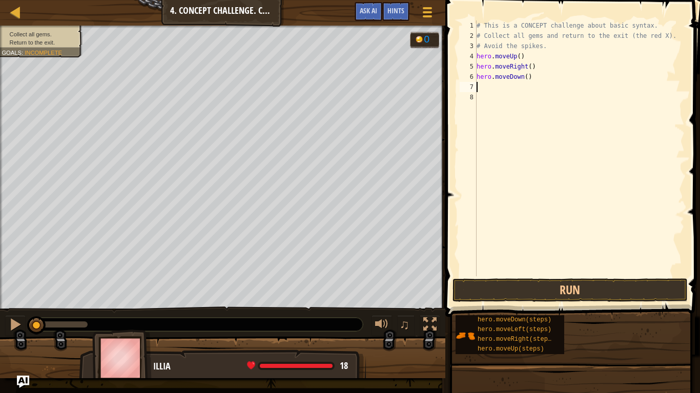
type textarea "h"
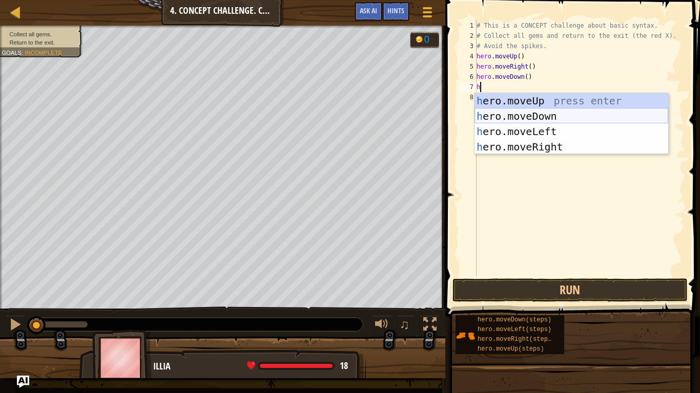
click at [590, 113] on div "h ero.moveUp press enter h ero.moveDown press enter h ero.moveLeft press enter …" at bounding box center [571, 139] width 194 height 92
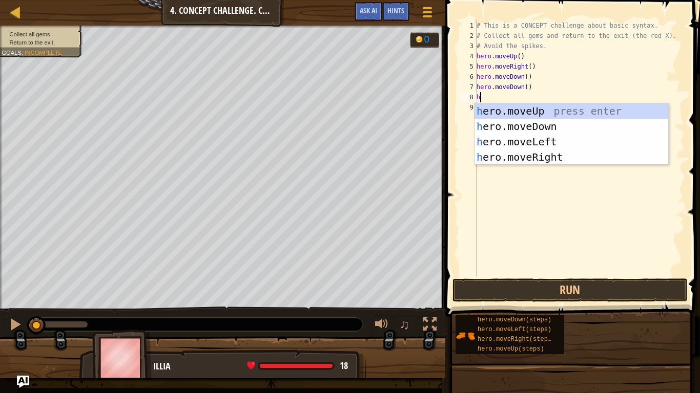
type textarea "h"
click at [580, 108] on div "h ero.moveUp press enter h ero.moveDown press enter h ero.moveLeft press enter …" at bounding box center [571, 149] width 194 height 92
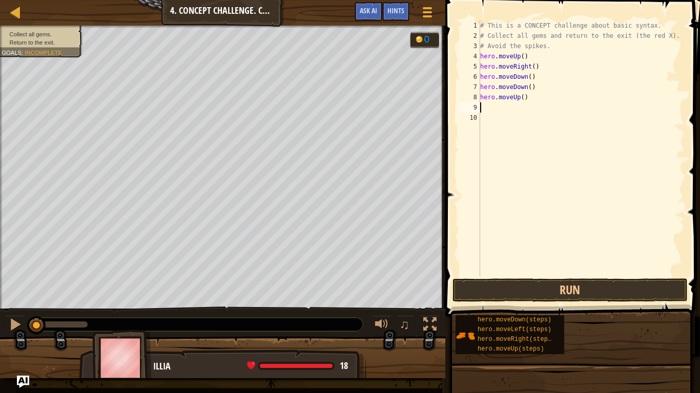
type textarea "h"
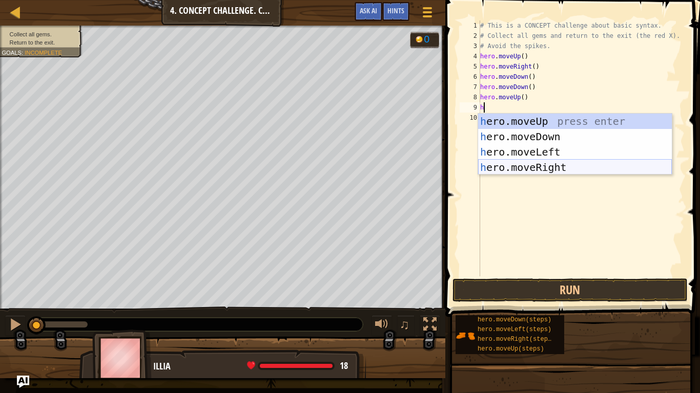
click at [586, 161] on div "h ero.moveUp press enter h ero.moveDown press enter h ero.moveLeft press enter …" at bounding box center [575, 160] width 194 height 92
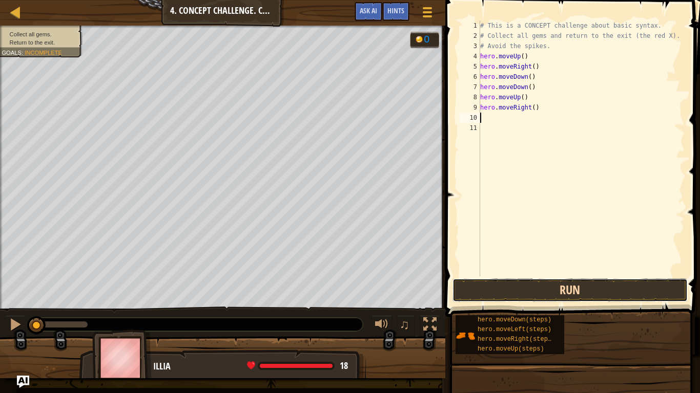
click at [631, 285] on button "Run" at bounding box center [569, 291] width 235 height 24
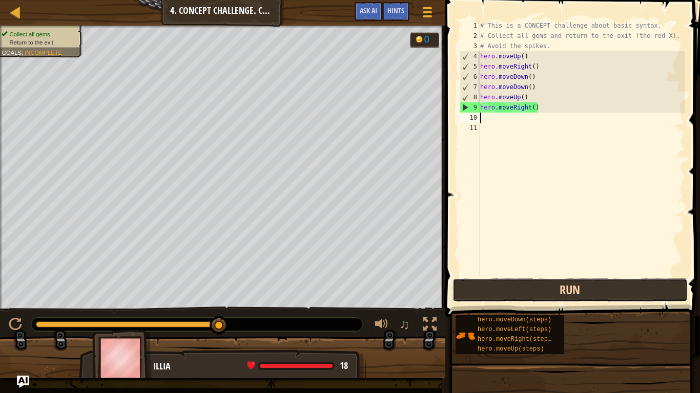
click at [638, 287] on button "Run" at bounding box center [569, 291] width 235 height 24
type textarea "h"
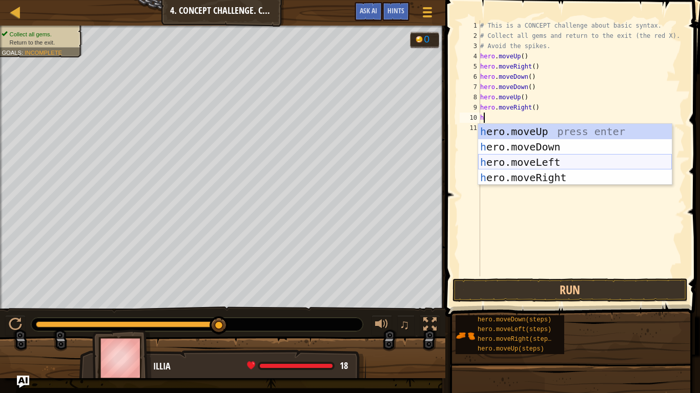
click at [484, 157] on div "h ero.moveUp press enter h ero.moveDown press enter h ero.moveLeft press enter …" at bounding box center [575, 170] width 194 height 92
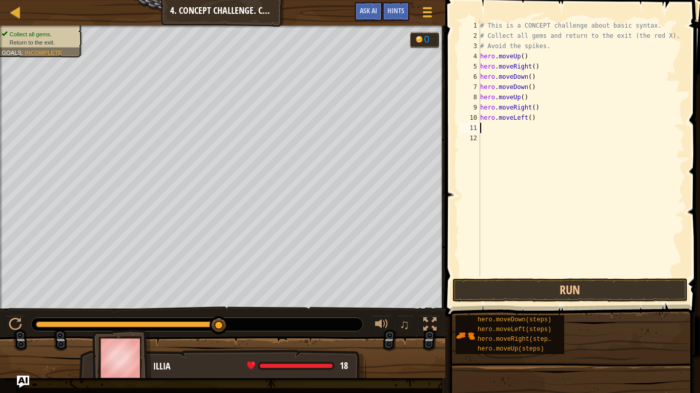
type textarea "h"
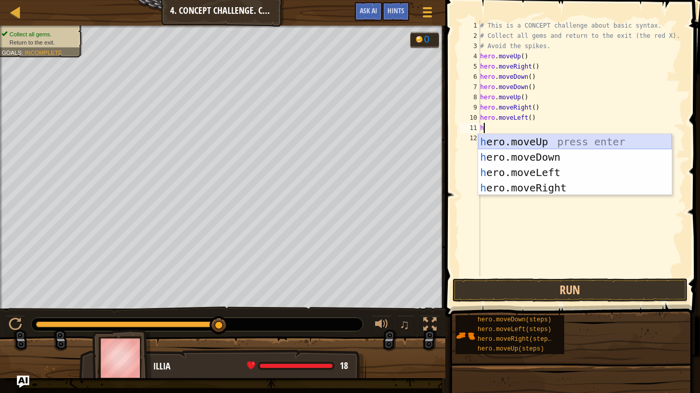
click at [498, 137] on div "h ero.moveUp press enter h ero.moveDown press enter h ero.moveLeft press enter …" at bounding box center [575, 180] width 194 height 92
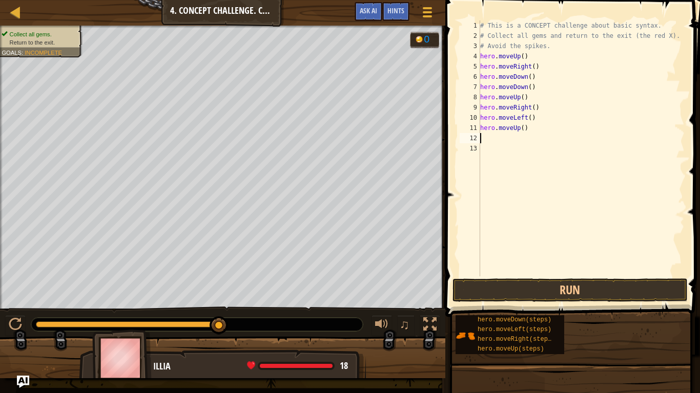
type textarea "h"
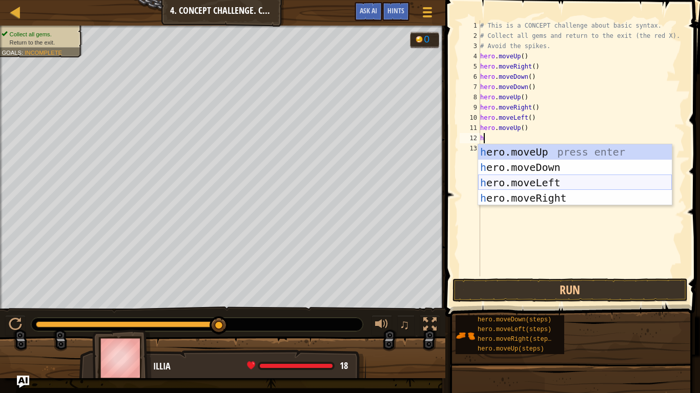
click at [531, 184] on div "h ero.moveUp press enter h ero.moveDown press enter h ero.moveLeft press enter …" at bounding box center [575, 190] width 194 height 92
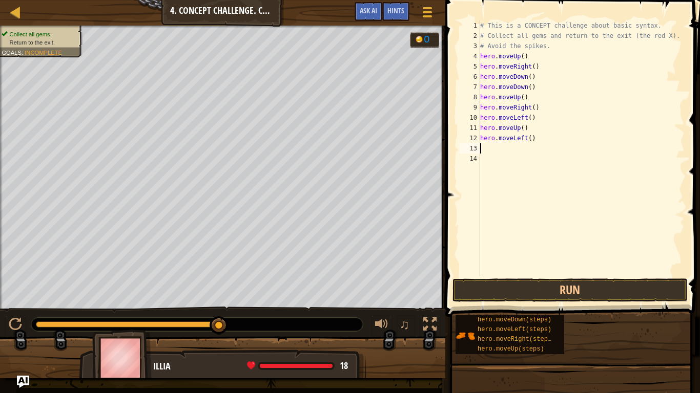
type textarea "h"
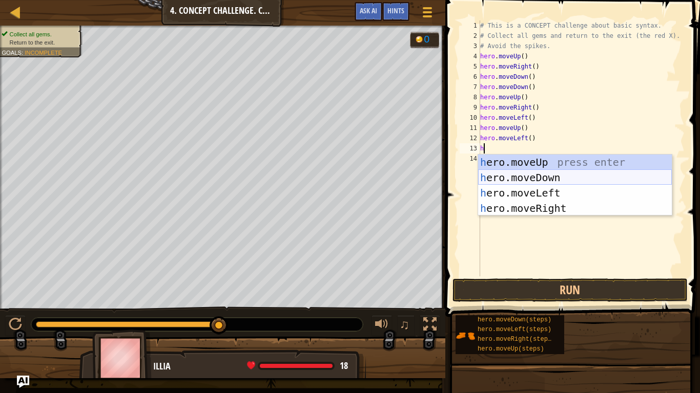
click at [519, 177] on div "h ero.moveUp press enter h ero.moveDown press enter h ero.moveLeft press enter …" at bounding box center [575, 201] width 194 height 92
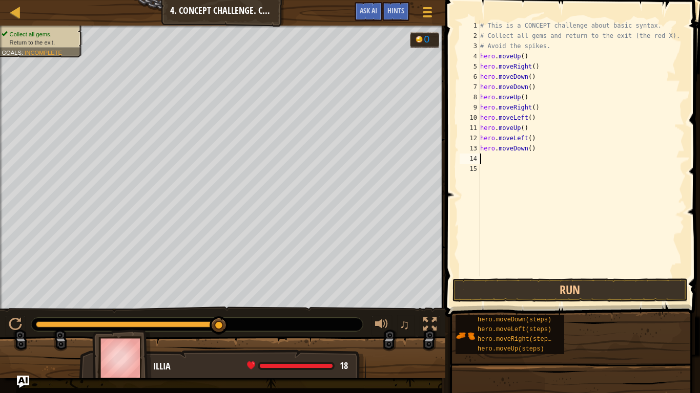
type textarea "h"
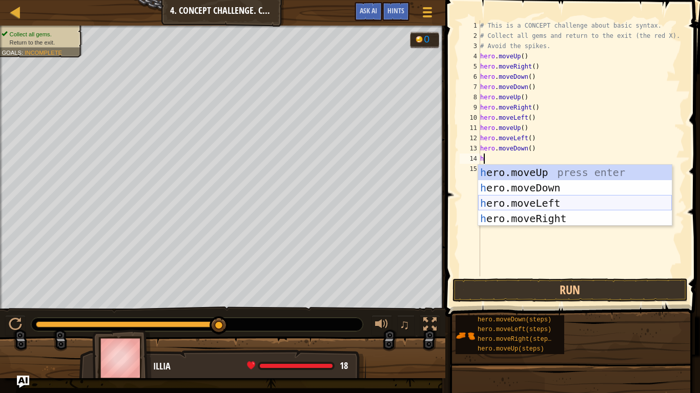
click at [530, 201] on div "h ero.moveUp press enter h ero.moveDown press enter h ero.moveLeft press enter …" at bounding box center [575, 211] width 194 height 92
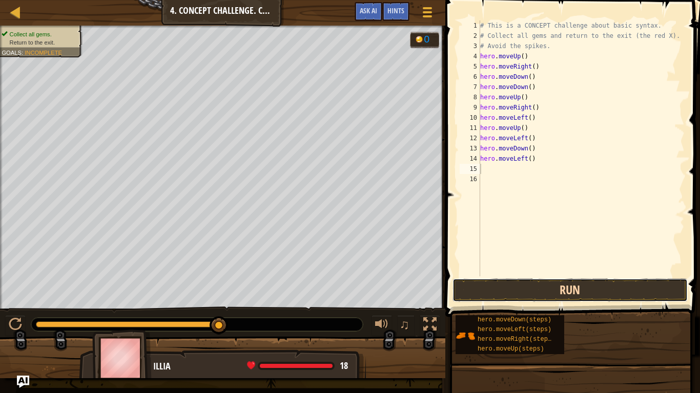
click at [581, 292] on button "Run" at bounding box center [569, 291] width 235 height 24
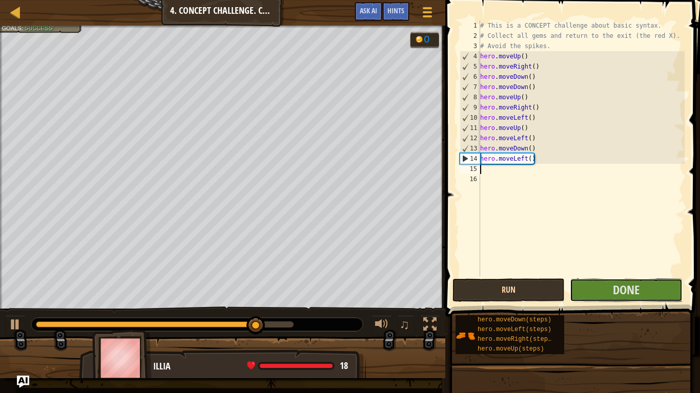
click at [581, 292] on button "Done" at bounding box center [626, 291] width 112 height 24
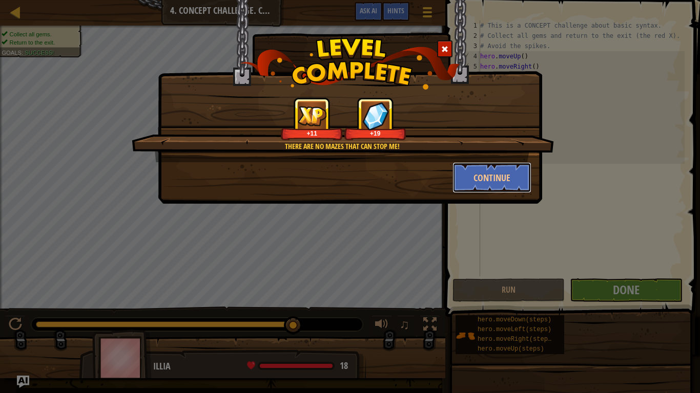
click at [513, 172] on button "Continue" at bounding box center [491, 177] width 79 height 31
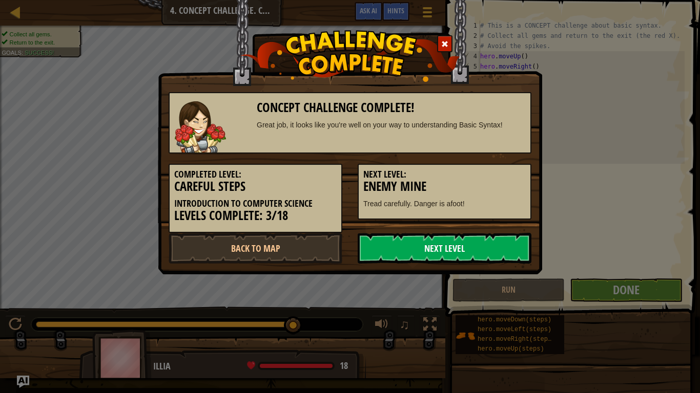
click at [486, 251] on link "Next Level" at bounding box center [445, 248] width 174 height 31
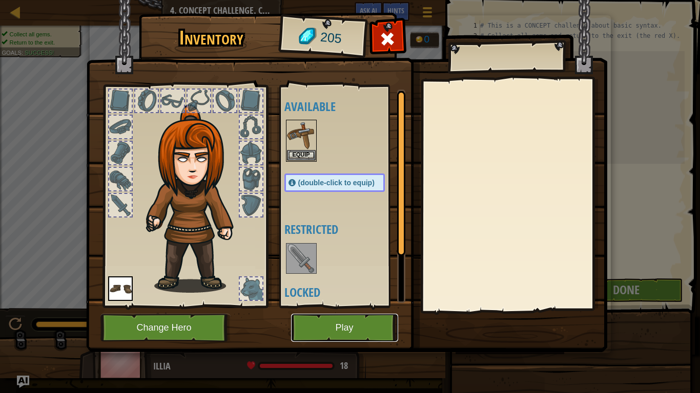
click at [377, 306] on button "Play" at bounding box center [344, 328] width 107 height 28
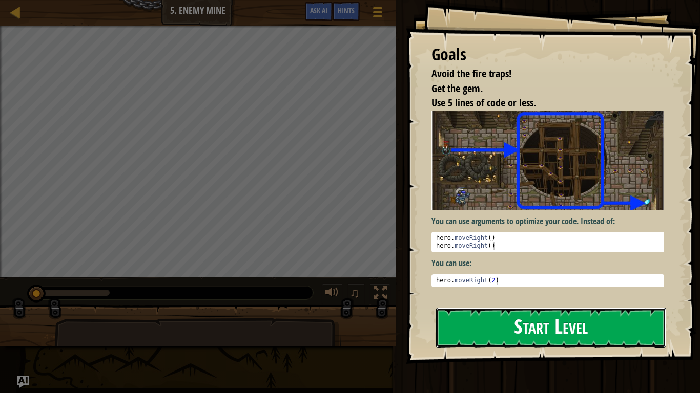
click at [470, 306] on button "Start Level" at bounding box center [551, 328] width 230 height 40
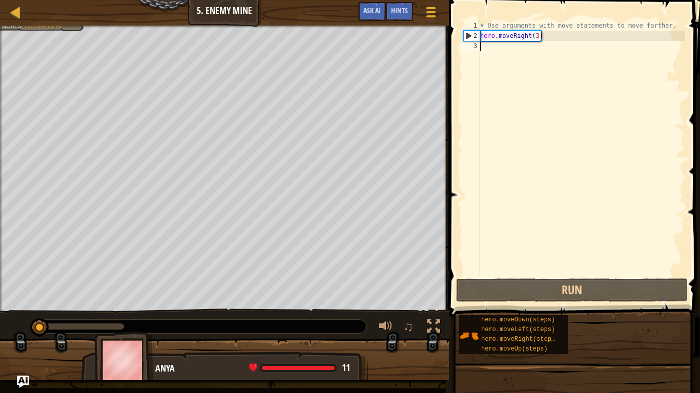
type textarea "h"
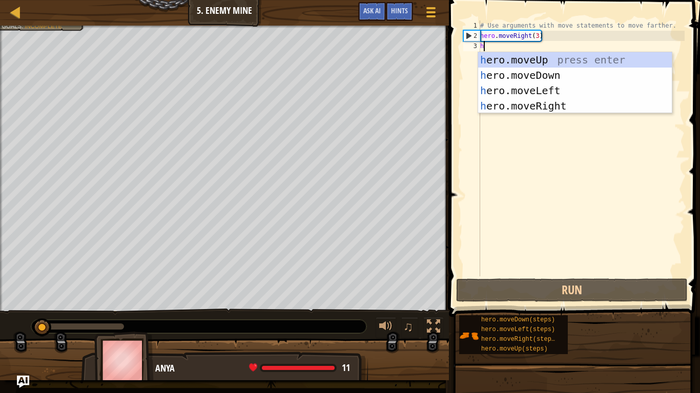
scroll to position [5, 0]
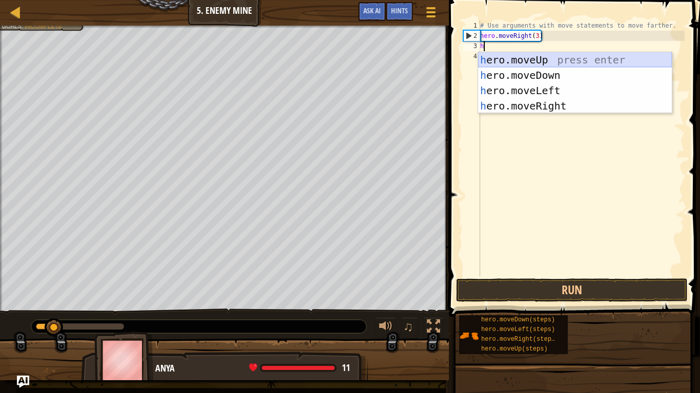
click at [531, 54] on div "h ero.moveUp press enter h ero.moveDown press enter h ero.moveLeft press enter …" at bounding box center [575, 98] width 194 height 92
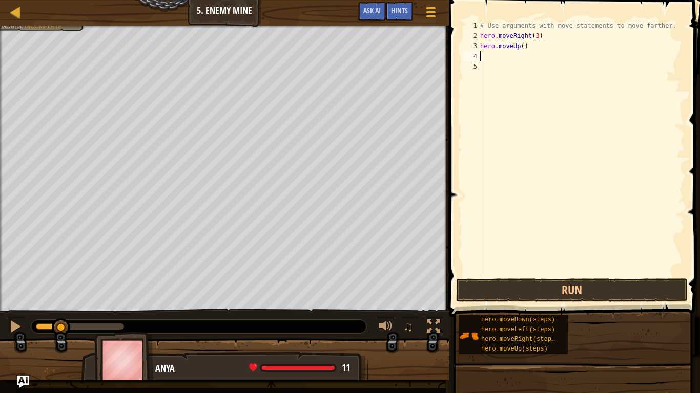
type textarea "h"
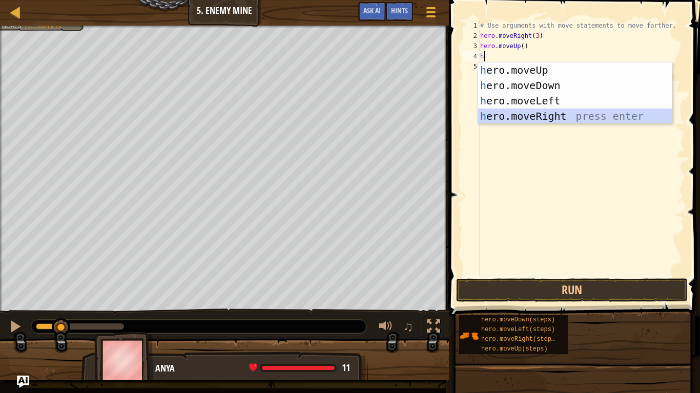
click at [588, 116] on div "h ero.moveUp press enter h ero.moveDown press enter h ero.moveLeft press enter …" at bounding box center [575, 109] width 194 height 92
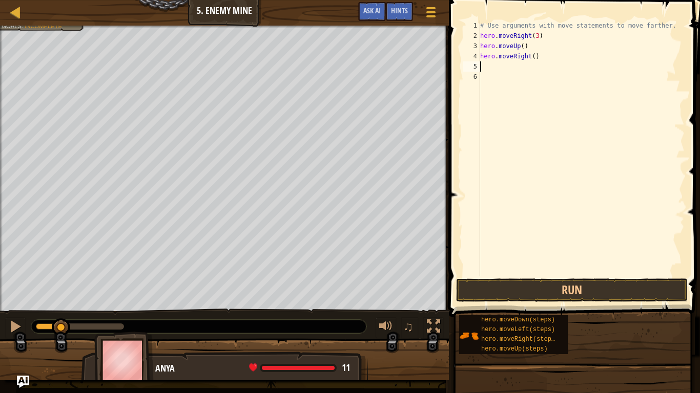
click at [545, 65] on div "# Use arguments with move statements to move farther. hero . moveRight ( 3 ) he…" at bounding box center [581, 158] width 206 height 277
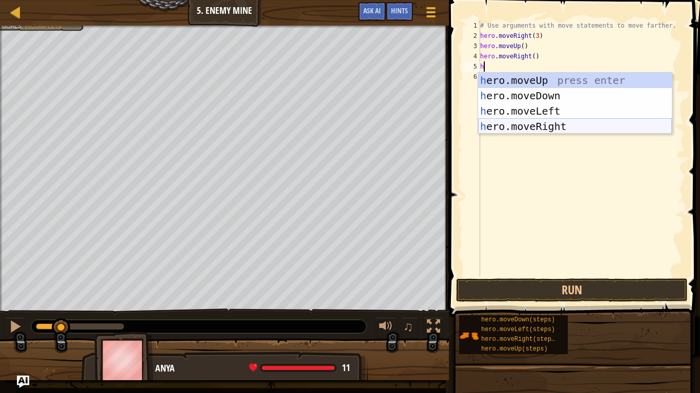
type textarea "h c"
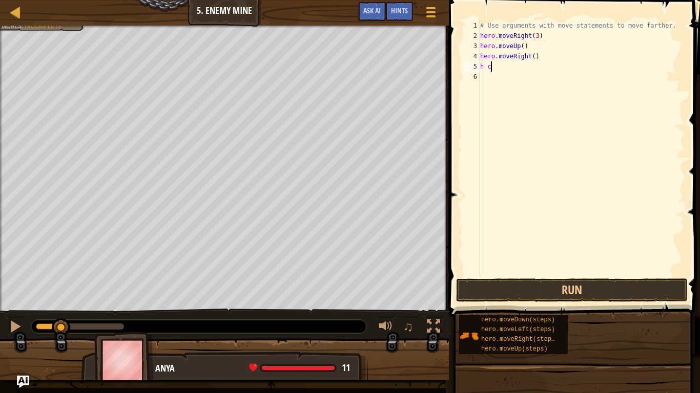
scroll to position [5, 1]
click at [555, 122] on div "# Use arguments with move statements to move farther. hero . moveRight ( 3 ) he…" at bounding box center [581, 158] width 206 height 277
click at [549, 69] on div "# Use arguments with move statements to move farther. hero . moveRight ( 3 ) he…" at bounding box center [581, 158] width 206 height 277
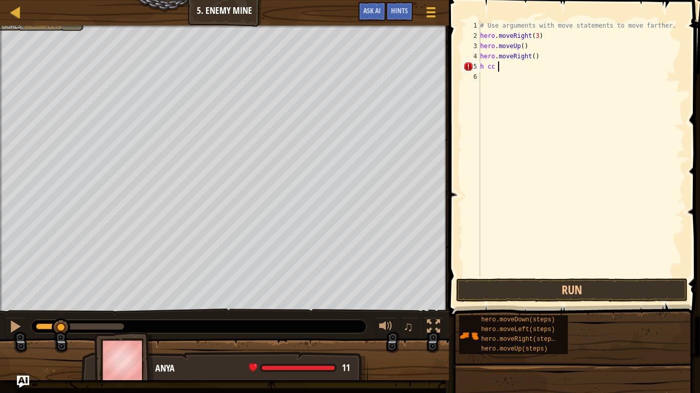
type textarea "h"
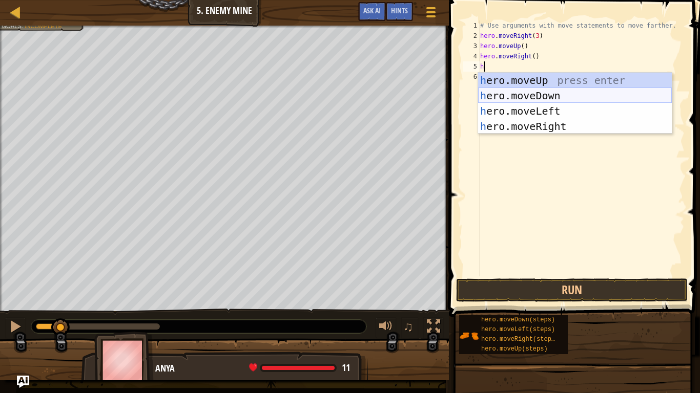
click at [535, 94] on div "h ero.moveUp press enter h ero.moveDown press enter h ero.moveLeft press enter …" at bounding box center [575, 119] width 194 height 92
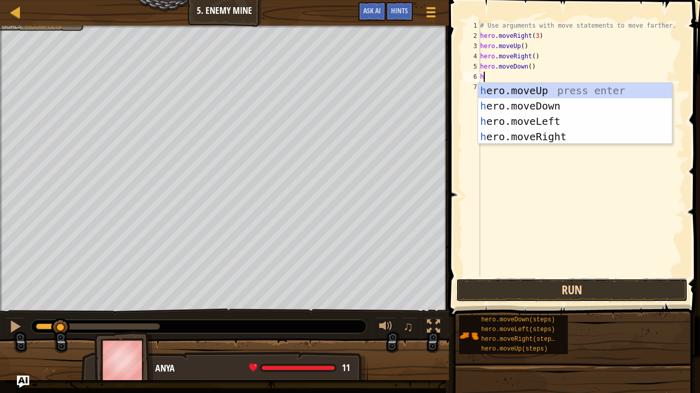
click at [554, 287] on button "Run" at bounding box center [572, 291] width 232 height 24
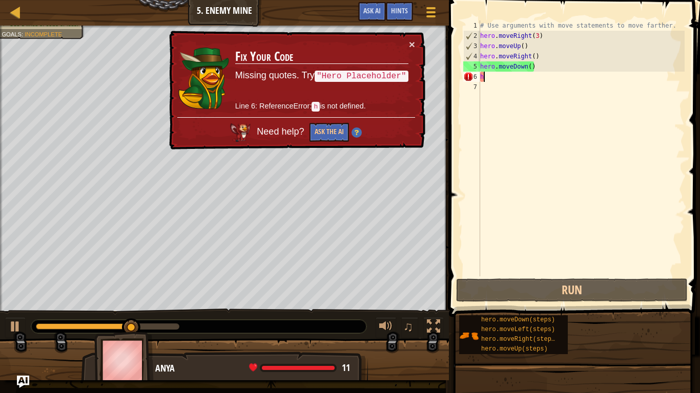
click at [550, 81] on div "# Use arguments with move statements to move farther. hero . moveRight ( 3 ) he…" at bounding box center [581, 158] width 206 height 277
click at [546, 77] on div "# Use arguments with move statements to move farther. hero . moveRight ( 3 ) he…" at bounding box center [581, 158] width 206 height 277
click at [498, 79] on div "# Use arguments with move statements to move farther. hero . moveRight ( 3 ) he…" at bounding box center [581, 158] width 206 height 277
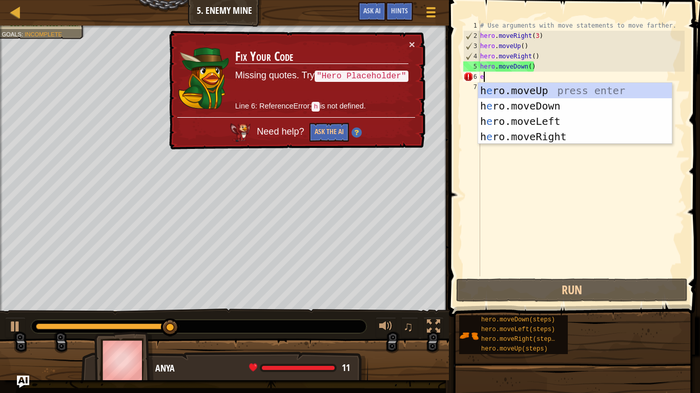
type textarea "e"
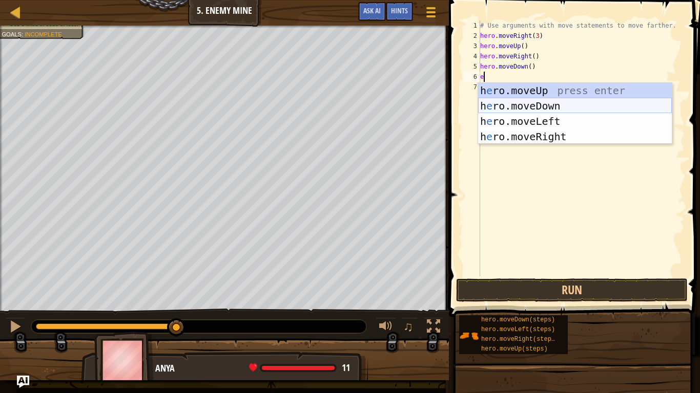
click at [507, 99] on div "h e ro.moveUp press enter h e ro.moveDown press enter h e ro.moveLeft press ent…" at bounding box center [575, 129] width 194 height 92
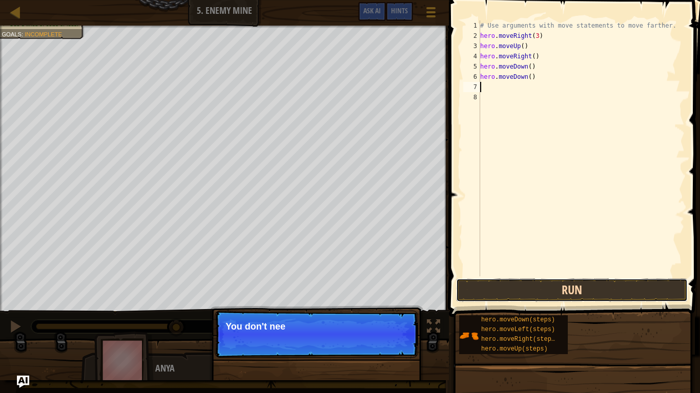
click at [529, 297] on button "Run" at bounding box center [572, 291] width 232 height 24
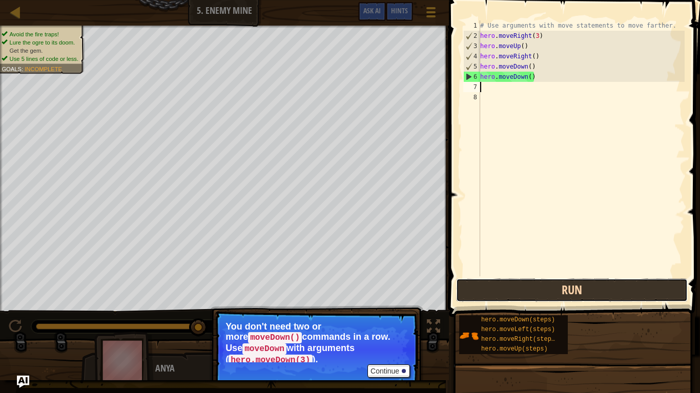
click at [529, 297] on button "Run" at bounding box center [572, 291] width 232 height 24
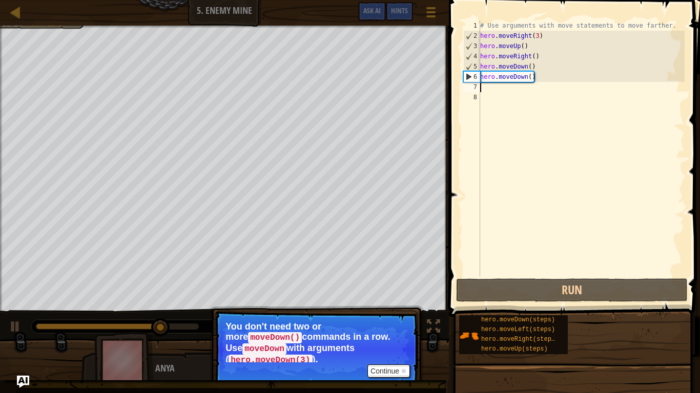
type textarea "h"
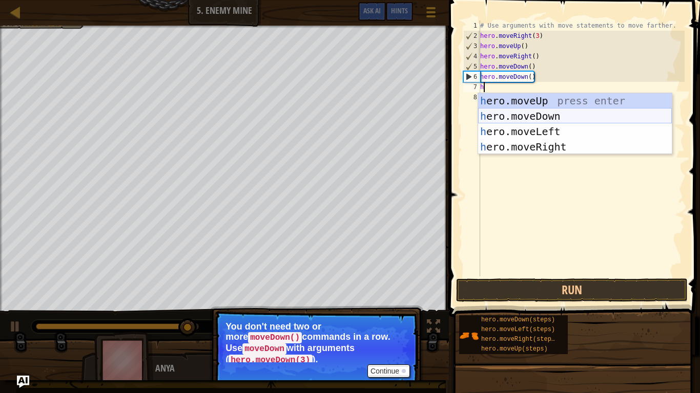
click at [525, 115] on div "h ero.moveUp press enter h ero.moveDown press enter h ero.moveLeft press enter …" at bounding box center [575, 139] width 194 height 92
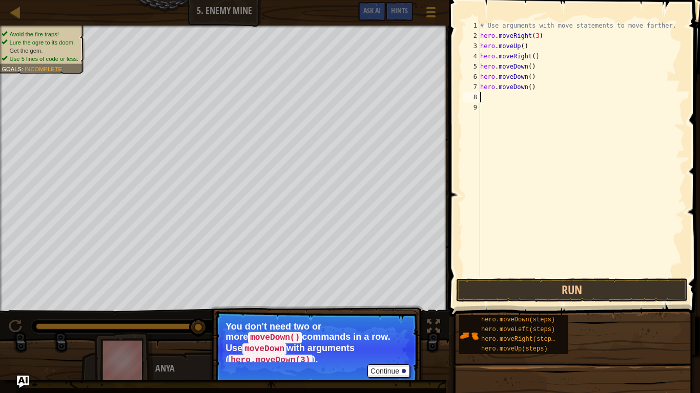
type textarea "h"
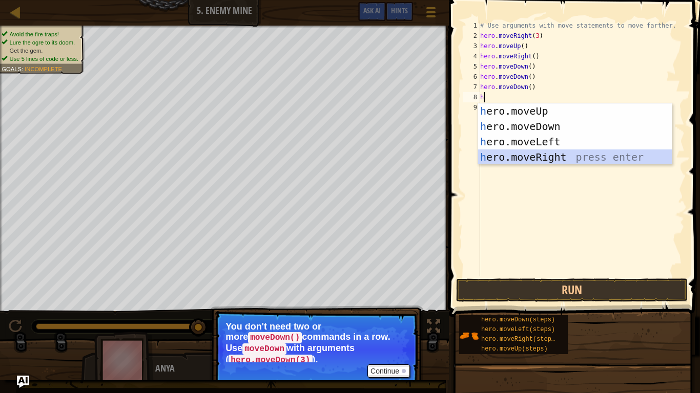
click at [549, 150] on div "h ero.moveUp press enter h ero.moveDown press enter h ero.moveLeft press enter …" at bounding box center [575, 149] width 194 height 92
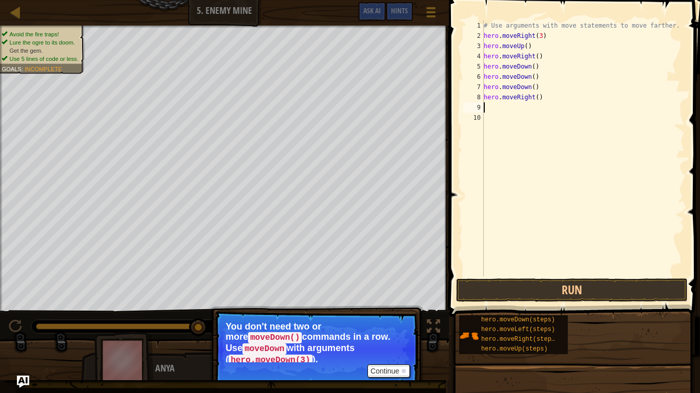
type textarea "h"
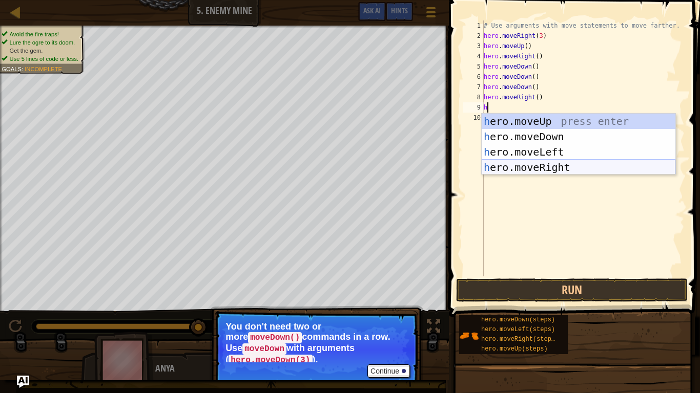
click at [550, 173] on div "h ero.moveUp press enter h ero.moveDown press enter h ero.moveLeft press enter …" at bounding box center [579, 160] width 194 height 92
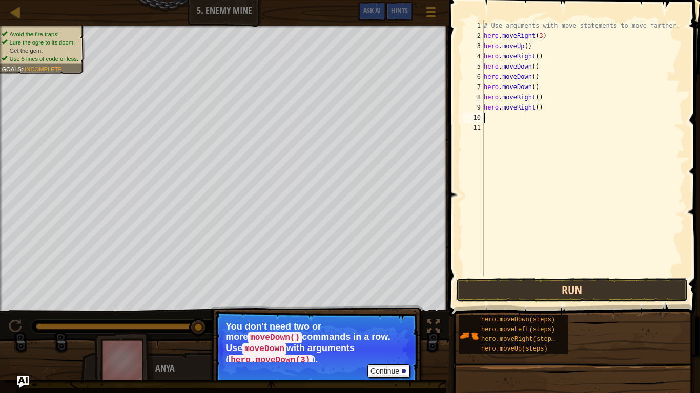
click at [583, 290] on button "Run" at bounding box center [572, 291] width 232 height 24
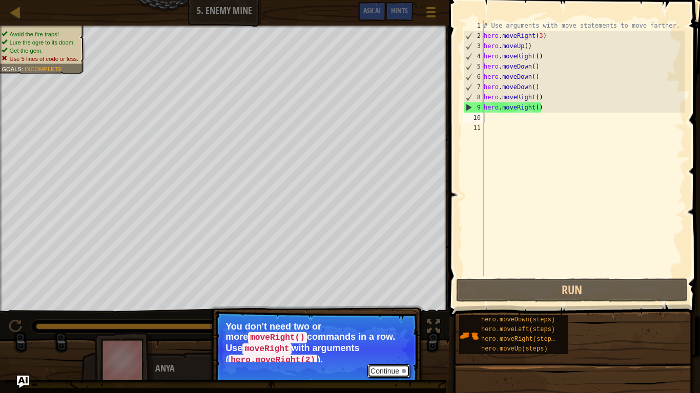
click at [387, 306] on button "Continue" at bounding box center [388, 371] width 43 height 13
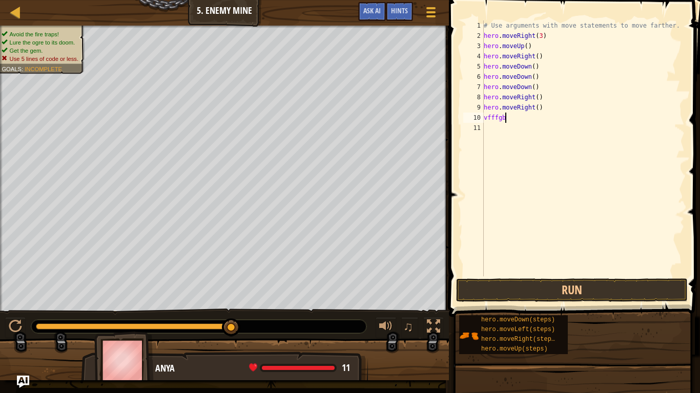
scroll to position [5, 1]
type textarea "v"
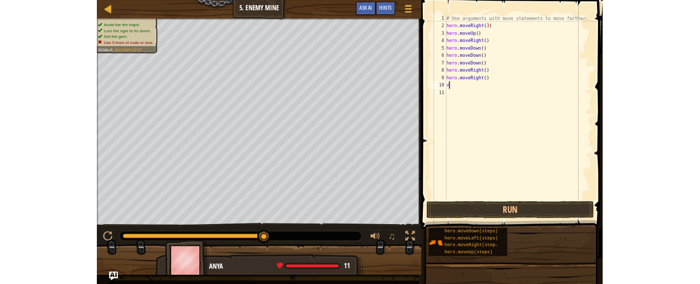
scroll to position [5, 0]
